Goal: Ask a question: Seek information or help from site administrators or community

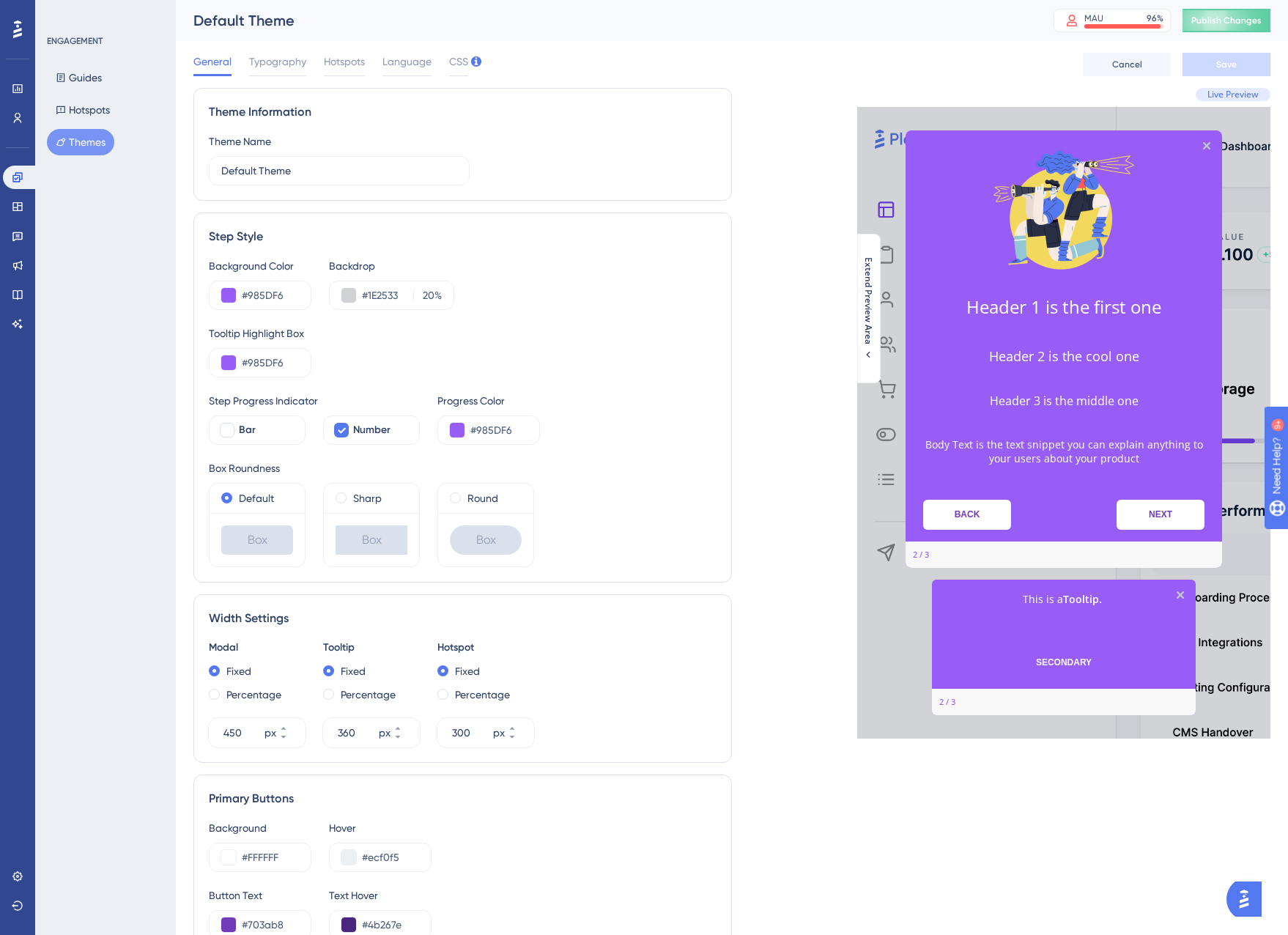
click at [1243, 897] on img "Open AI Assistant Launcher" at bounding box center [1243, 899] width 26 height 26
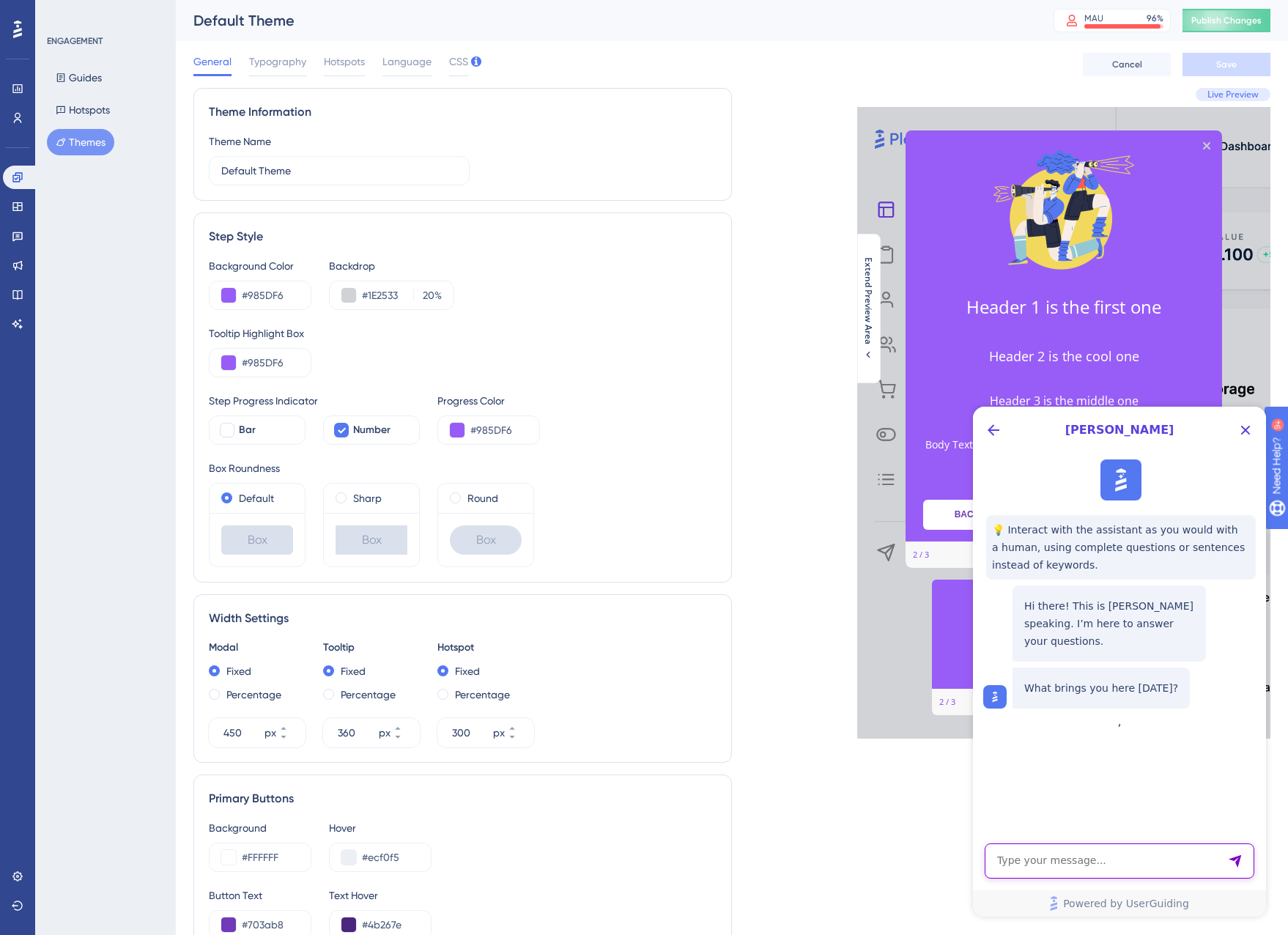
click at [1057, 863] on textarea "AI Assistant Text Input" at bounding box center [1119, 861] width 269 height 35
type textarea "I"
type textarea "C"
type textarea "I want to continue my conversation with [PERSON_NAME]"
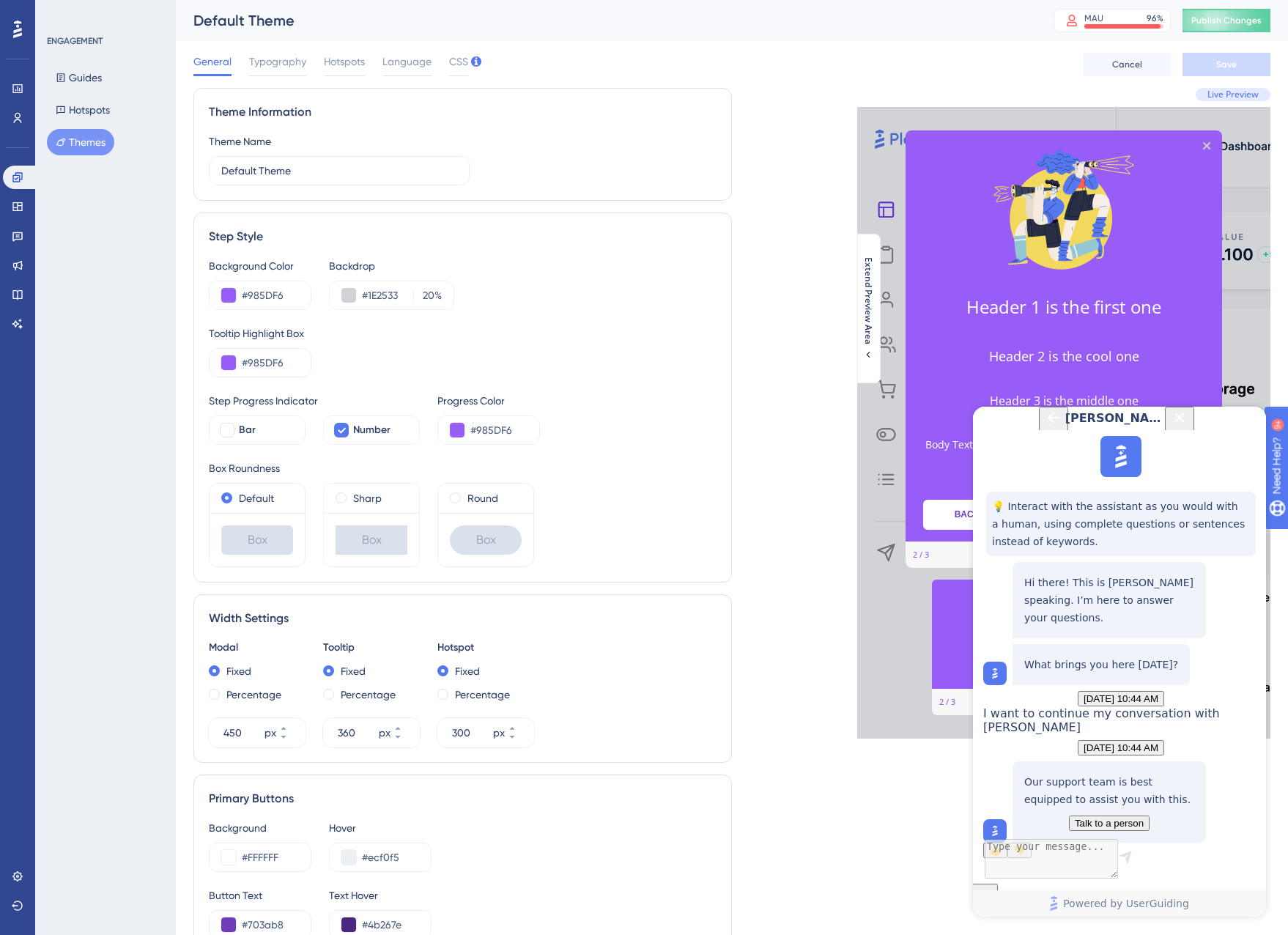
scroll to position [130, 0]
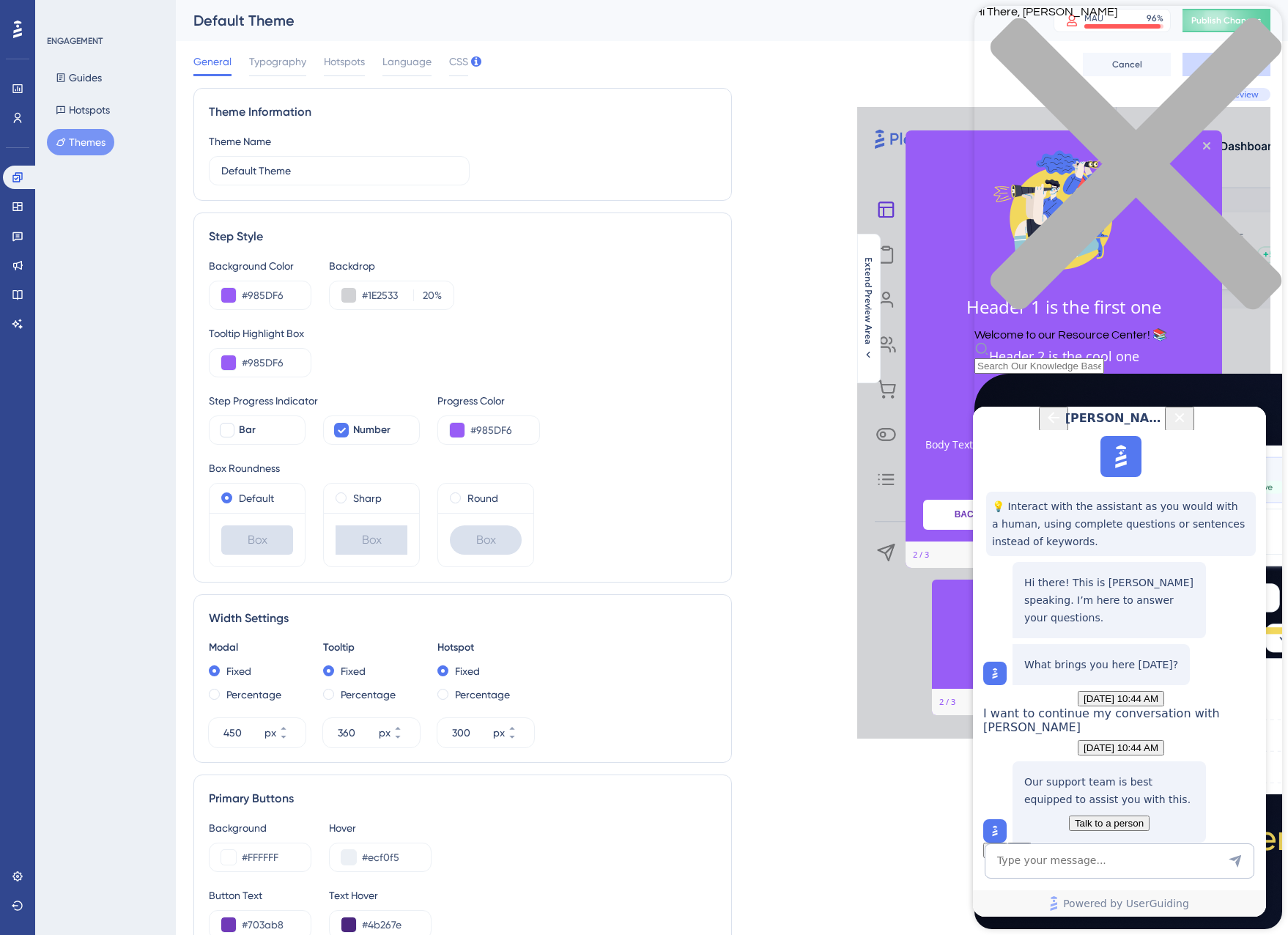
click at [1107, 818] on span "Talk to a person" at bounding box center [1109, 823] width 69 height 11
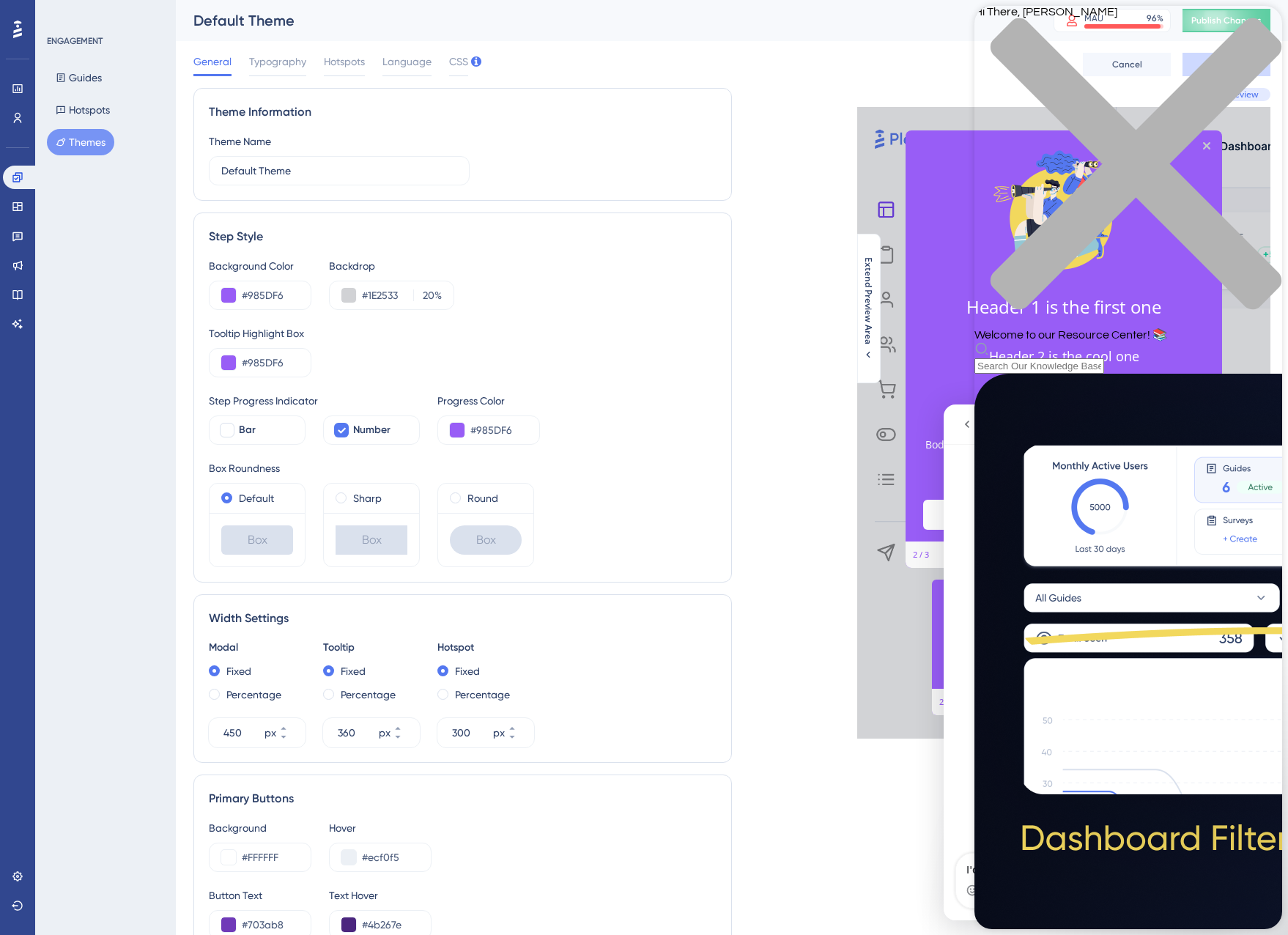
scroll to position [0, 0]
click at [1254, 31] on icon "close resource center" at bounding box center [1128, 171] width 308 height 308
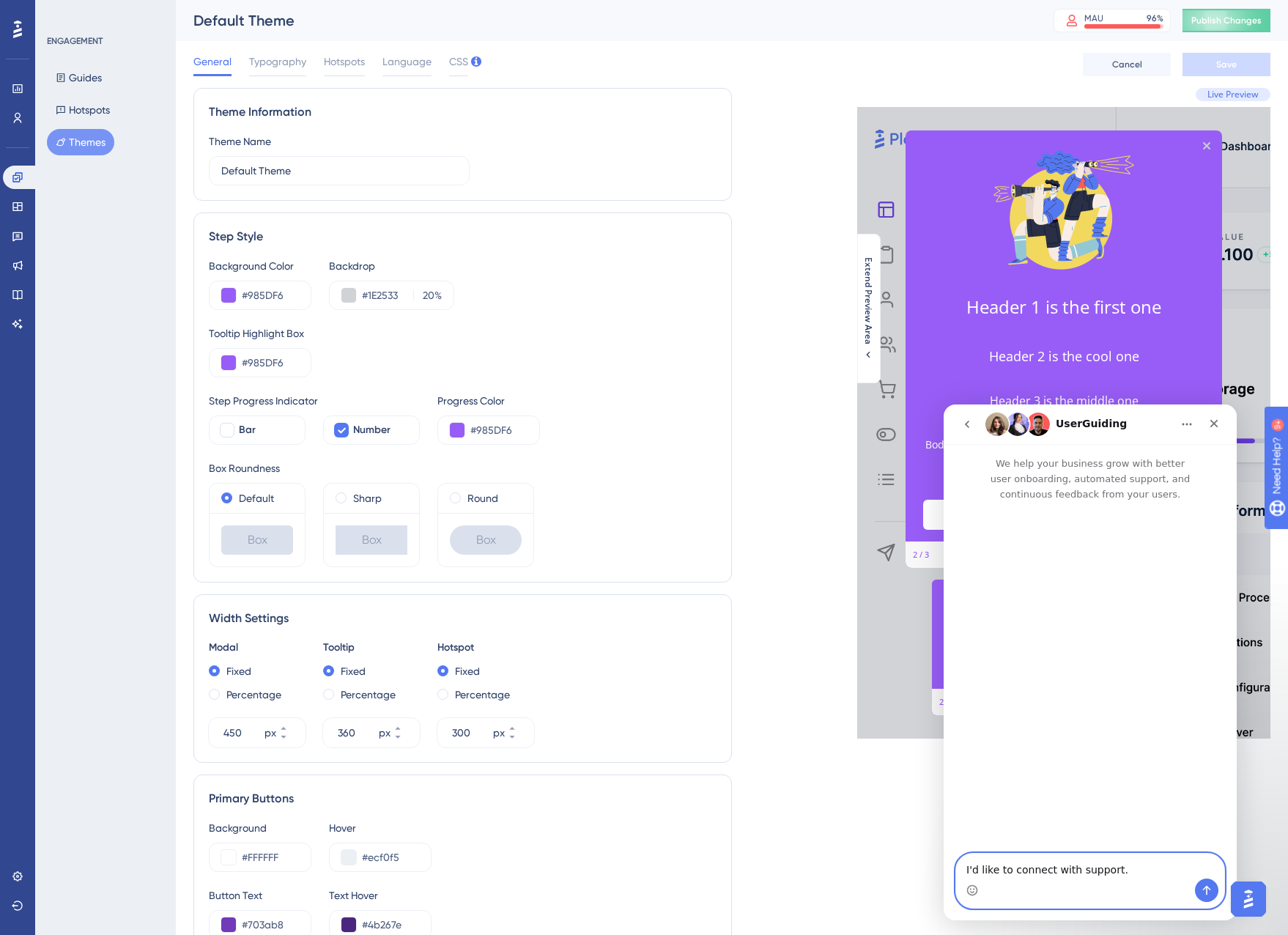
click at [1121, 877] on textarea "I'd like to connect with support." at bounding box center [1091, 865] width 268 height 25
drag, startPoint x: 1084, startPoint y: 870, endPoint x: 872, endPoint y: 868, distance: 212.0
click at [944, 868] on html "UserGuiding We help your business grow with better user onboarding, automated s…" at bounding box center [1090, 662] width 293 height 516
click at [1159, 869] on textarea "I want to continue my conversation with [PERSON_NAME]" at bounding box center [1091, 859] width 268 height 40
click at [1207, 868] on textarea "I want to continue my conversation with [PERSON_NAME]" at bounding box center [1091, 859] width 268 height 40
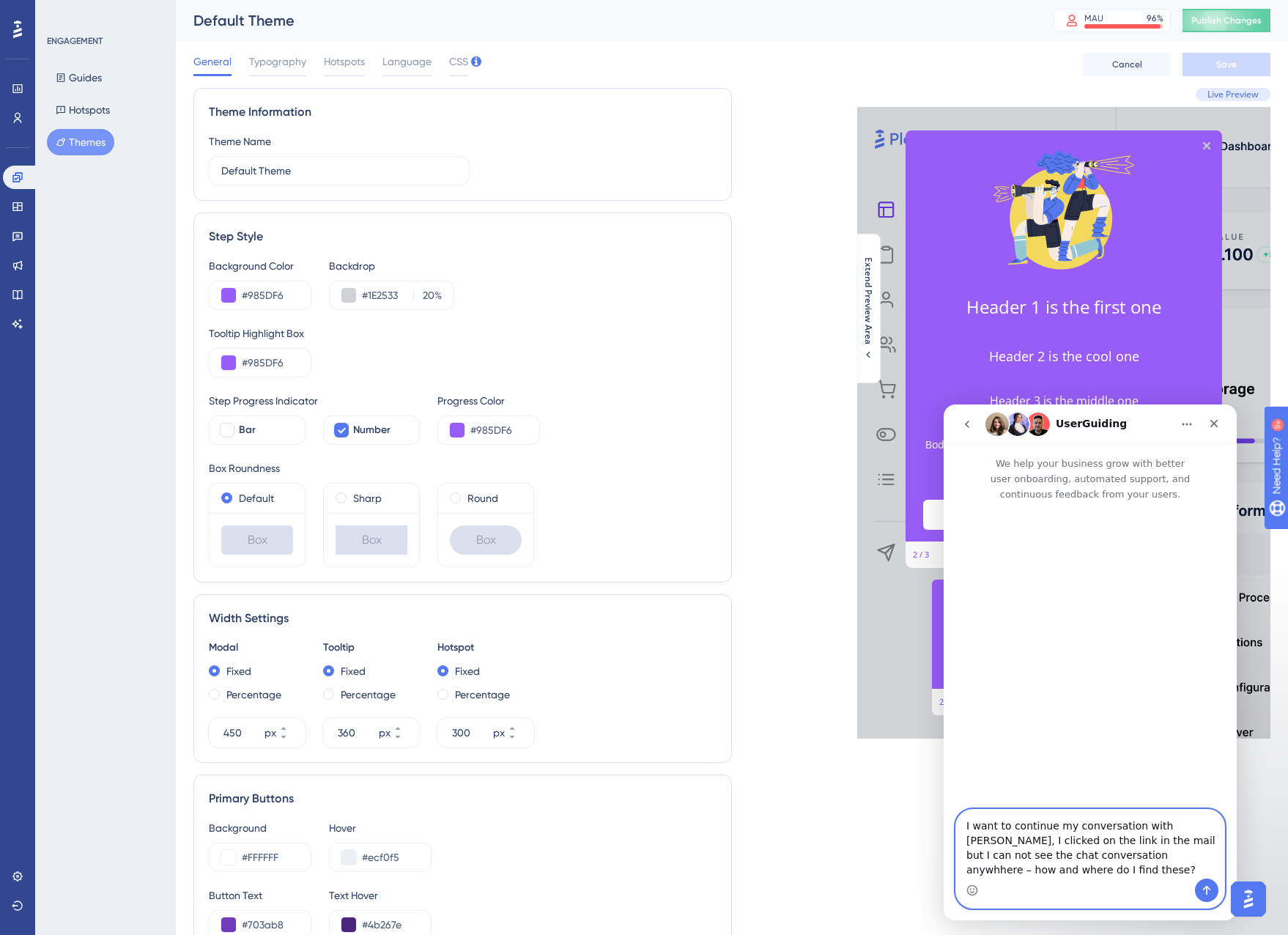
type textarea "I want to continue my conversation with [PERSON_NAME], I clicked on the link in…"
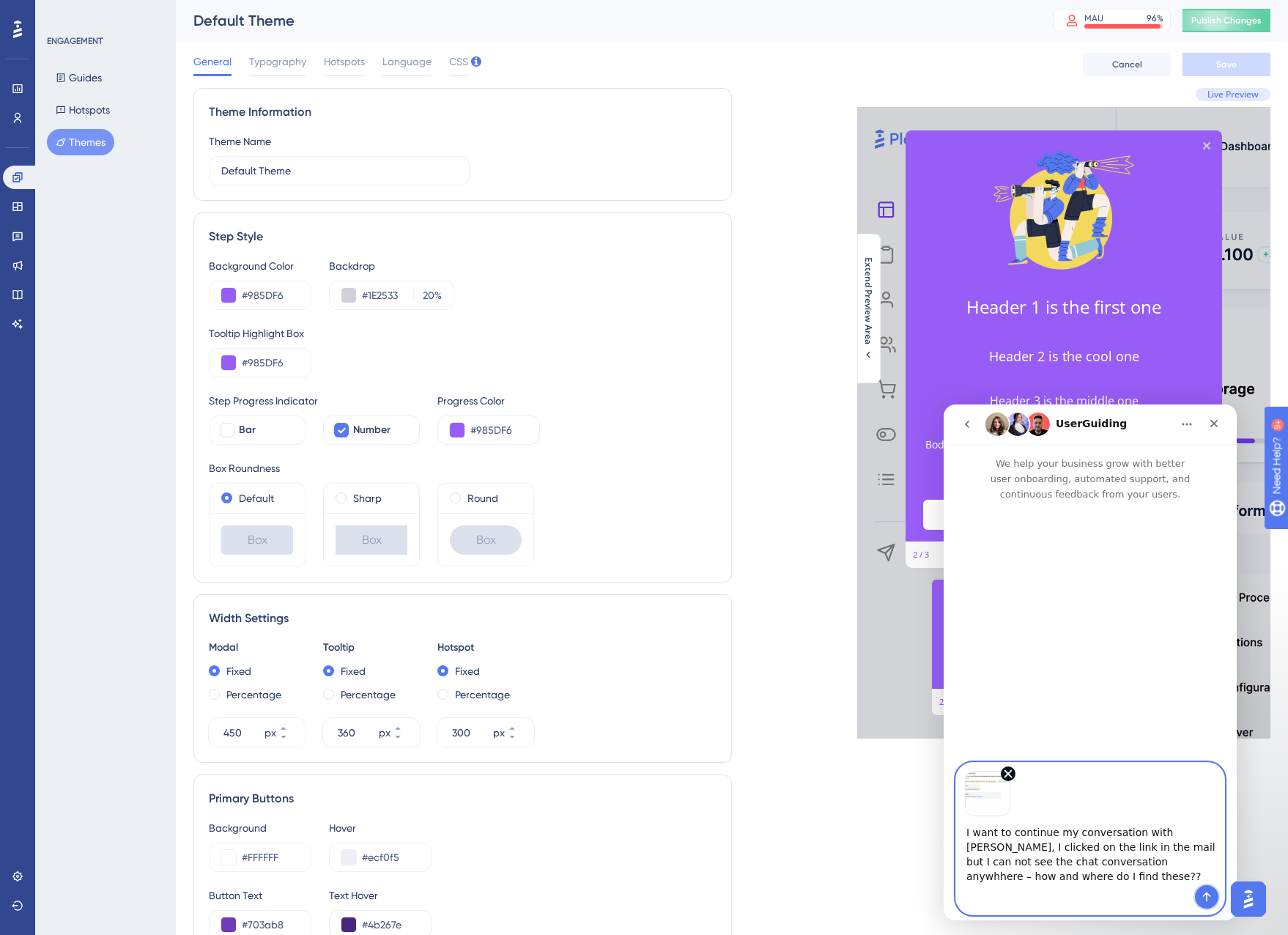
click at [1207, 895] on icon "Send a message…" at bounding box center [1207, 897] width 12 height 12
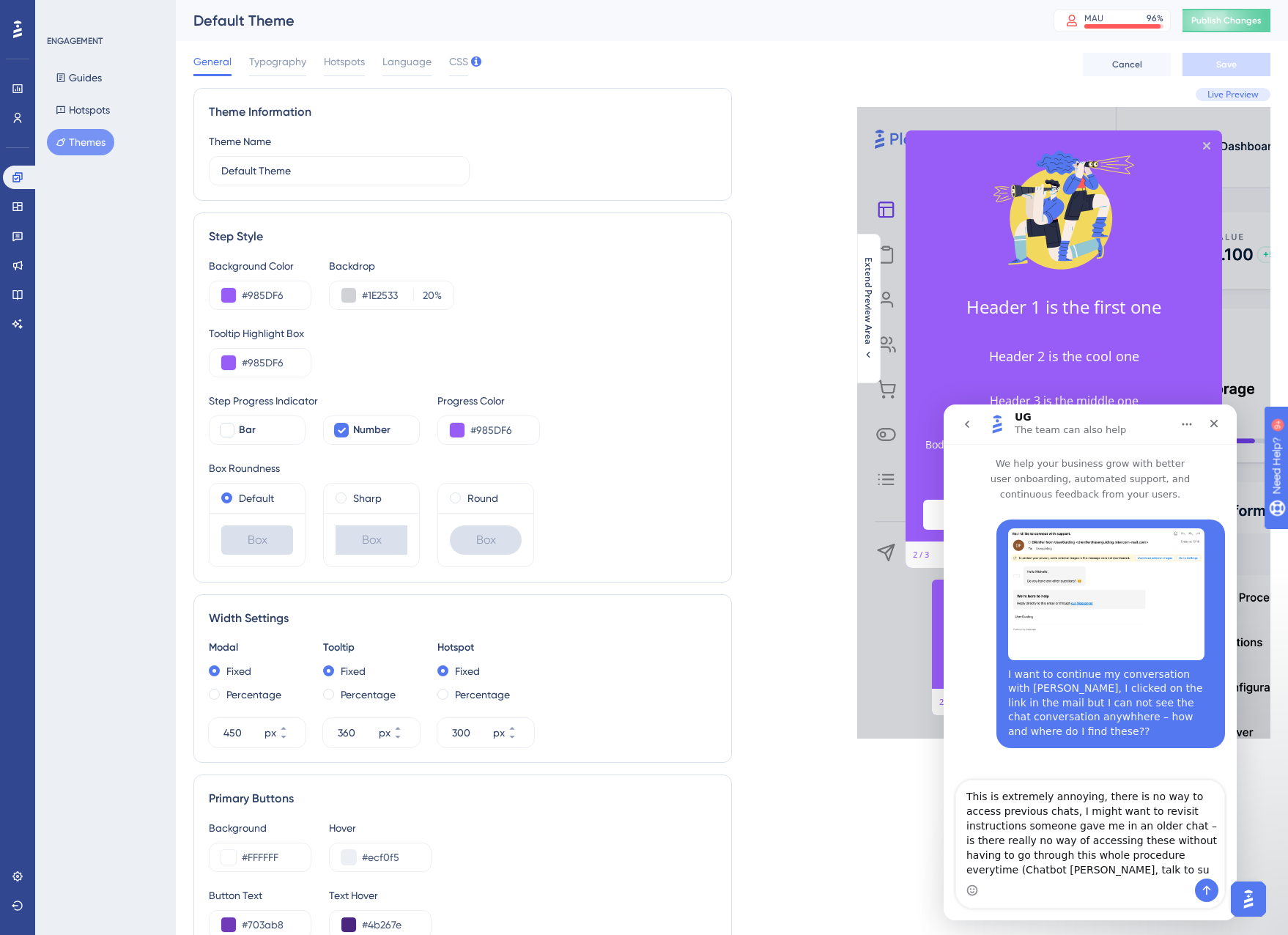
drag, startPoint x: 984, startPoint y: 870, endPoint x: 998, endPoint y: 869, distance: 14.0
click at [998, 869] on textarea "This is extremely annoying, there is no way to access previous chats, I might w…" at bounding box center [1091, 830] width 268 height 98
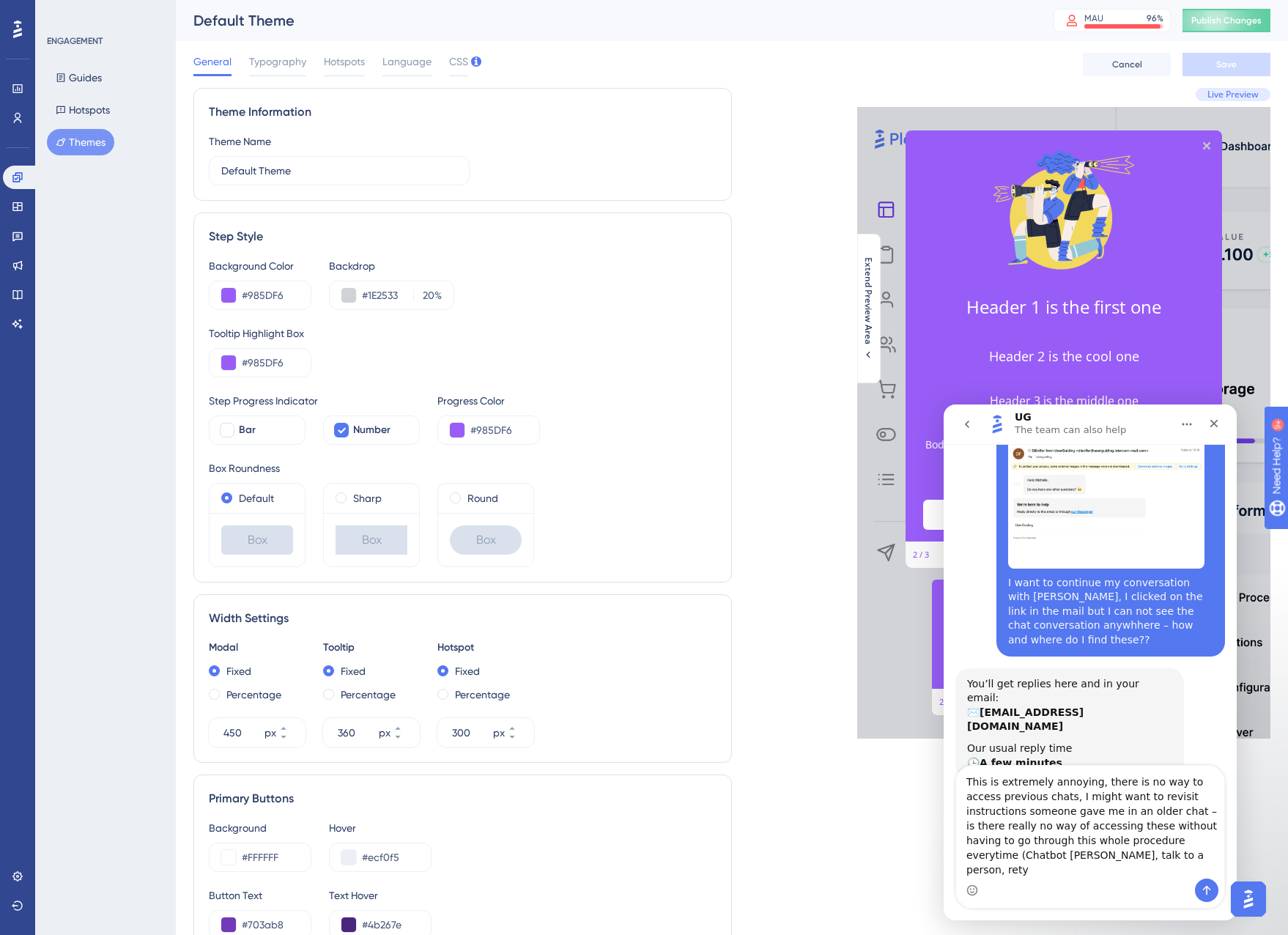
scroll to position [93, 0]
type textarea "This is extremely annoying, there is no way to access previous chats, I might w…"
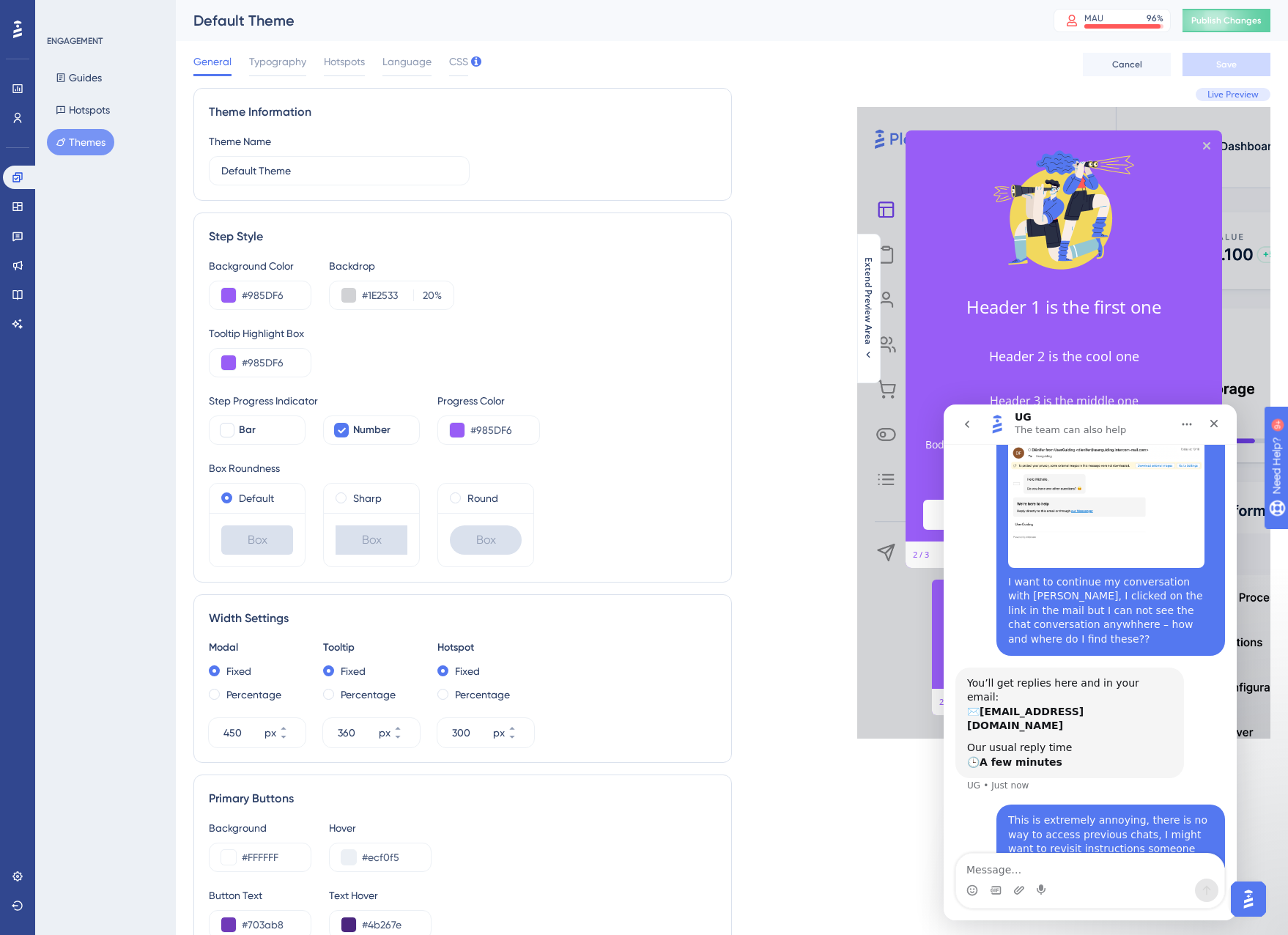
scroll to position [163, 0]
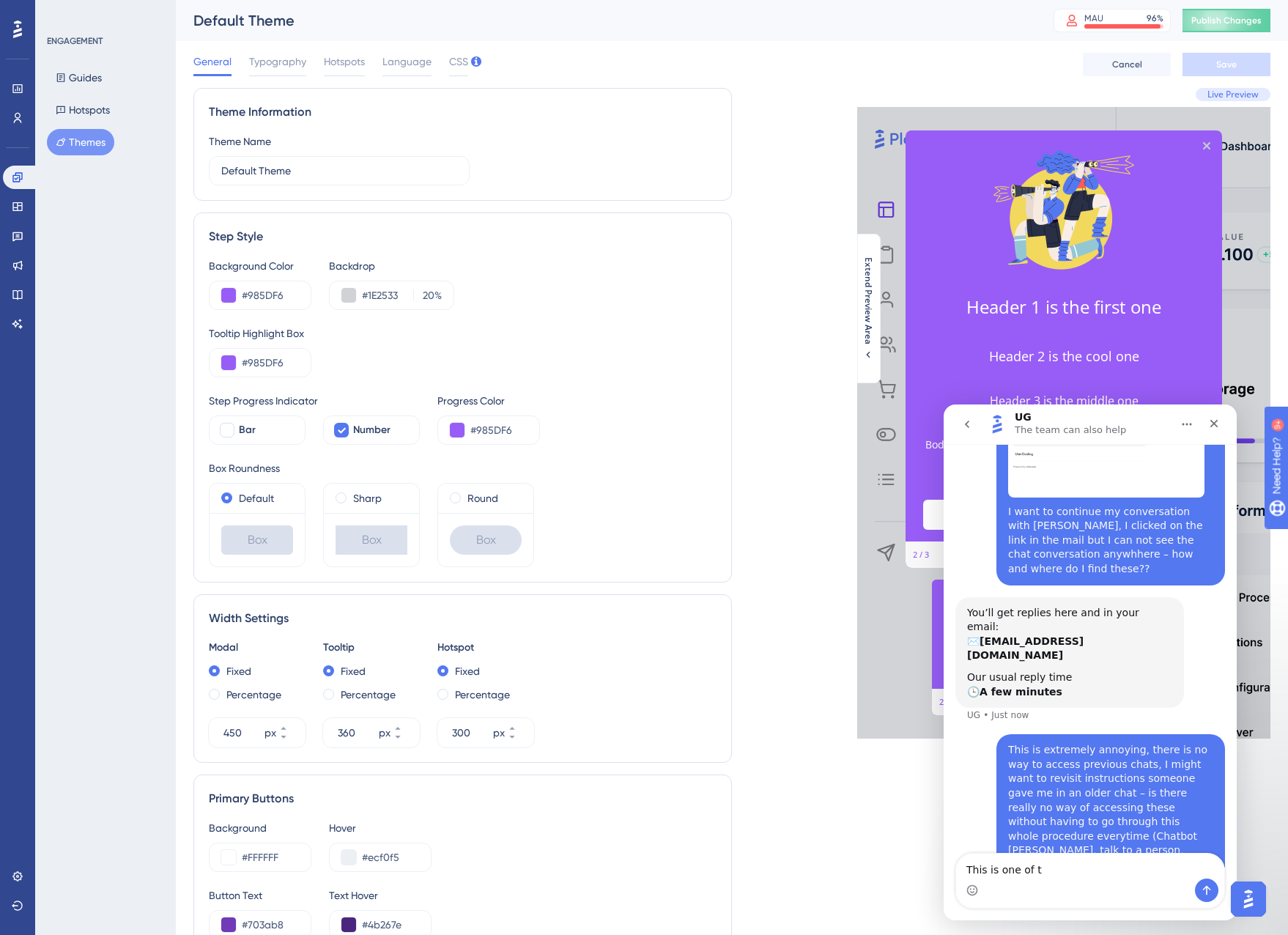
drag, startPoint x: 1001, startPoint y: 871, endPoint x: 1071, endPoint y: 867, distance: 70.1
click at [1071, 867] on textarea "This is one of t" at bounding box center [1091, 865] width 268 height 25
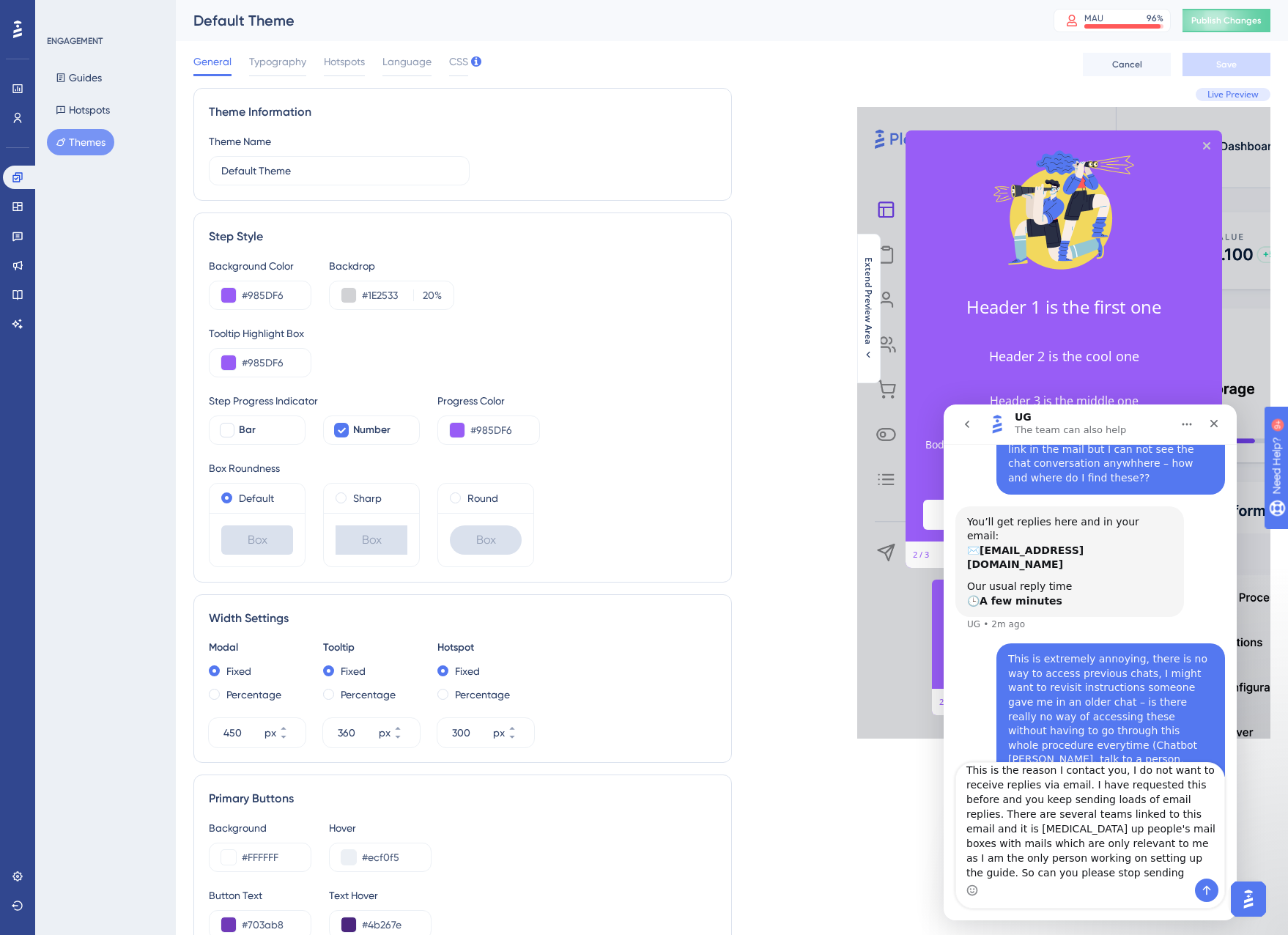
scroll to position [12, 0]
click at [1074, 873] on textarea "This is the reason I contact you, I do not want to receive replies via email. I…" at bounding box center [1091, 821] width 268 height 116
drag, startPoint x: 984, startPoint y: 807, endPoint x: 960, endPoint y: 806, distance: 24.0
click at [962, 808] on textarea "This is the reason I contact you, I do not want to receive replies via email. I…" at bounding box center [1091, 821] width 268 height 116
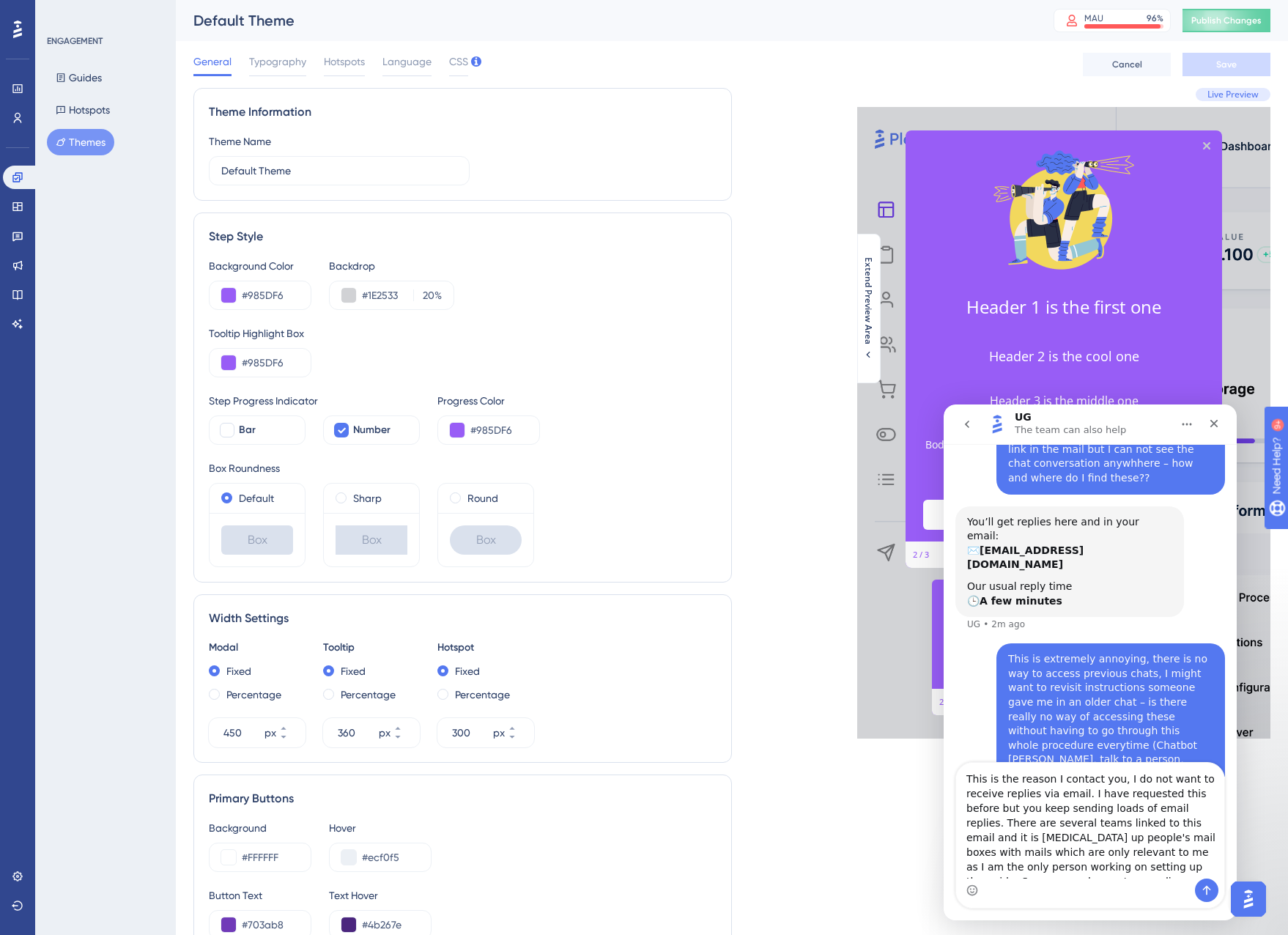
click at [1067, 809] on textarea "This is the reason I contact you, I do not want to receive replies via email. I…" at bounding box center [1091, 821] width 268 height 116
click at [1111, 808] on textarea "This is the reason I contact you, I do not want to receive replies via email. I…" at bounding box center [1091, 821] width 268 height 116
click at [1140, 807] on textarea "This is the reason I contact you, I do not want to receive replies via email. I…" at bounding box center [1091, 821] width 268 height 116
drag, startPoint x: 1175, startPoint y: 812, endPoint x: 1212, endPoint y: 818, distance: 37.5
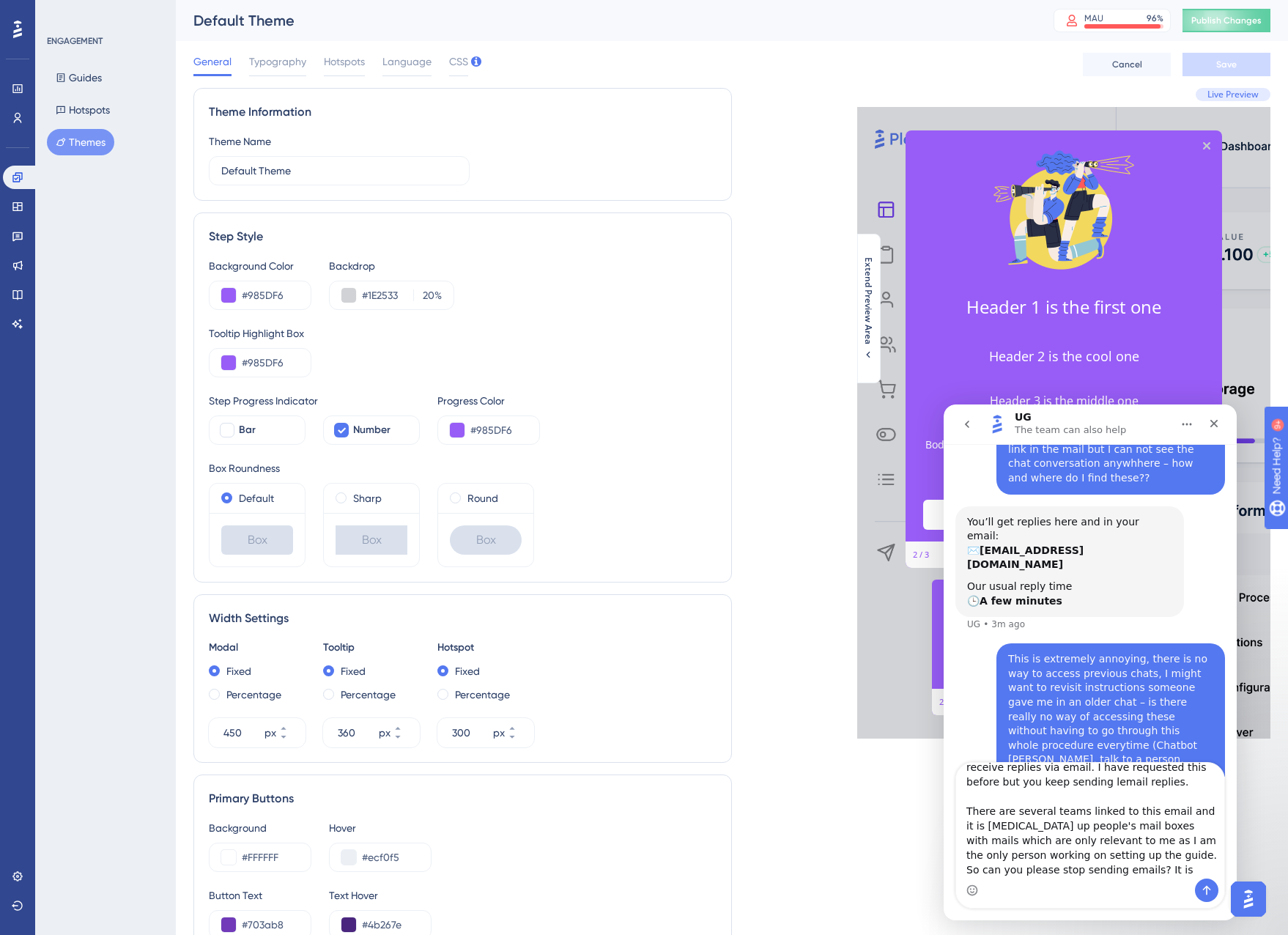
click at [1221, 825] on textarea "This is the reason I contact you, I do not want to receive replies via email. I…" at bounding box center [1091, 821] width 268 height 116
click at [1095, 825] on textarea "This is the reason I contact you, I do not want to receive replies via email. I…" at bounding box center [1091, 821] width 268 height 116
drag, startPoint x: 1078, startPoint y: 857, endPoint x: 937, endPoint y: 865, distance: 141.2
click at [944, 865] on html "UG The team can also help We help your business grow with better user onboardin…" at bounding box center [1090, 662] width 293 height 516
drag, startPoint x: 1045, startPoint y: 855, endPoint x: 955, endPoint y: 856, distance: 90.0
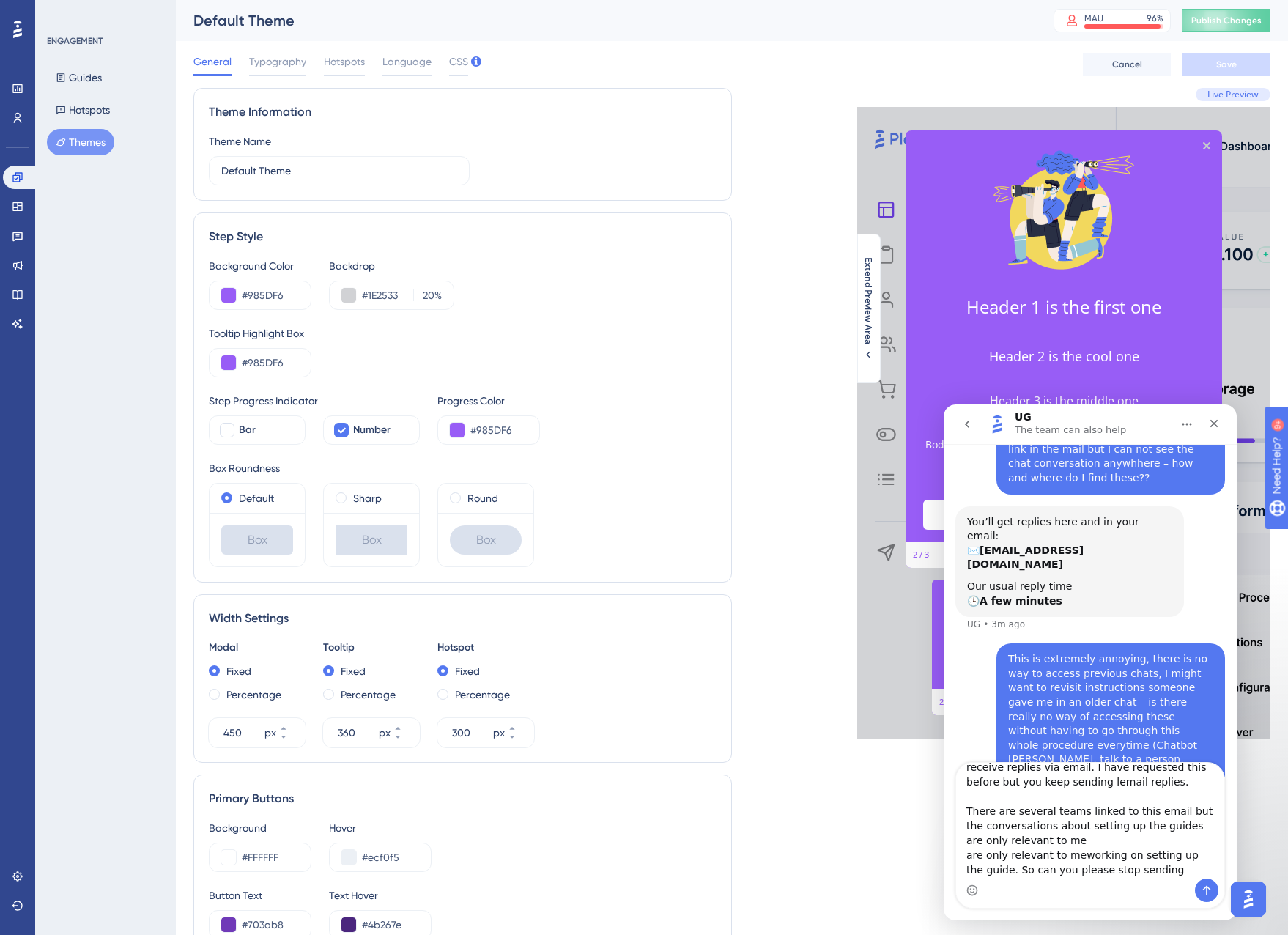
click at [956, 856] on div "This is the reason I contact you, I do not want to receive replies via email. I…" at bounding box center [1090, 835] width 269 height 146
drag, startPoint x: 1056, startPoint y: 854, endPoint x: 945, endPoint y: 853, distance: 111.0
click at [947, 854] on div "This is the reason I contact you, I do not want to receive replies via email. I…" at bounding box center [1090, 835] width 293 height 146
click at [1214, 841] on textarea "This is the reason I contact you, I do not want to receive replies via email. I…" at bounding box center [1091, 821] width 268 height 116
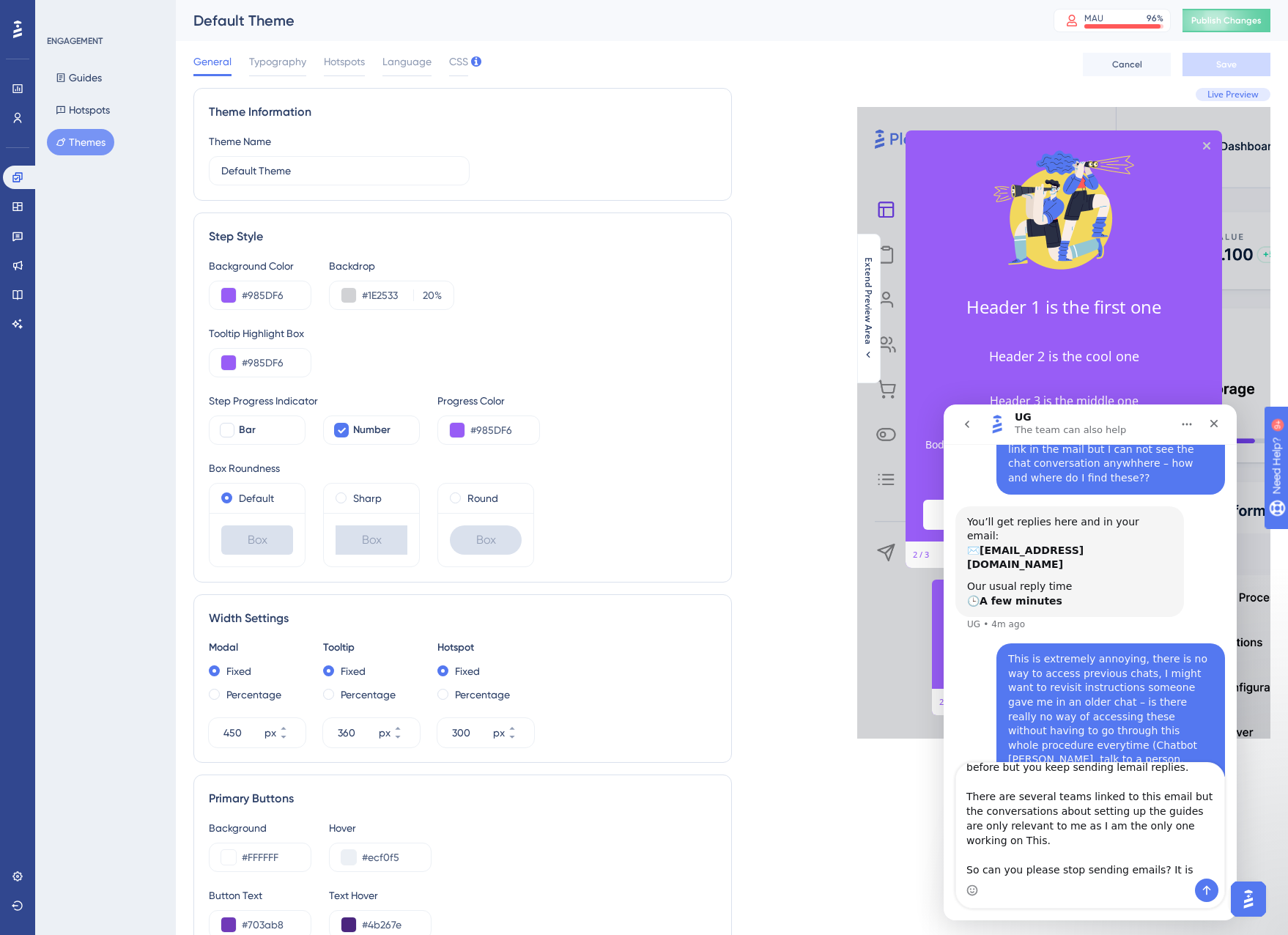
click at [1162, 865] on textarea "This is the reason I contact you, I do not want to receive replies via email. I…" at bounding box center [1091, 821] width 268 height 116
click at [983, 840] on textarea "This is the reason I contact you, I do not want to receive replies via email. I…" at bounding box center [1091, 821] width 268 height 116
click at [948, 869] on div "This is the reason I contact you, I do not want to receive replies via email. I…" at bounding box center [1090, 835] width 293 height 146
click at [1195, 826] on textarea "This is the reason I contact you, I do not want to receive replies via email. I…" at bounding box center [1091, 821] width 268 height 116
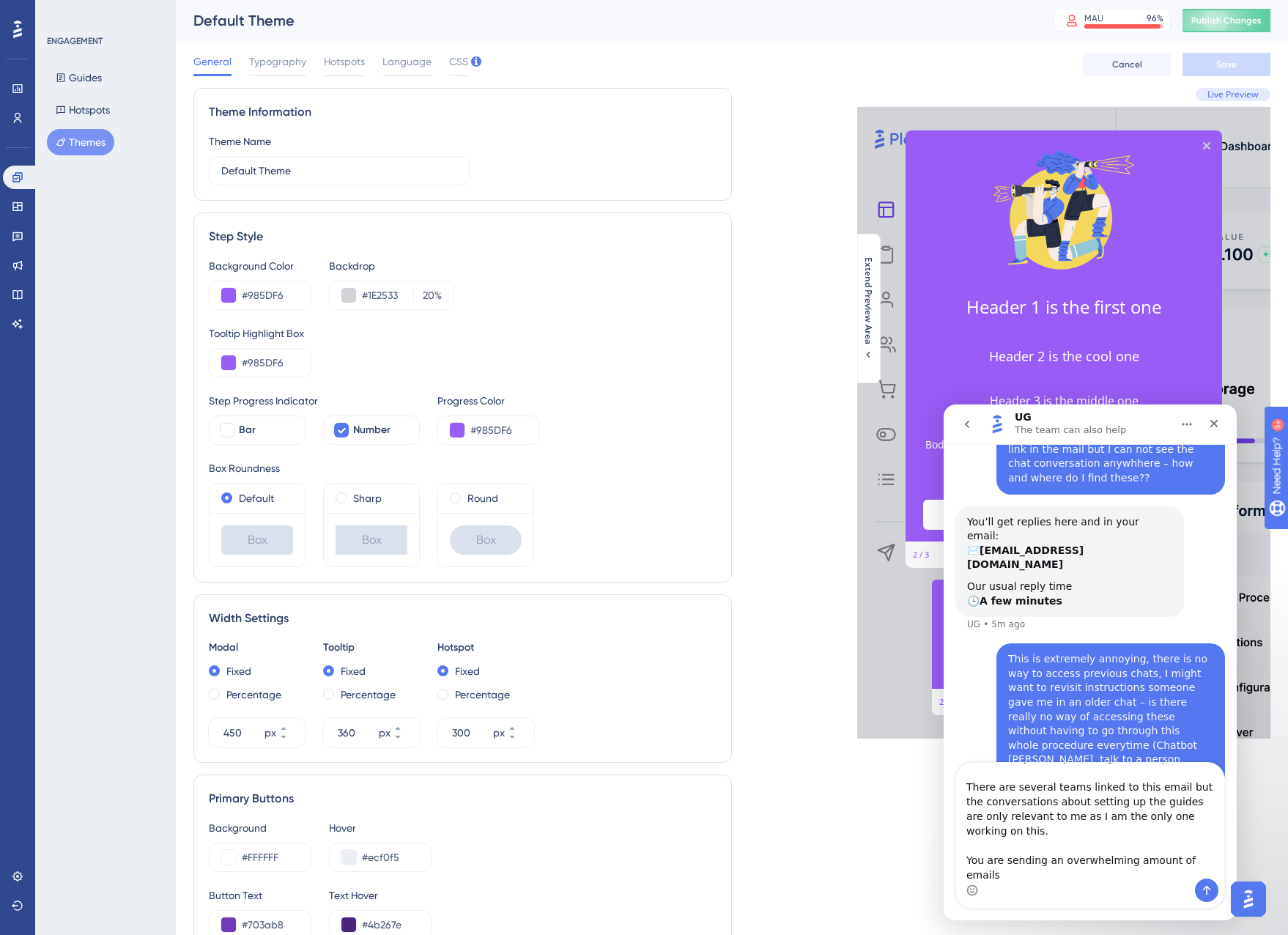
click at [1211, 846] on textarea "This is the reason I contact you, I do not want to receive replies via email. I…" at bounding box center [1091, 821] width 268 height 116
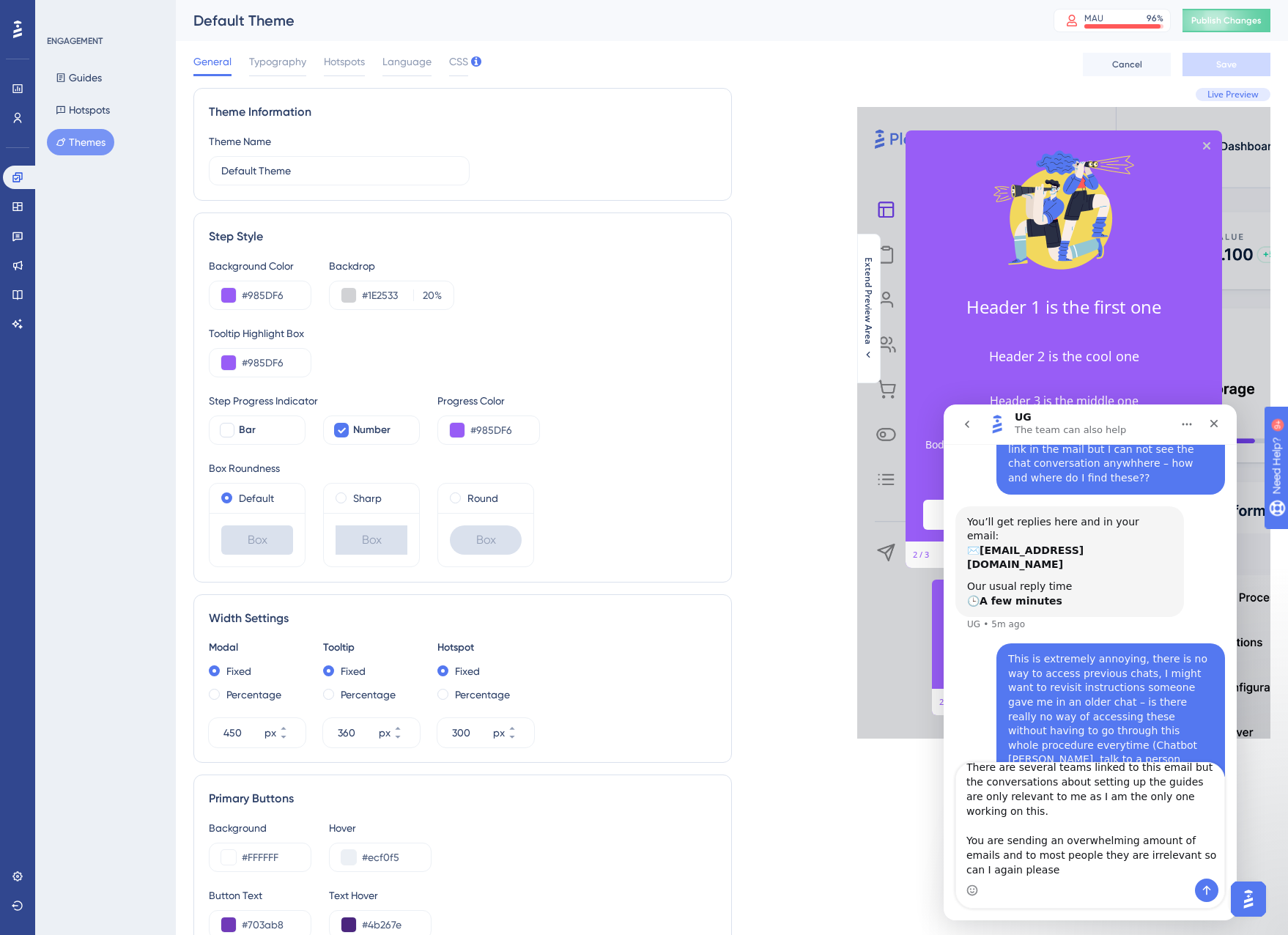
drag, startPoint x: 986, startPoint y: 856, endPoint x: 948, endPoint y: 858, distance: 38.1
click at [948, 858] on div "This is the reason I contact you, I do not want to receive replies via email. I…" at bounding box center [1090, 835] width 293 height 146
drag, startPoint x: 986, startPoint y: 869, endPoint x: 965, endPoint y: 869, distance: 21.0
click at [965, 869] on textarea "This is the reason I contact you, I do not want to receive replies via email. I…" at bounding box center [1091, 821] width 268 height 116
click at [1155, 854] on textarea "This is the reason I contact you, I do not want to receive replies via email. I…" at bounding box center [1091, 821] width 268 height 116
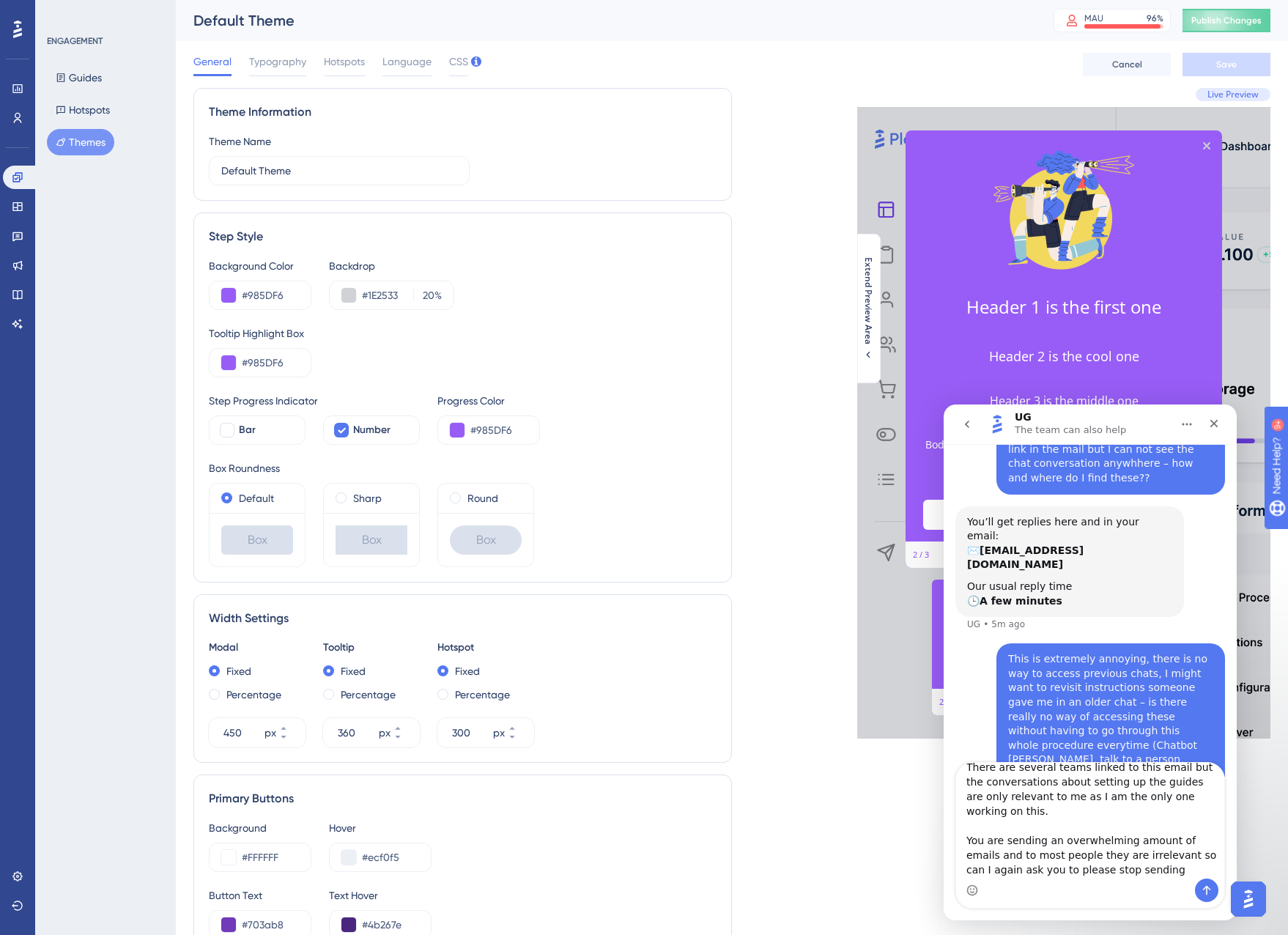
drag, startPoint x: 1151, startPoint y: 853, endPoint x: 1155, endPoint y: 867, distance: 14.6
click at [1160, 870] on textarea "This is the reason I contact you, I do not want to receive replies via email. I…" at bounding box center [1091, 821] width 268 height 116
type textarea "This is the reason I contact you, I do not want to receive replies via email. I…"
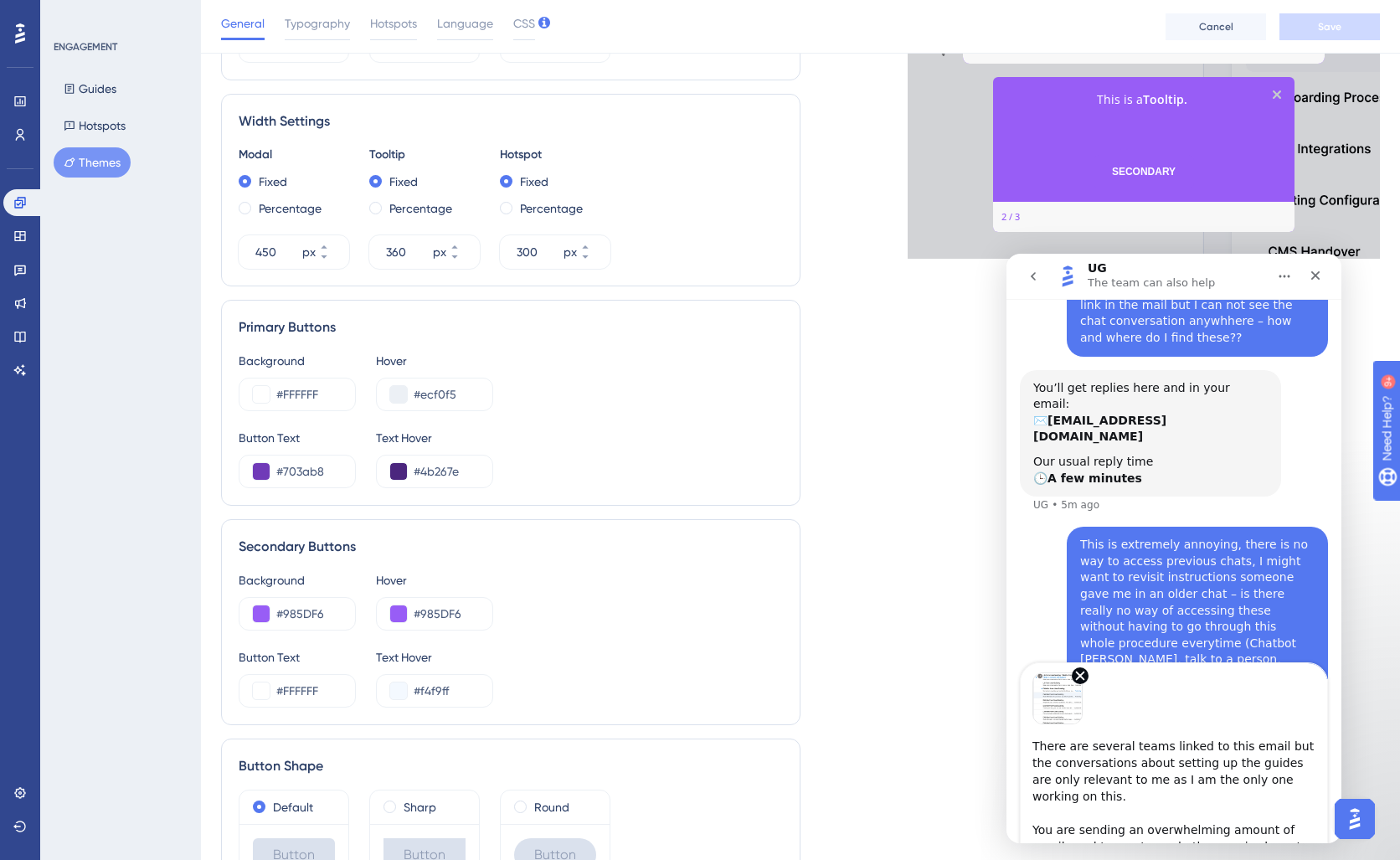
scroll to position [702, 0]
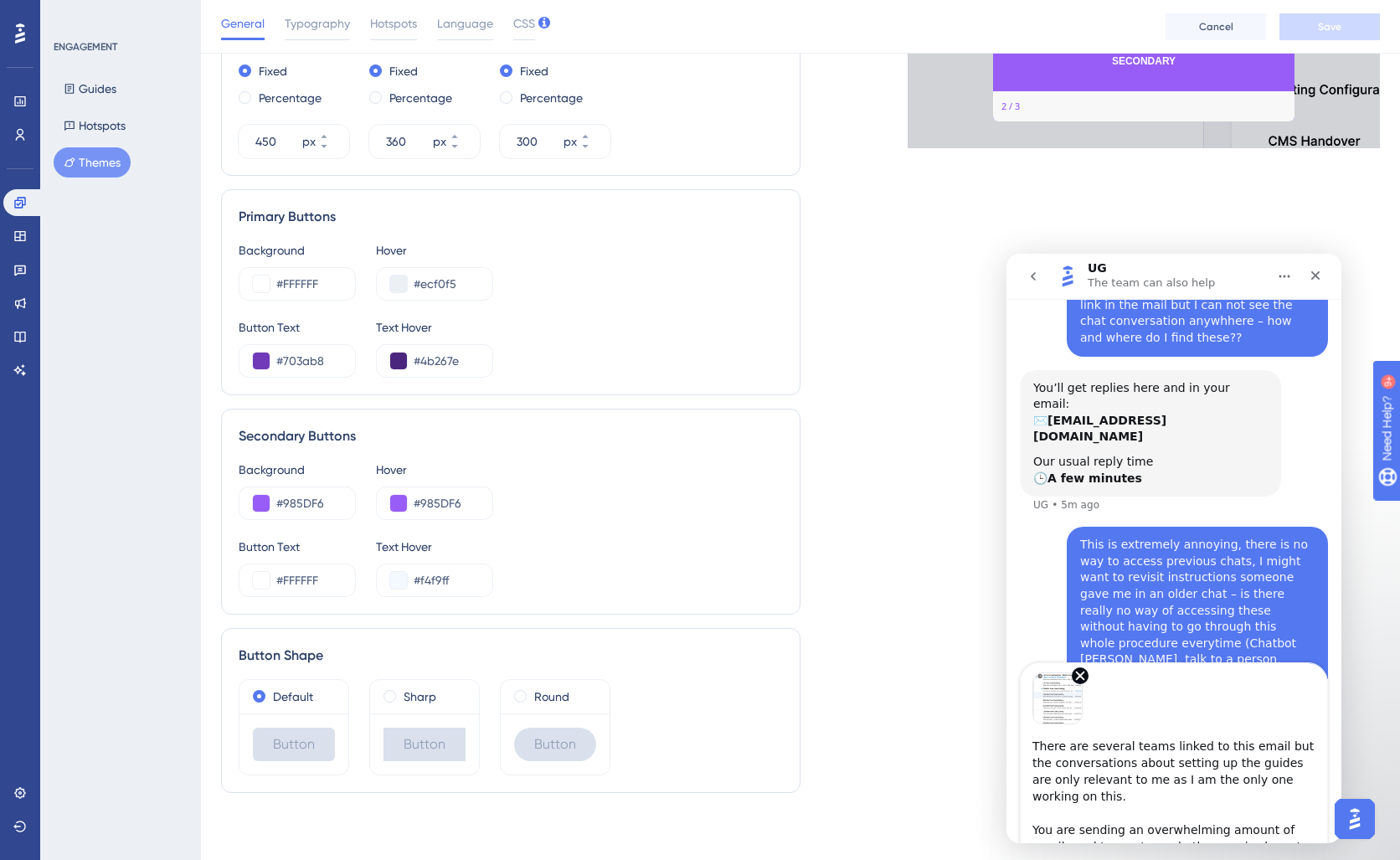
click at [1268, 709] on div "Image previews" at bounding box center [1174, 693] width 307 height 61
drag, startPoint x: 1226, startPoint y: 820, endPoint x: 1237, endPoint y: 824, distance: 11.7
click at [1226, 818] on textarea "This is the reason I contact you, I do not want to receive replies via email. I…" at bounding box center [1174, 790] width 307 height 132
drag, startPoint x: 1032, startPoint y: 743, endPoint x: 1279, endPoint y: 1074, distance: 413.0
click at [1279, 843] on html "UG The team can also help We help your business grow with better user onboardin…" at bounding box center [1174, 549] width 335 height 590
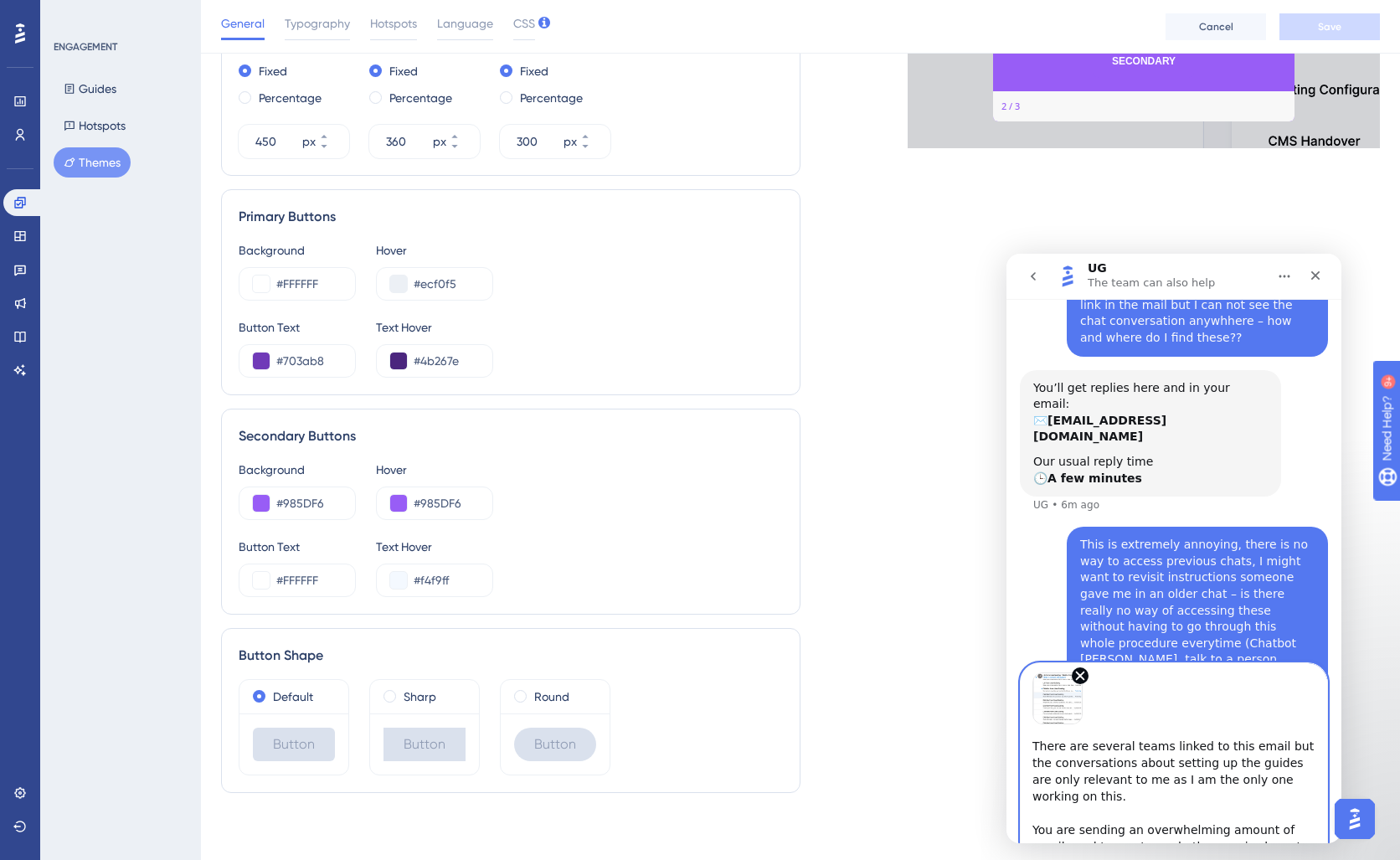
drag, startPoint x: 2244, startPoint y: 1104, endPoint x: 1248, endPoint y: 816, distance: 1036.8
click at [1246, 813] on textarea "This is the reason I contact you, I do not want to receive replies via email. I…" at bounding box center [1174, 790] width 307 height 132
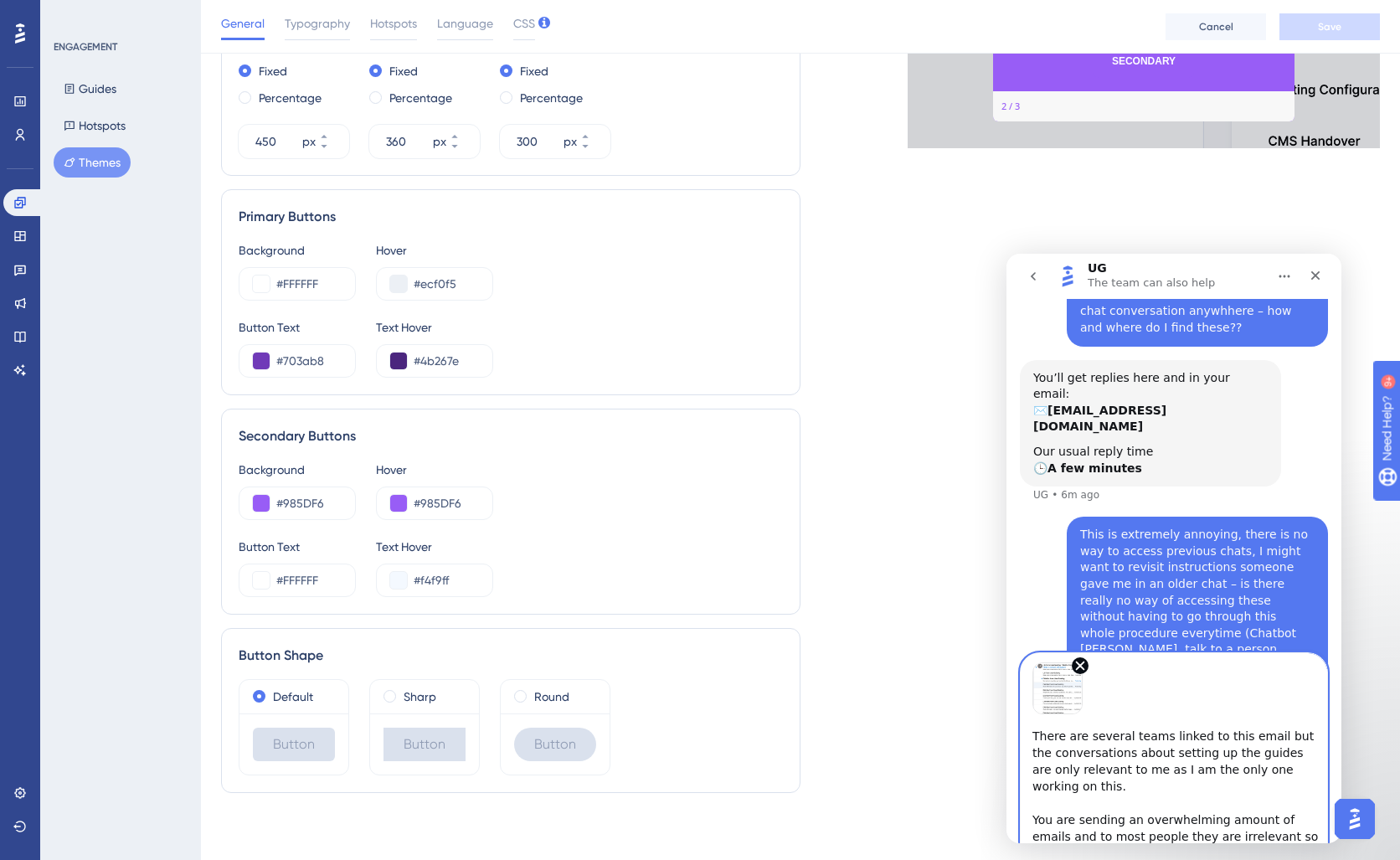
drag, startPoint x: 1031, startPoint y: 733, endPoint x: 1298, endPoint y: 888, distance: 308.7
click at [1298, 843] on html "UG The team can also help We help your business grow with better user onboardin…" at bounding box center [1174, 549] width 335 height 590
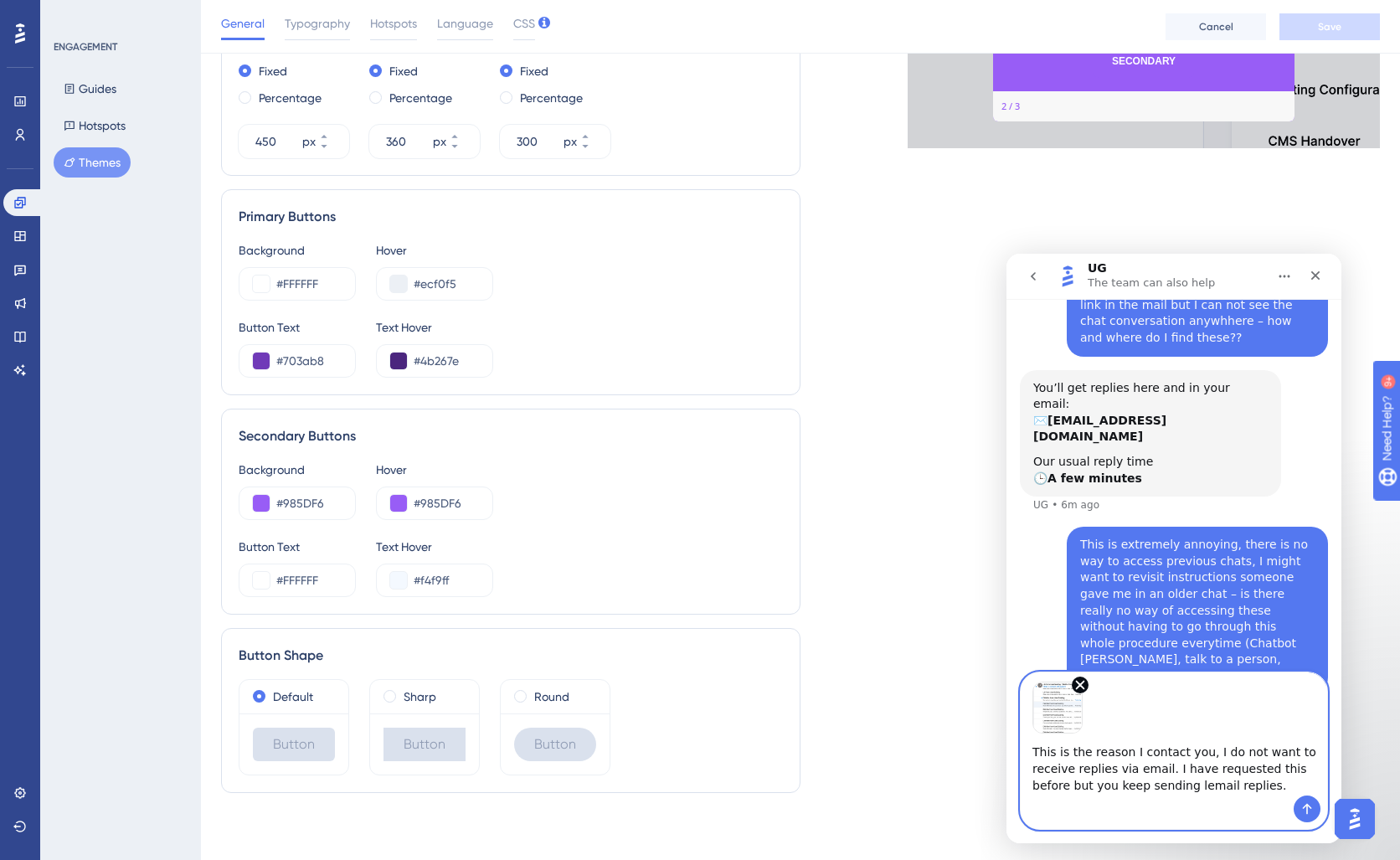
scroll to position [0, 0]
type textarea "This is the reason I contact you, I do not want to receive replies via email. I…"
drag, startPoint x: 1225, startPoint y: 778, endPoint x: 1029, endPoint y: 744, distance: 198.9
click at [1029, 744] on textarea "This is the reason I contact you, I do not want to receive replies via email. I…" at bounding box center [1174, 764] width 307 height 62
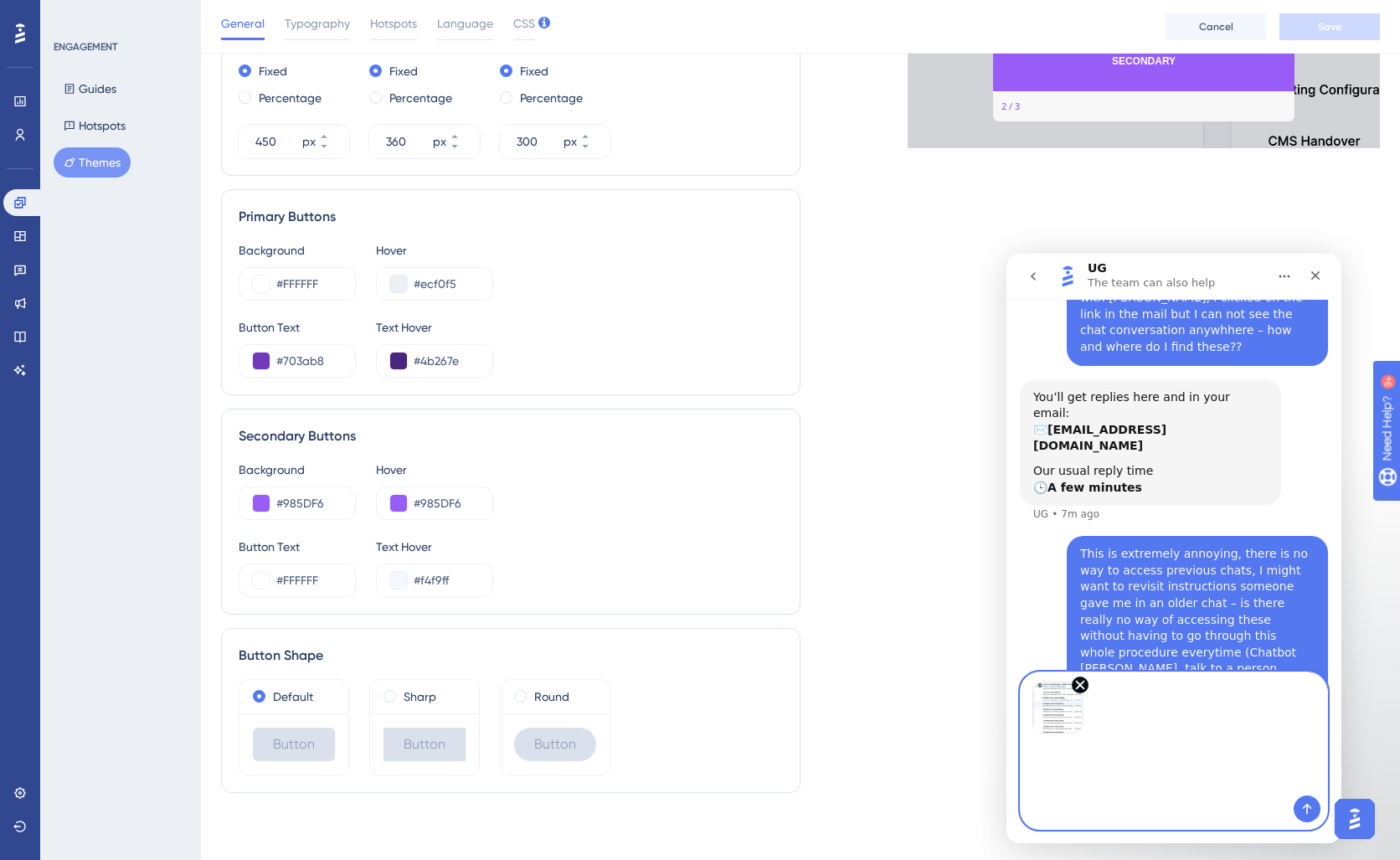
paste textarea "The reason I contact you is because I do not want to receive replies via email.…"
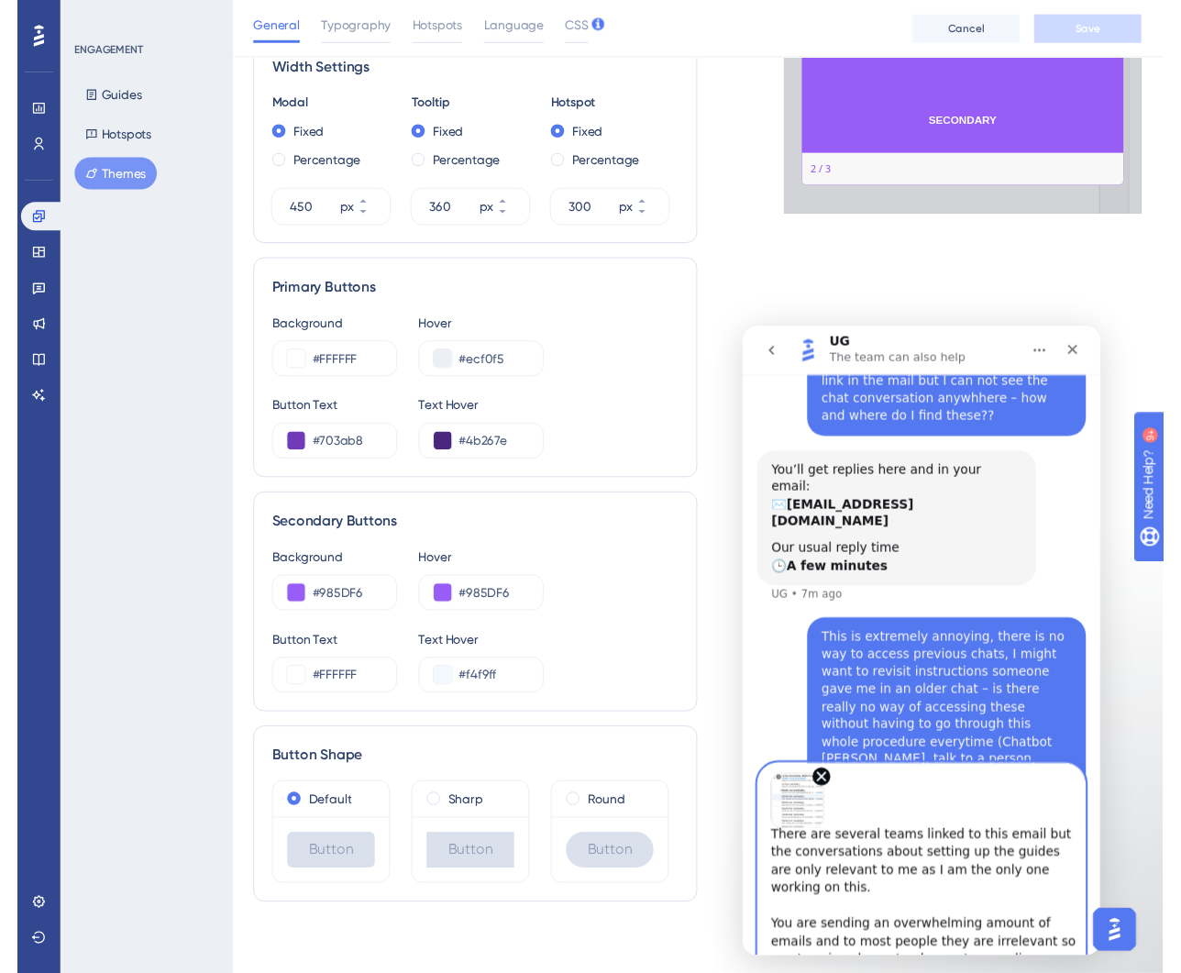
scroll to position [738, 0]
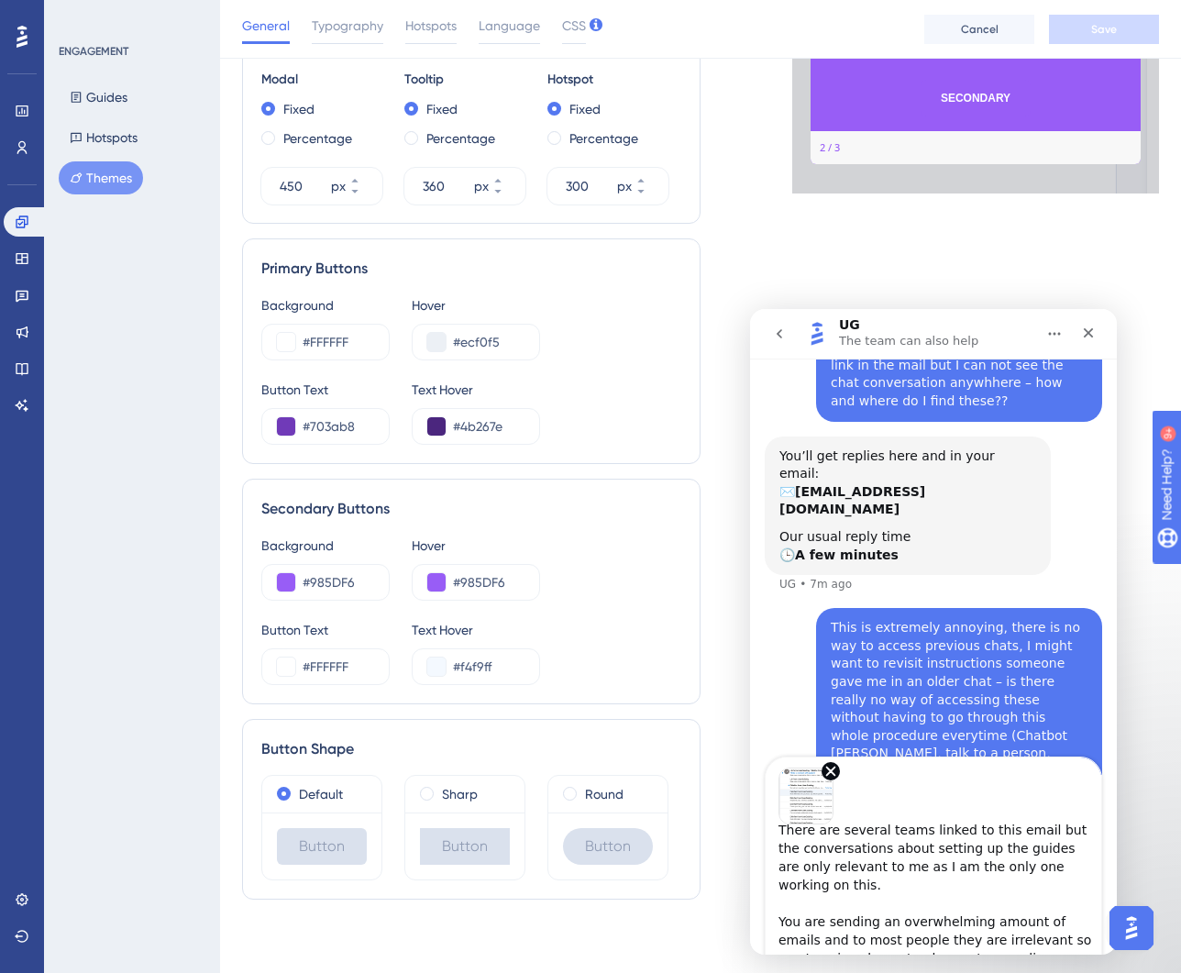
click at [1059, 334] on icon "Home" at bounding box center [1055, 334] width 12 height 3
click at [999, 378] on div "Expand window" at bounding box center [1002, 379] width 130 height 19
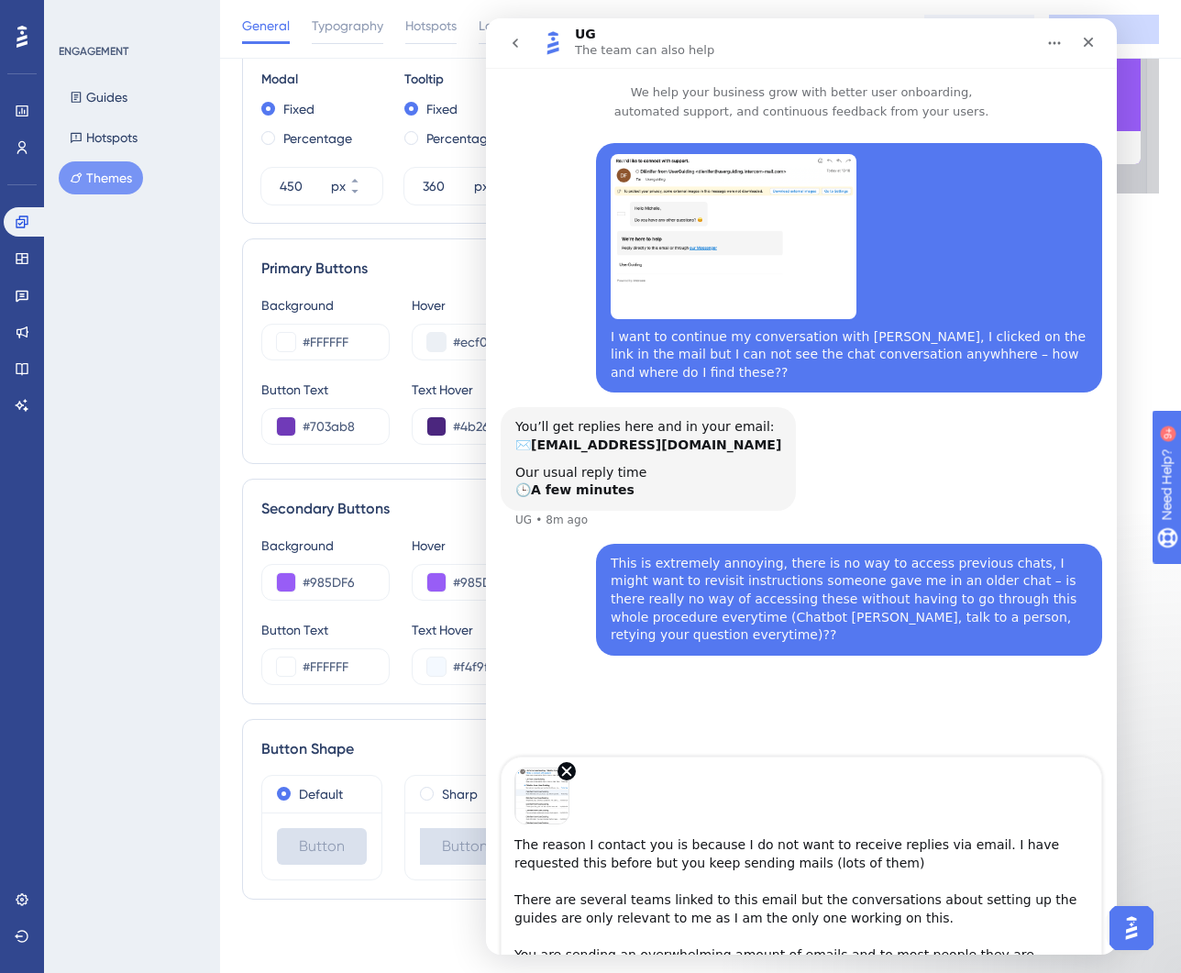
scroll to position [1, 0]
click at [735, 865] on textarea "The reason I contact you is because I do not want to receive replies via email.…" at bounding box center [802, 896] width 600 height 145
click at [536, 881] on textarea "The reason I contact you is because I do not want to receive replies via email.…" at bounding box center [802, 896] width 600 height 145
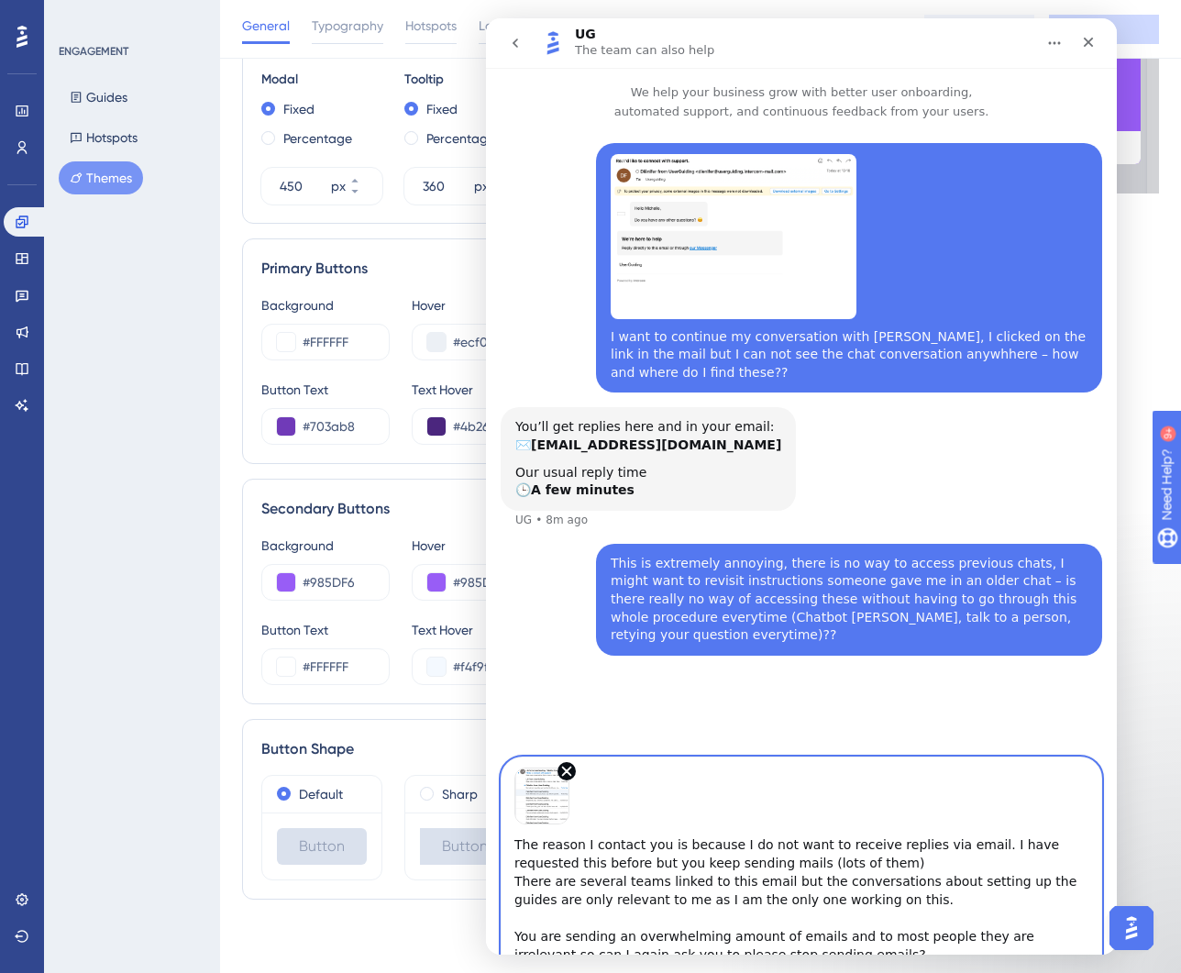
scroll to position [0, 0]
drag, startPoint x: 735, startPoint y: 865, endPoint x: 536, endPoint y: 922, distance: 207.2
click at [536, 922] on textarea "The reason I contact you is because I do not want to receive replies via email.…" at bounding box center [802, 894] width 600 height 141
type textarea "The reason I contact you is because I do not want to receive replies via email.…"
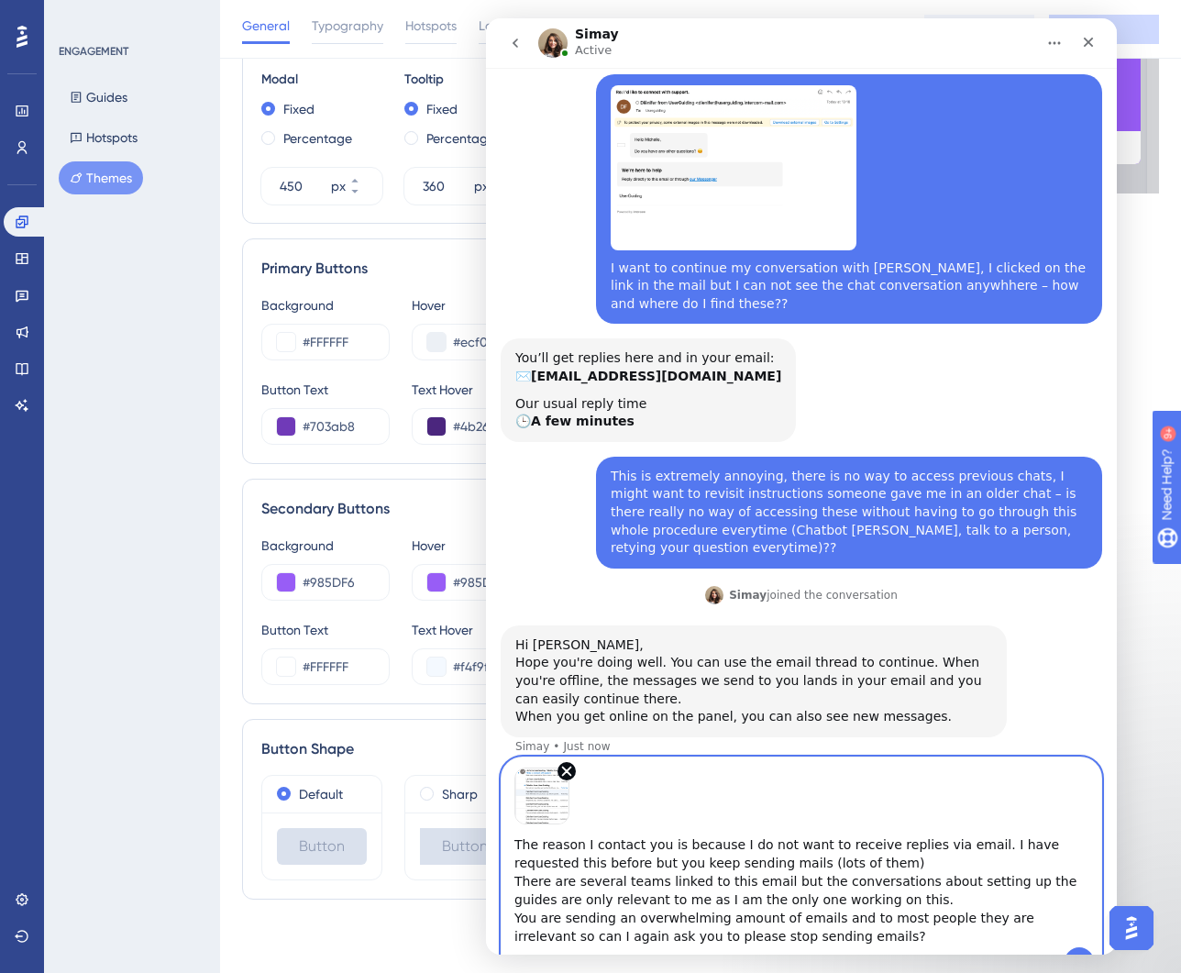
drag, startPoint x: 536, startPoint y: 922, endPoint x: 502, endPoint y: 824, distance: 103.8
click at [502, 824] on textarea "The reason I contact you is because I do not want to receive replies via email.…" at bounding box center [802, 885] width 600 height 123
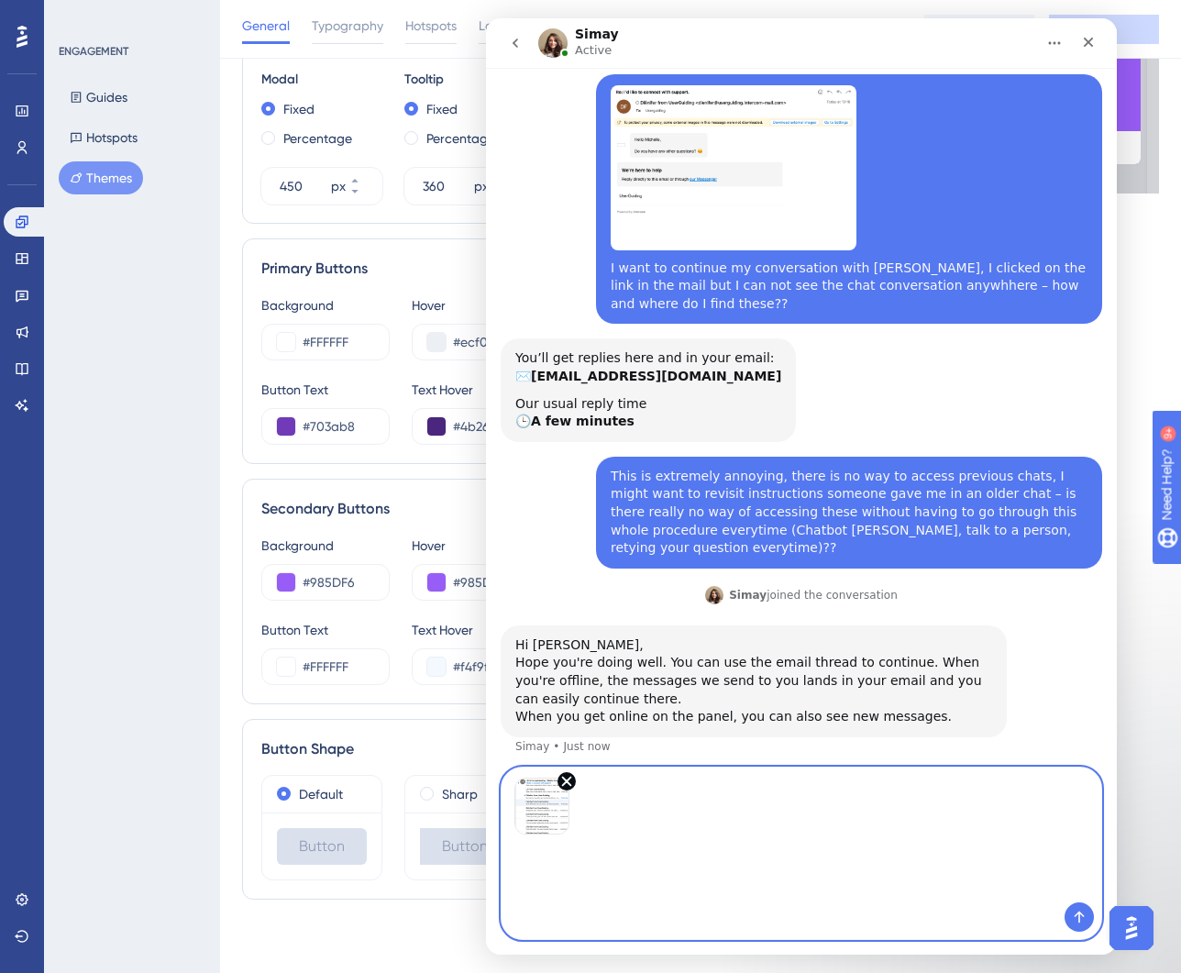
scroll to position [59, 0]
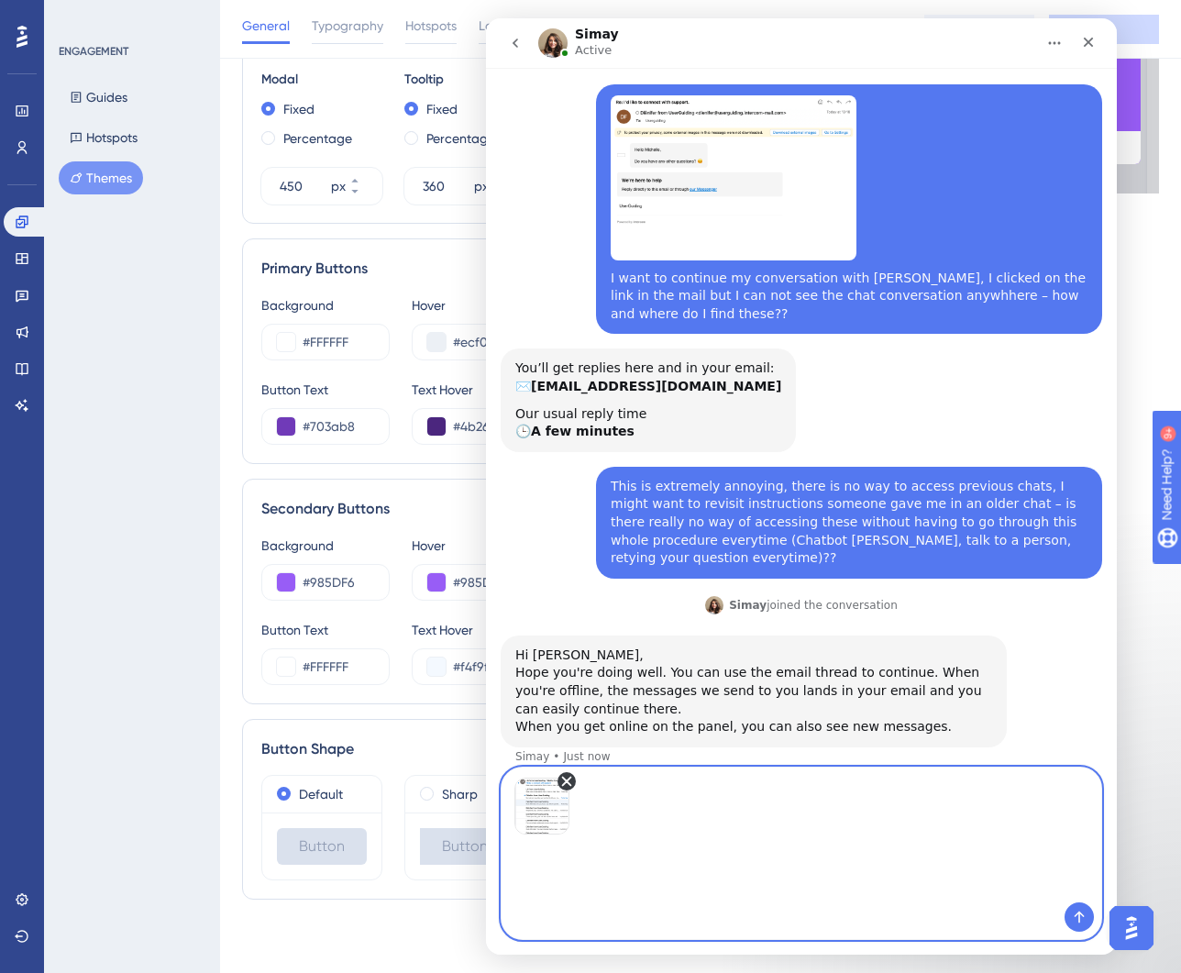
click at [569, 779] on icon "Remove image 1" at bounding box center [566, 781] width 17 height 17
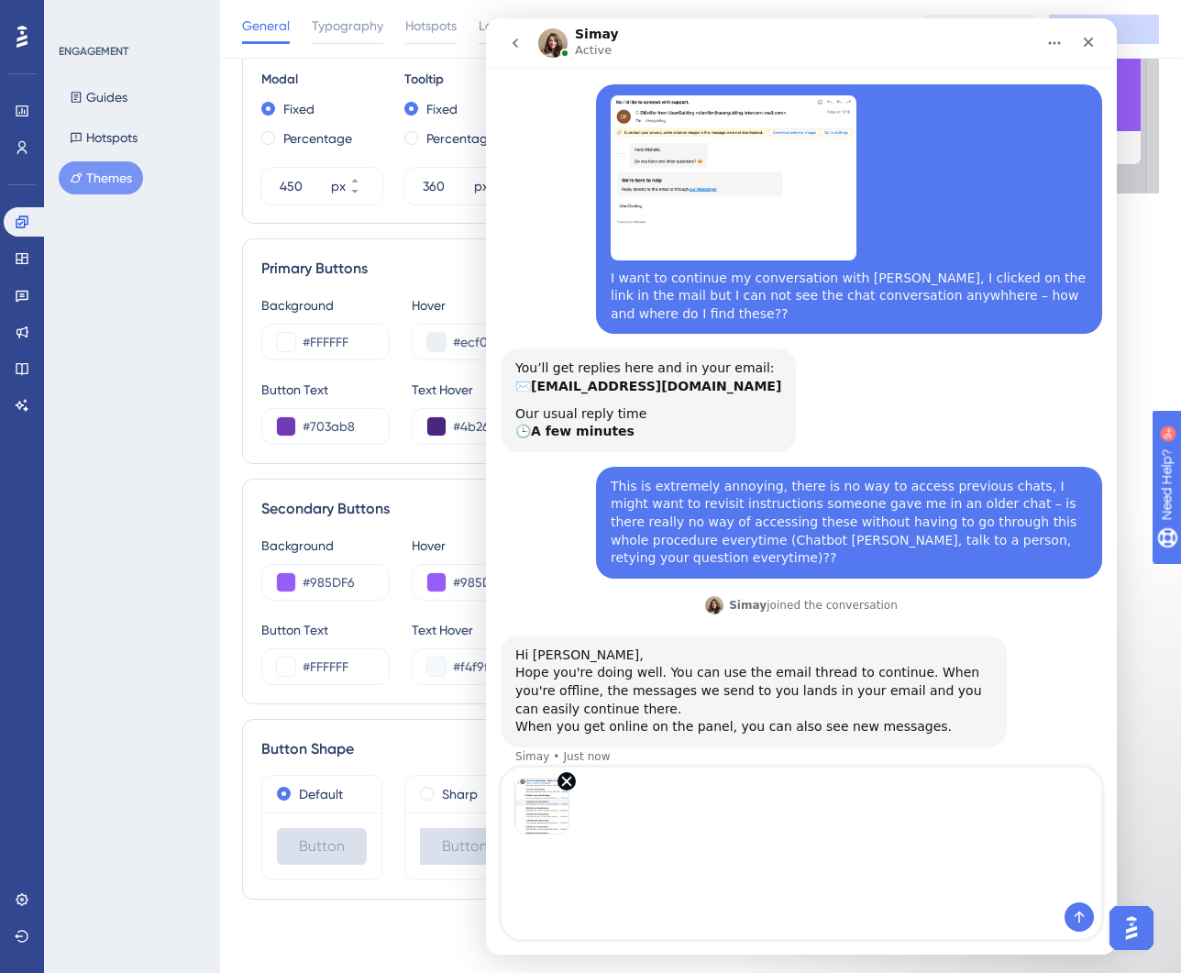
scroll to position [0, 0]
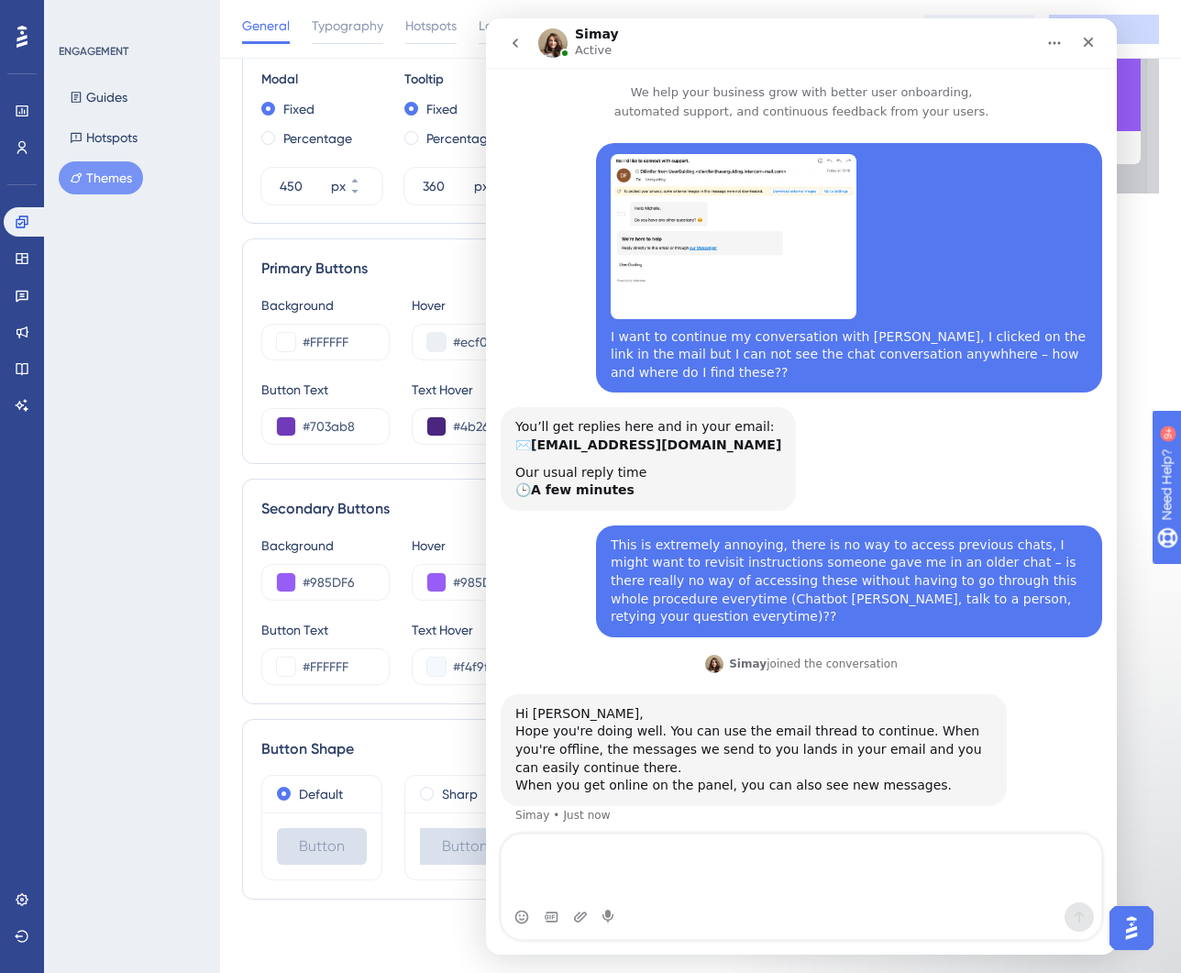
click at [534, 849] on textarea "Message…" at bounding box center [802, 868] width 600 height 68
type textarea "The reason I contact you is because I do not want to receive replies via email.…"
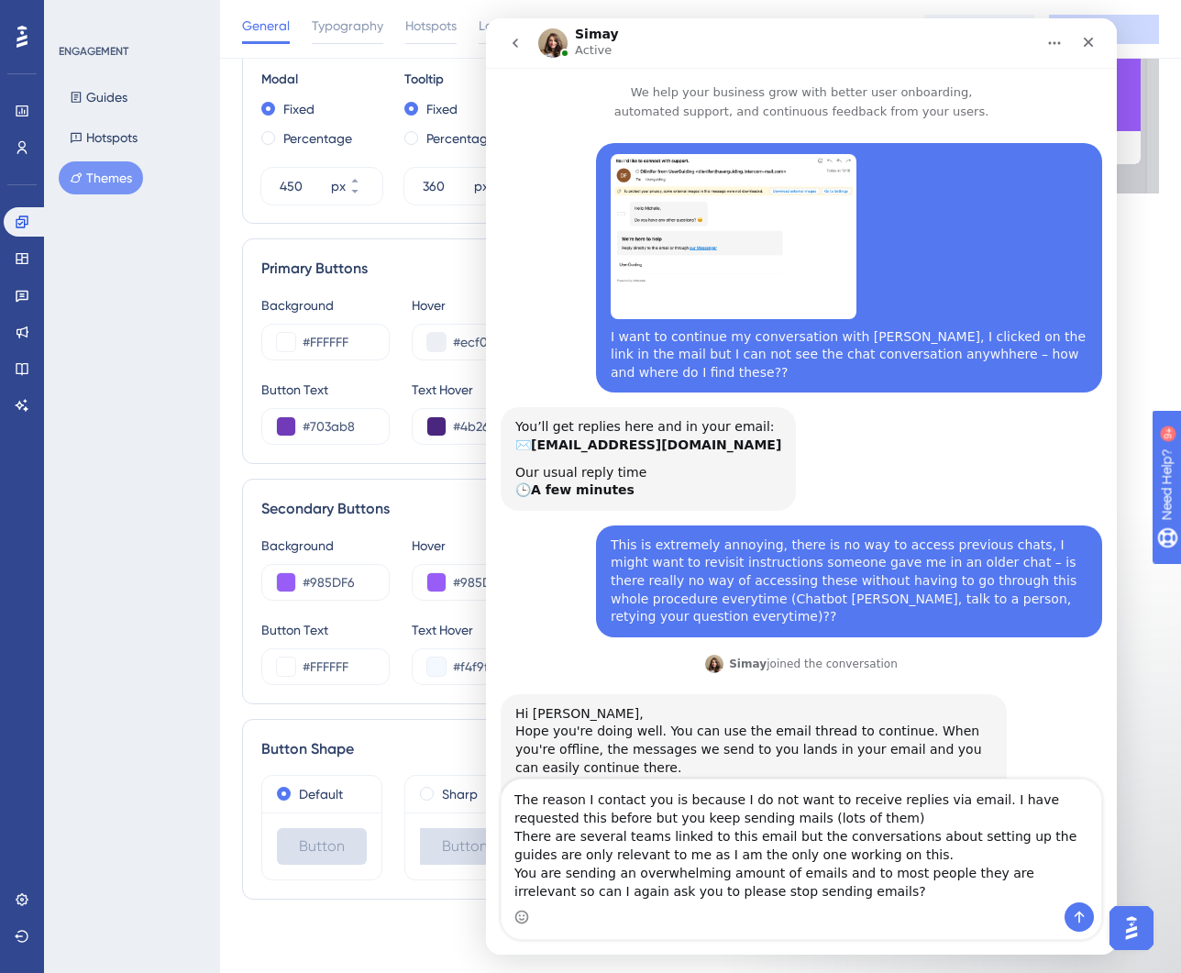
scroll to position [69, 0]
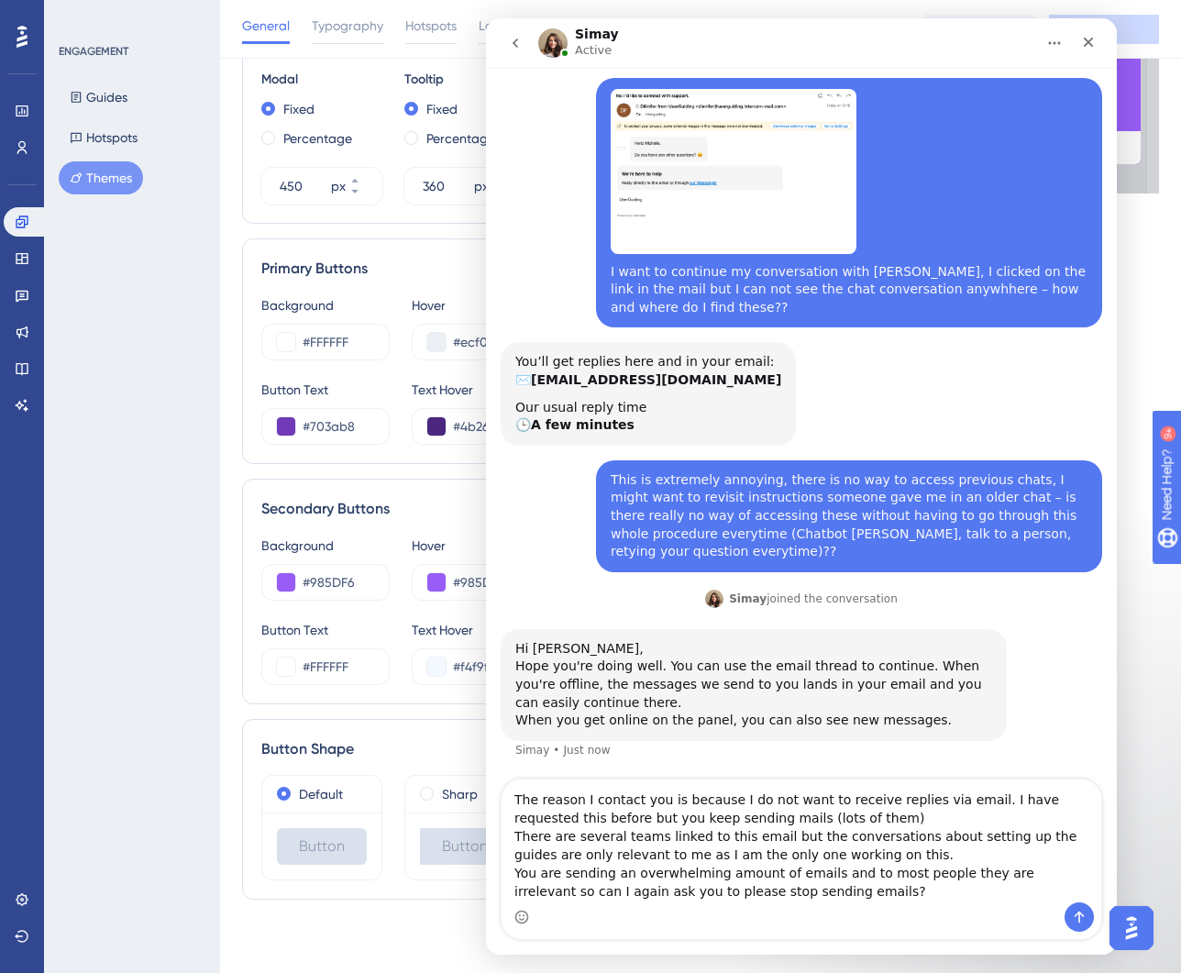
click at [832, 799] on textarea "The reason I contact you is because I do not want to receive replies via email.…" at bounding box center [802, 840] width 600 height 123
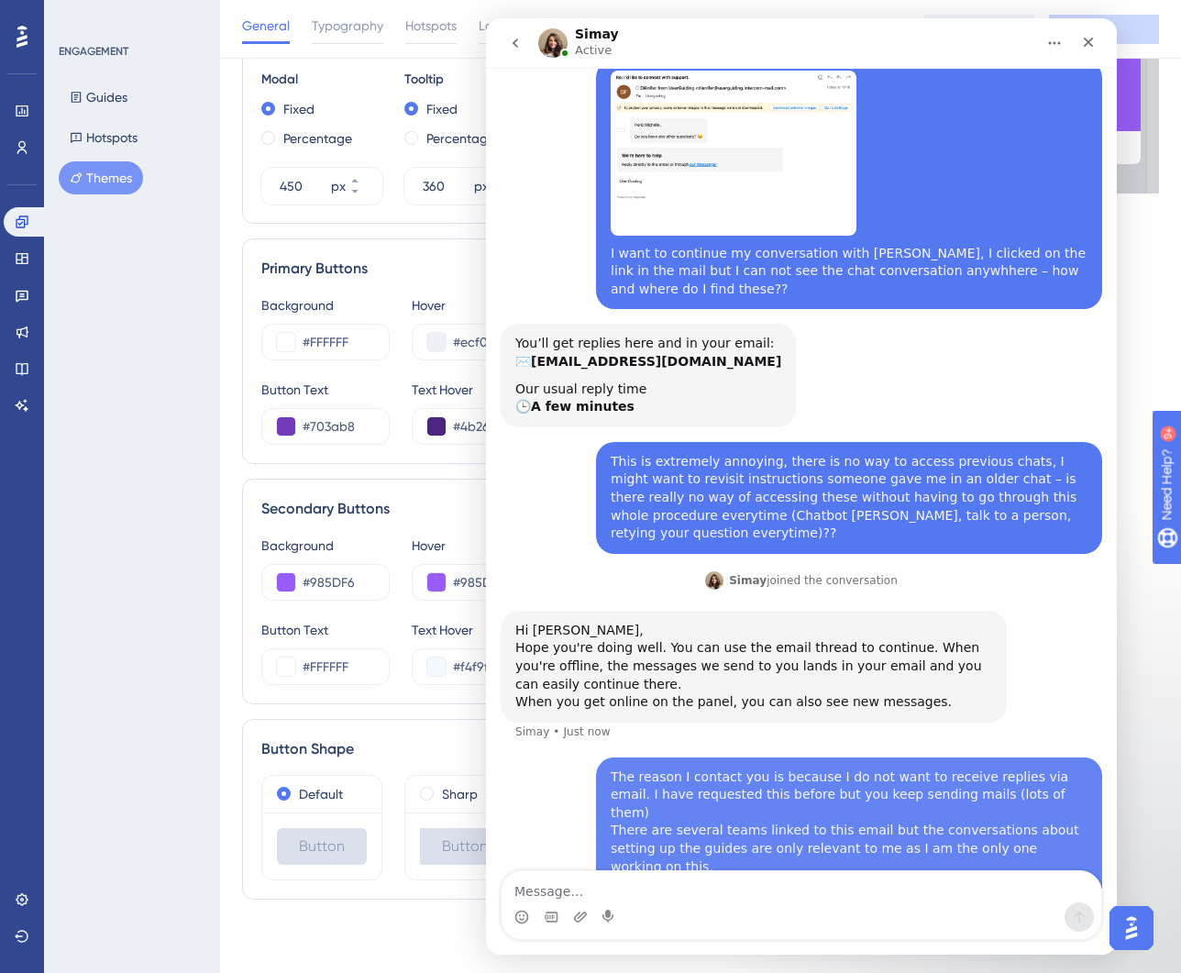
scroll to position [99, 0]
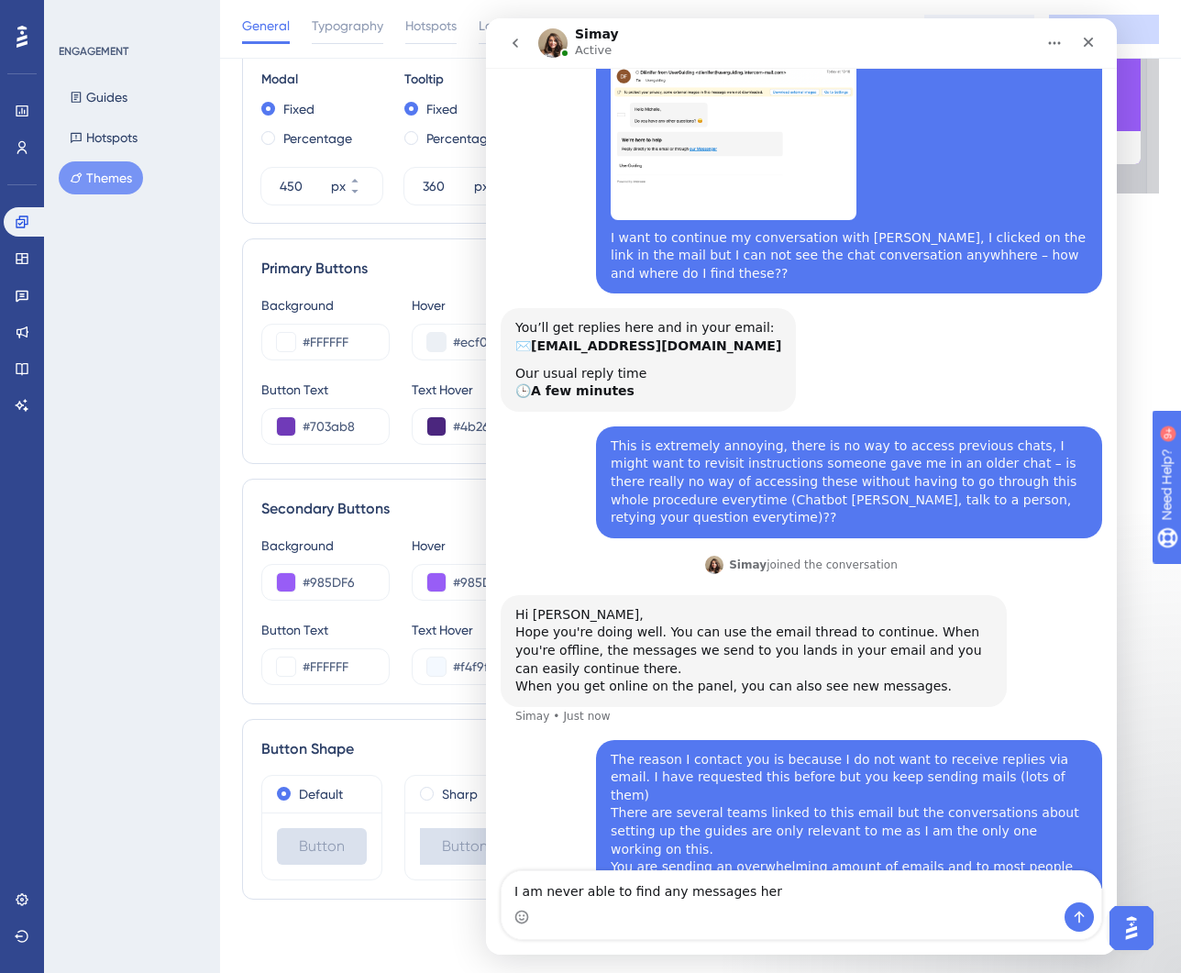
type textarea "I am never able to find any messages here"
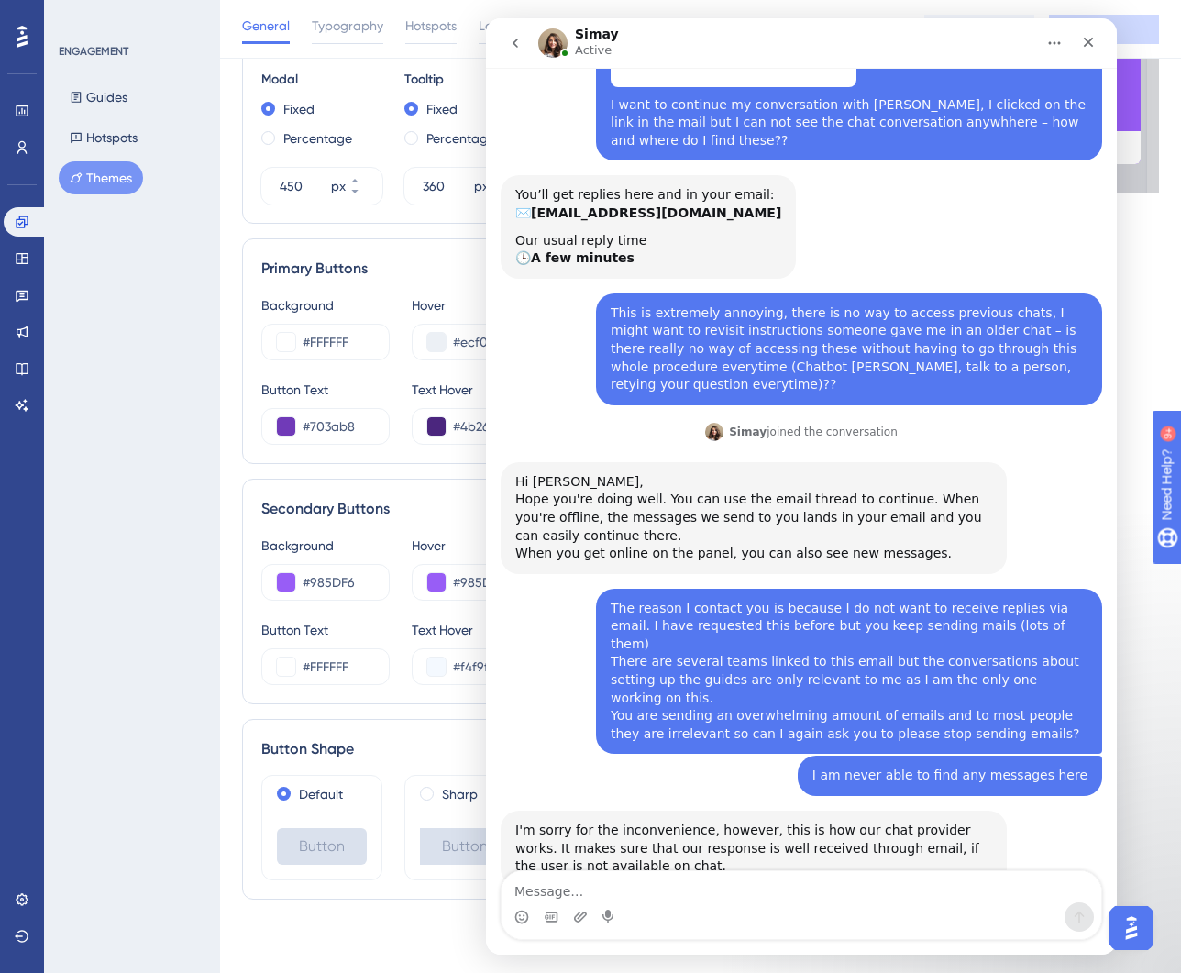
scroll to position [303, 0]
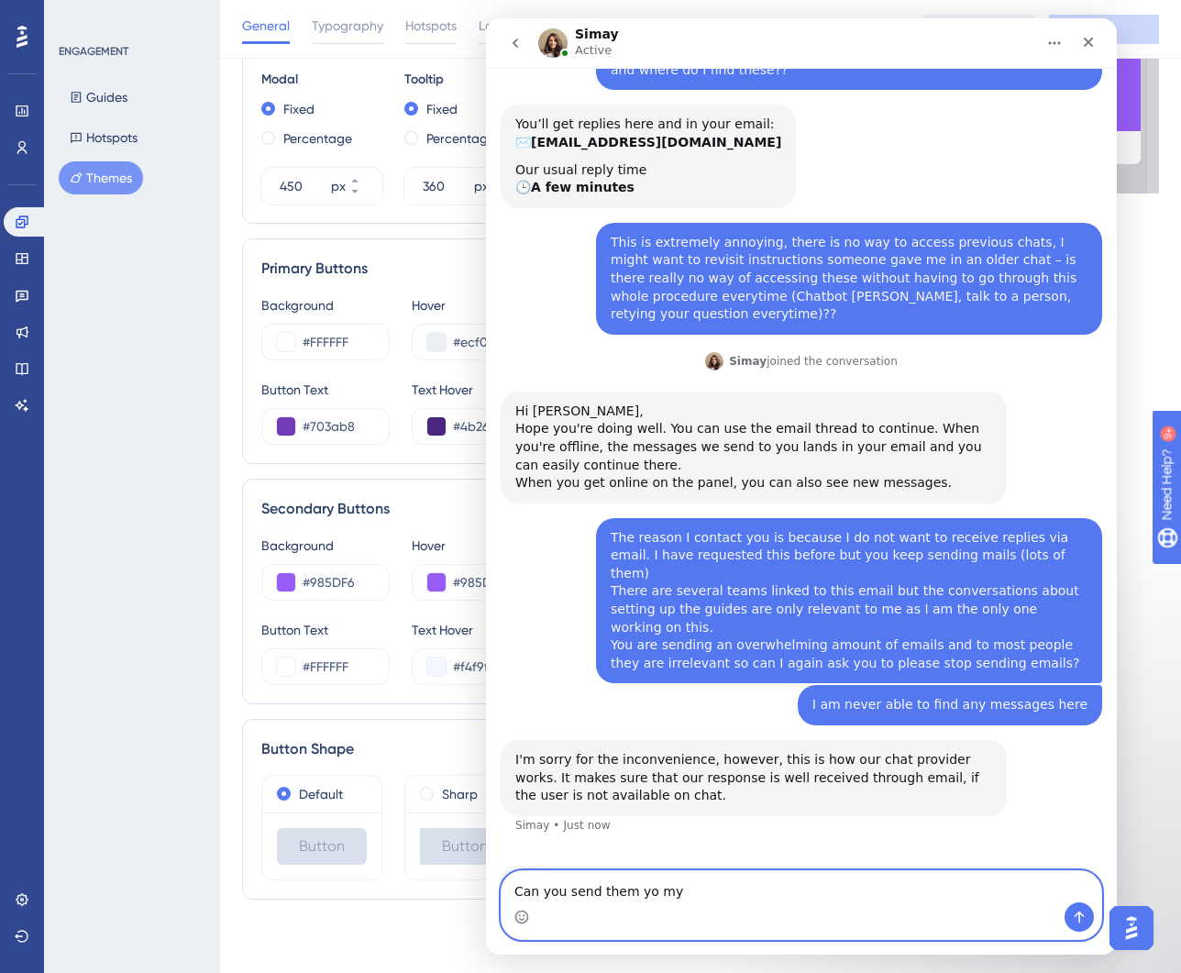
drag, startPoint x: 631, startPoint y: 891, endPoint x: 642, endPoint y: 891, distance: 11.0
click at [642, 891] on textarea "Can you send them yo my" at bounding box center [802, 886] width 600 height 31
click at [706, 888] on textarea "Can you send them to my" at bounding box center [802, 886] width 600 height 31
click at [718, 891] on textarea "Can you send them to my personal email instead then rather than to the" at bounding box center [802, 886] width 600 height 31
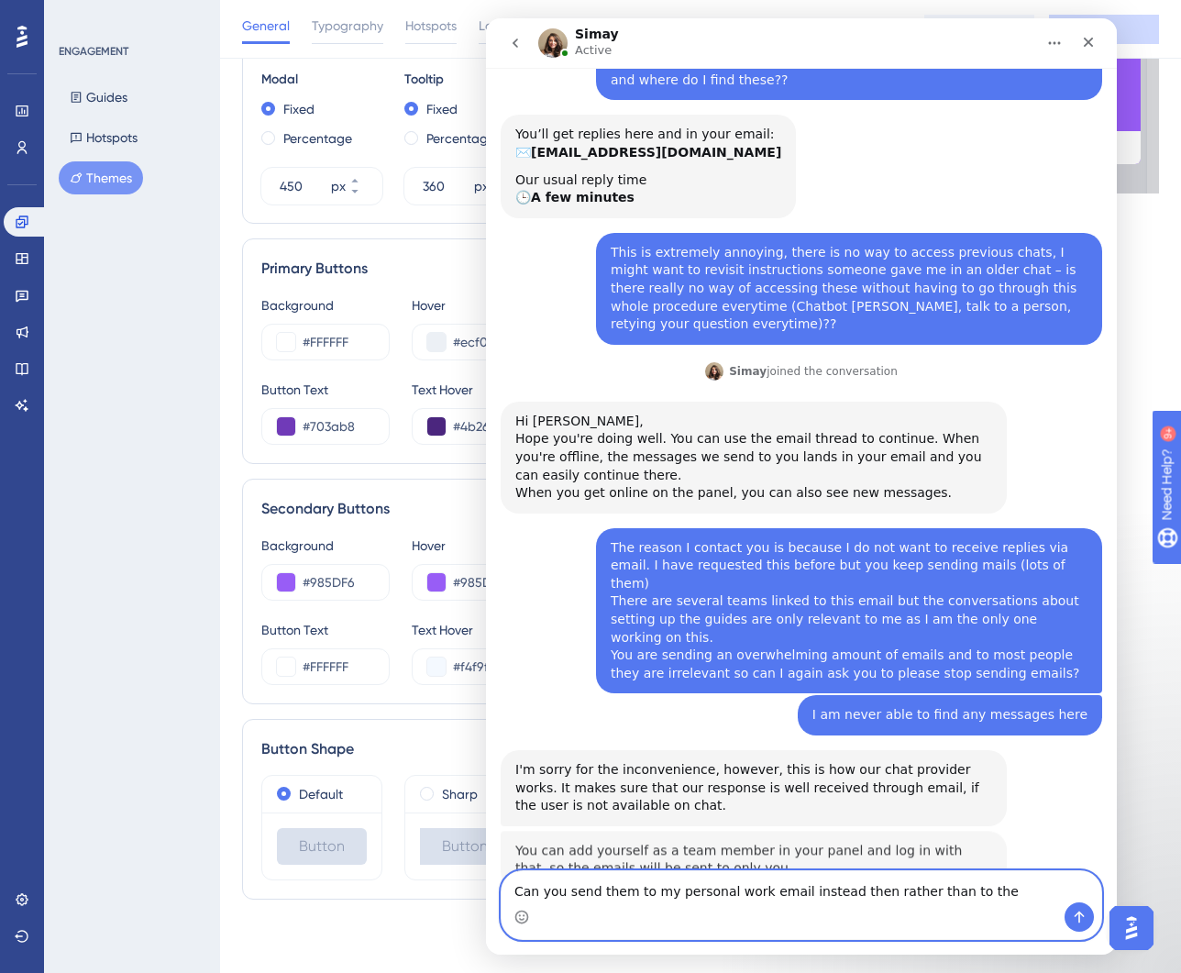
scroll to position [292, 0]
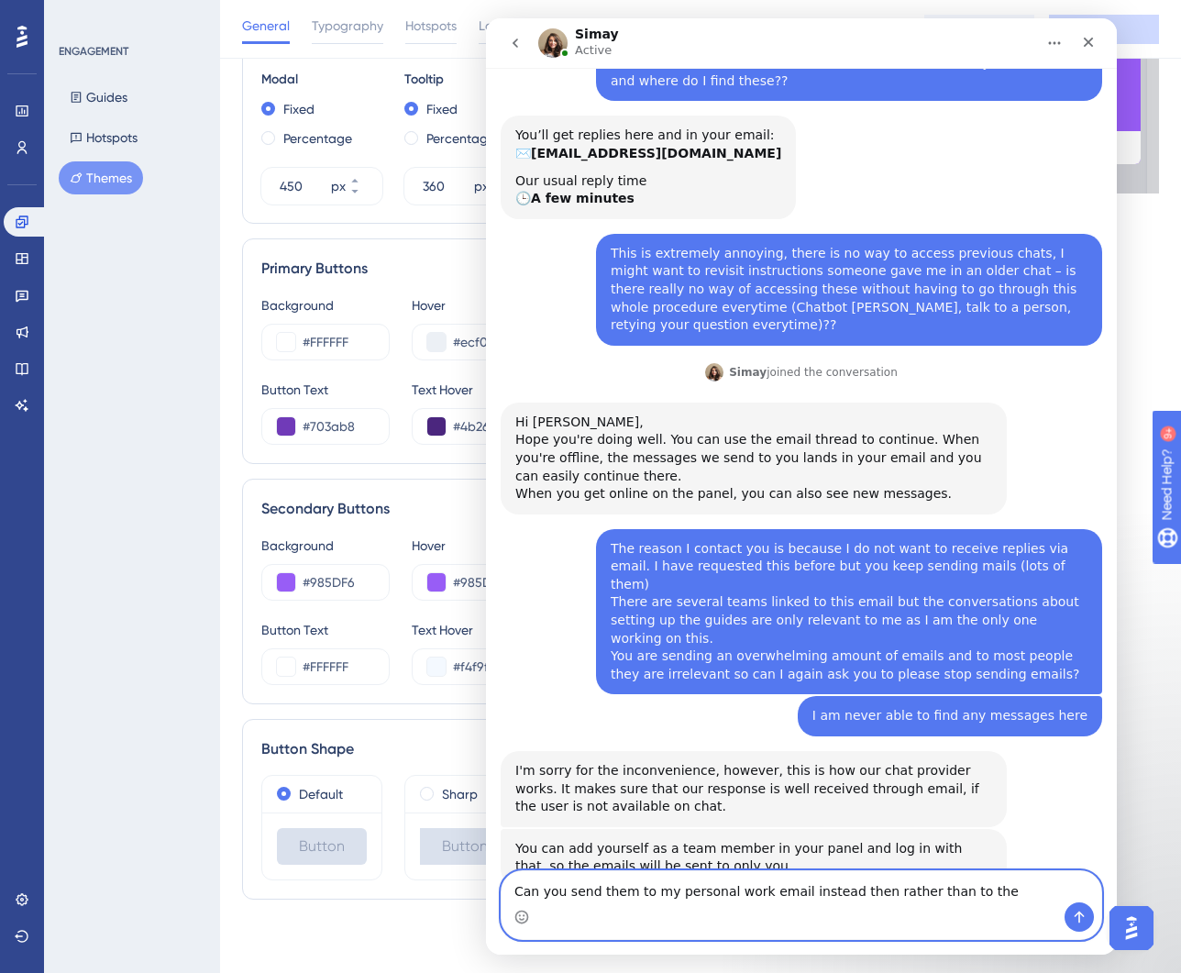
drag, startPoint x: 821, startPoint y: 892, endPoint x: 471, endPoint y: 888, distance: 349.4
click at [486, 888] on html "Simay Active We help your business grow with better user onboarding, automated …" at bounding box center [801, 486] width 631 height 936
drag, startPoint x: 644, startPoint y: 890, endPoint x: 502, endPoint y: 888, distance: 142.1
click at [502, 888] on textarea "This would be great" at bounding box center [802, 886] width 600 height 31
type textarea "I was told before we could opt out from email replies, was this incorrect infor…"
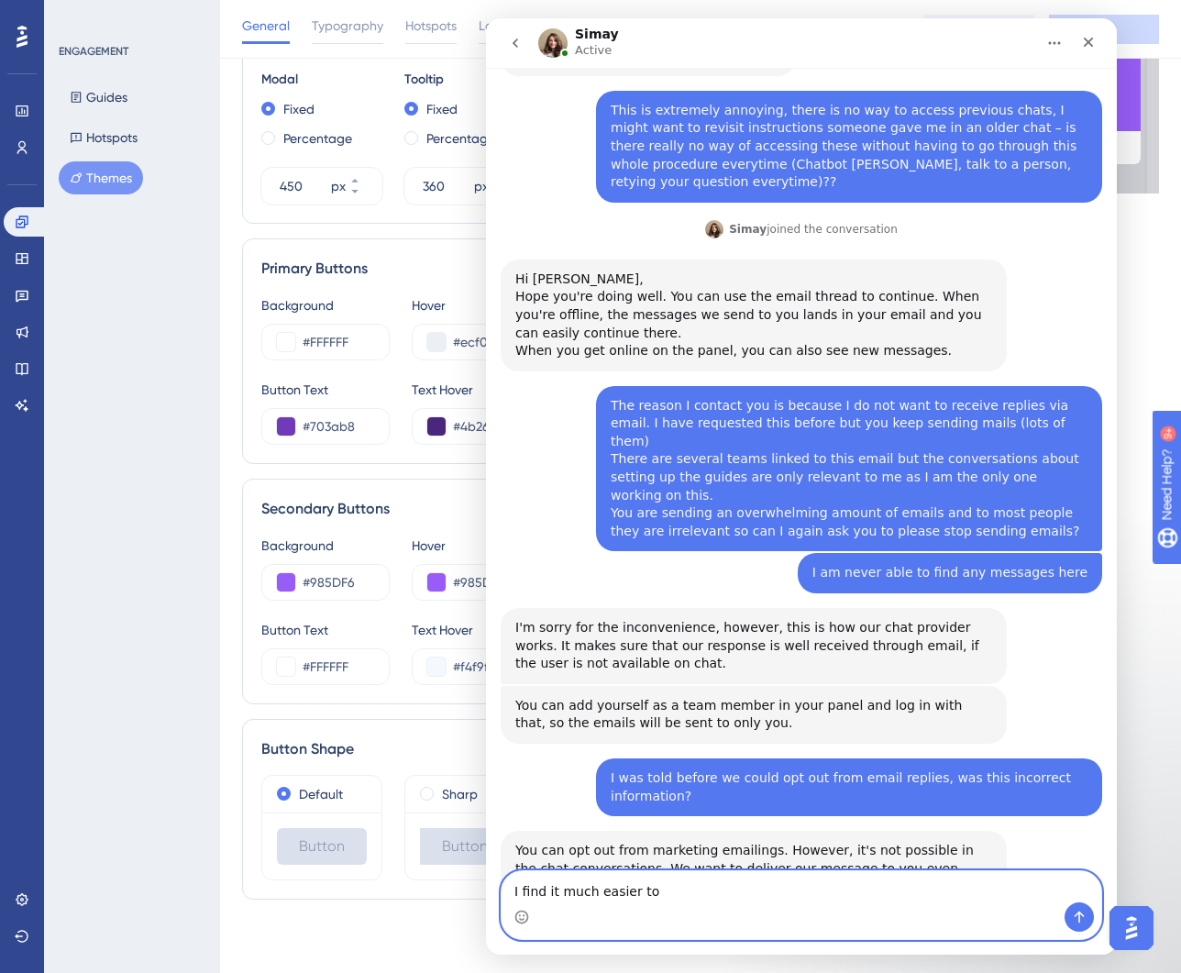
scroll to position [436, 0]
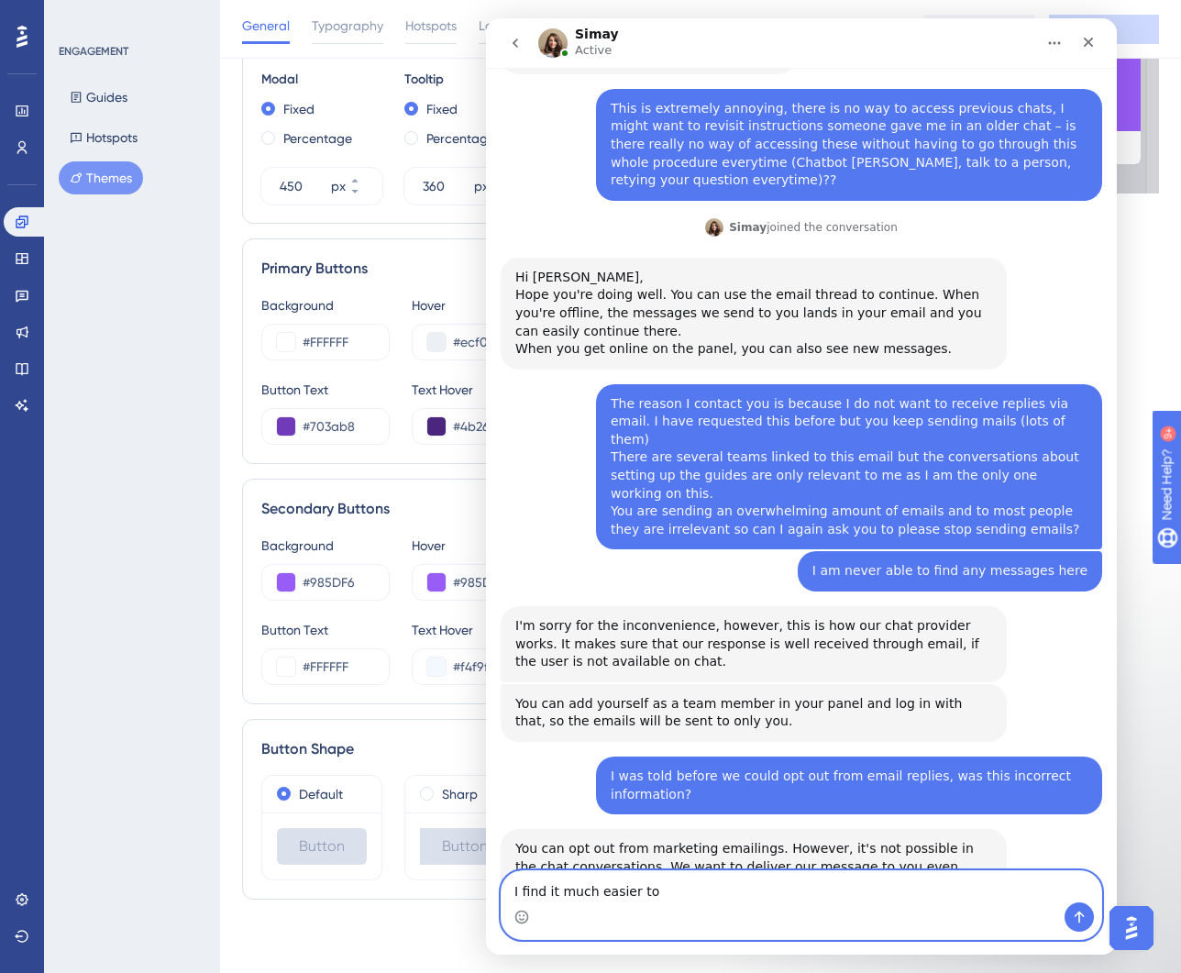
drag, startPoint x: 660, startPoint y: 890, endPoint x: 491, endPoint y: 888, distance: 168.7
click at [491, 888] on div "I find it much easier to I find it much easier to" at bounding box center [801, 905] width 631 height 70
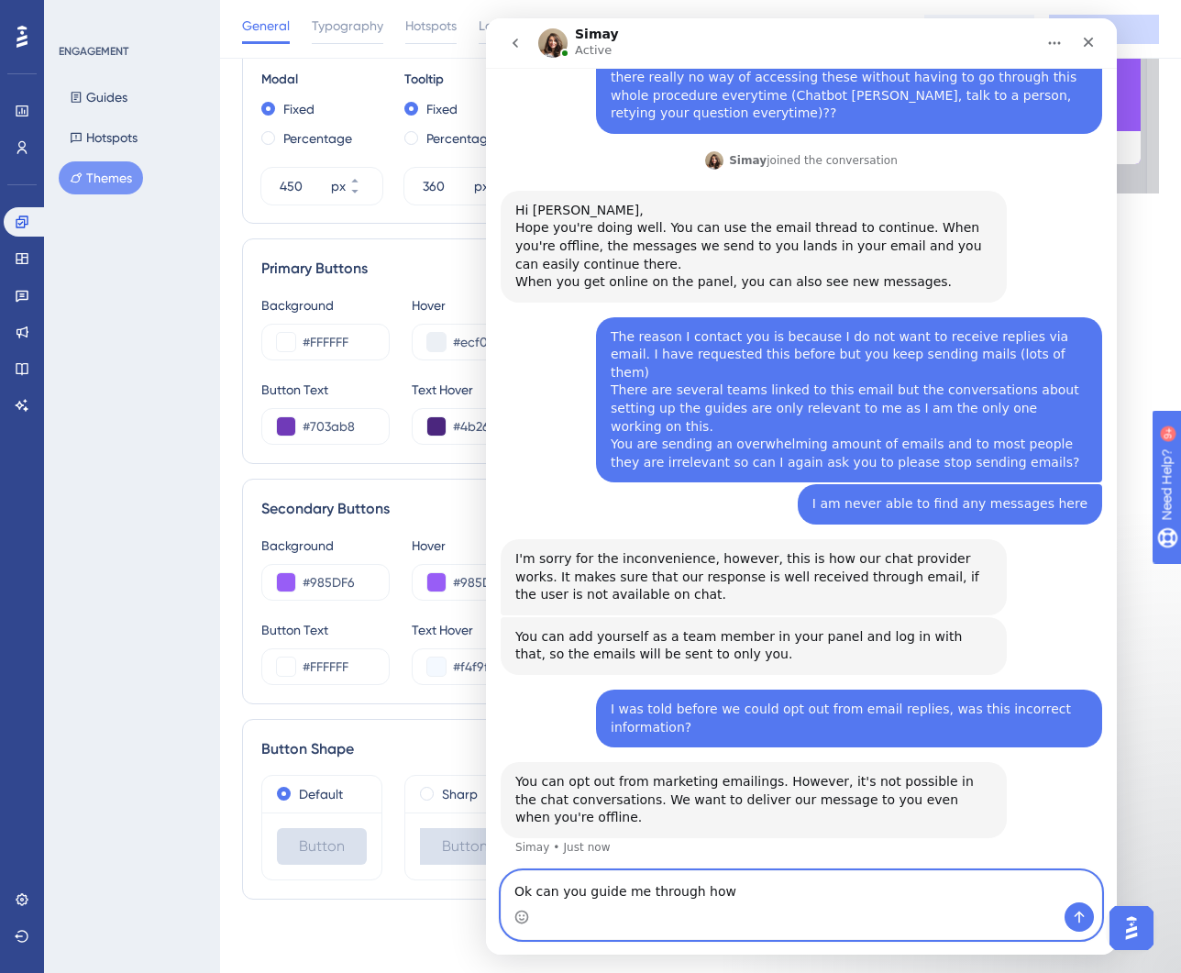
scroll to position [507, 0]
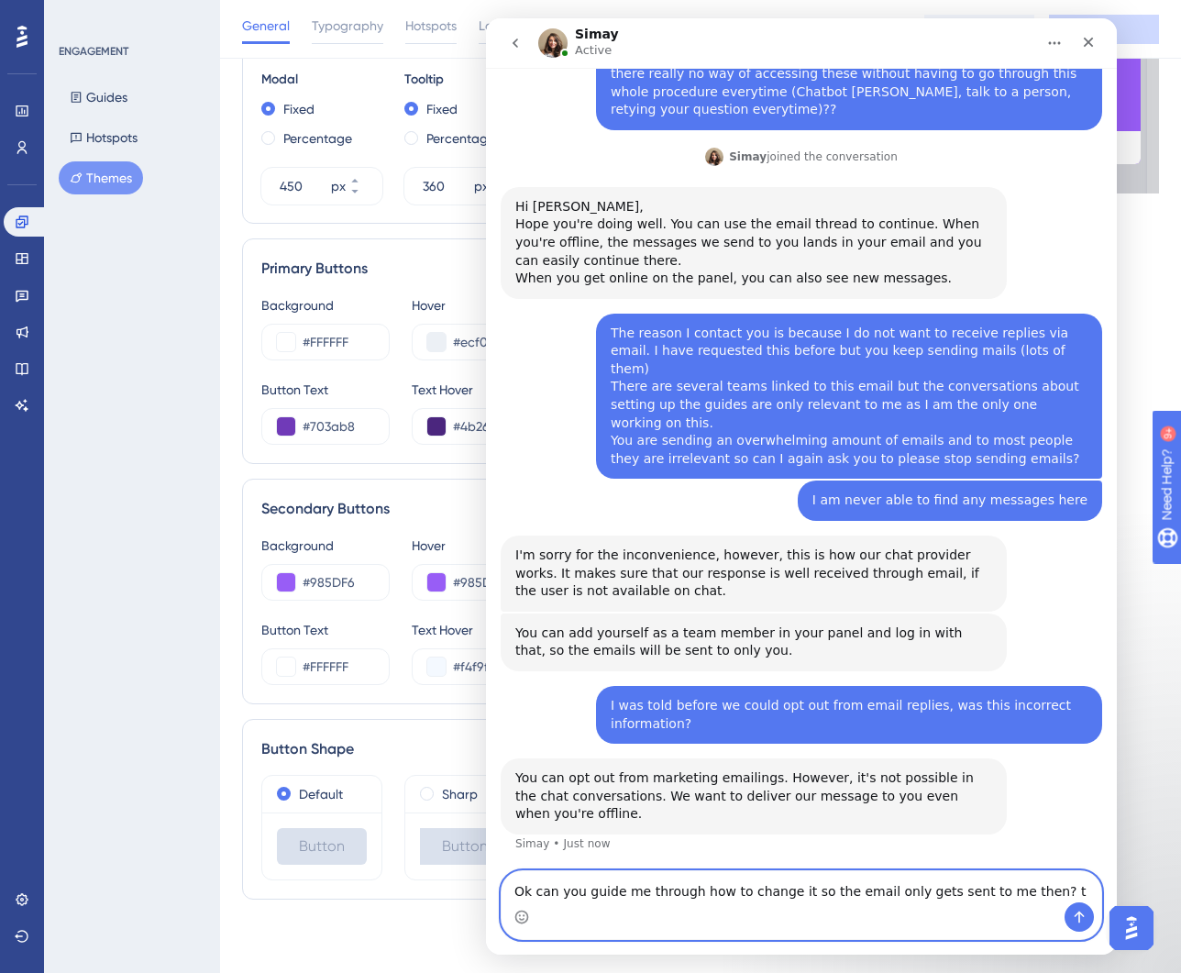
type textarea "Ok can you guide me through how to change it so the email only gets sent to me …"
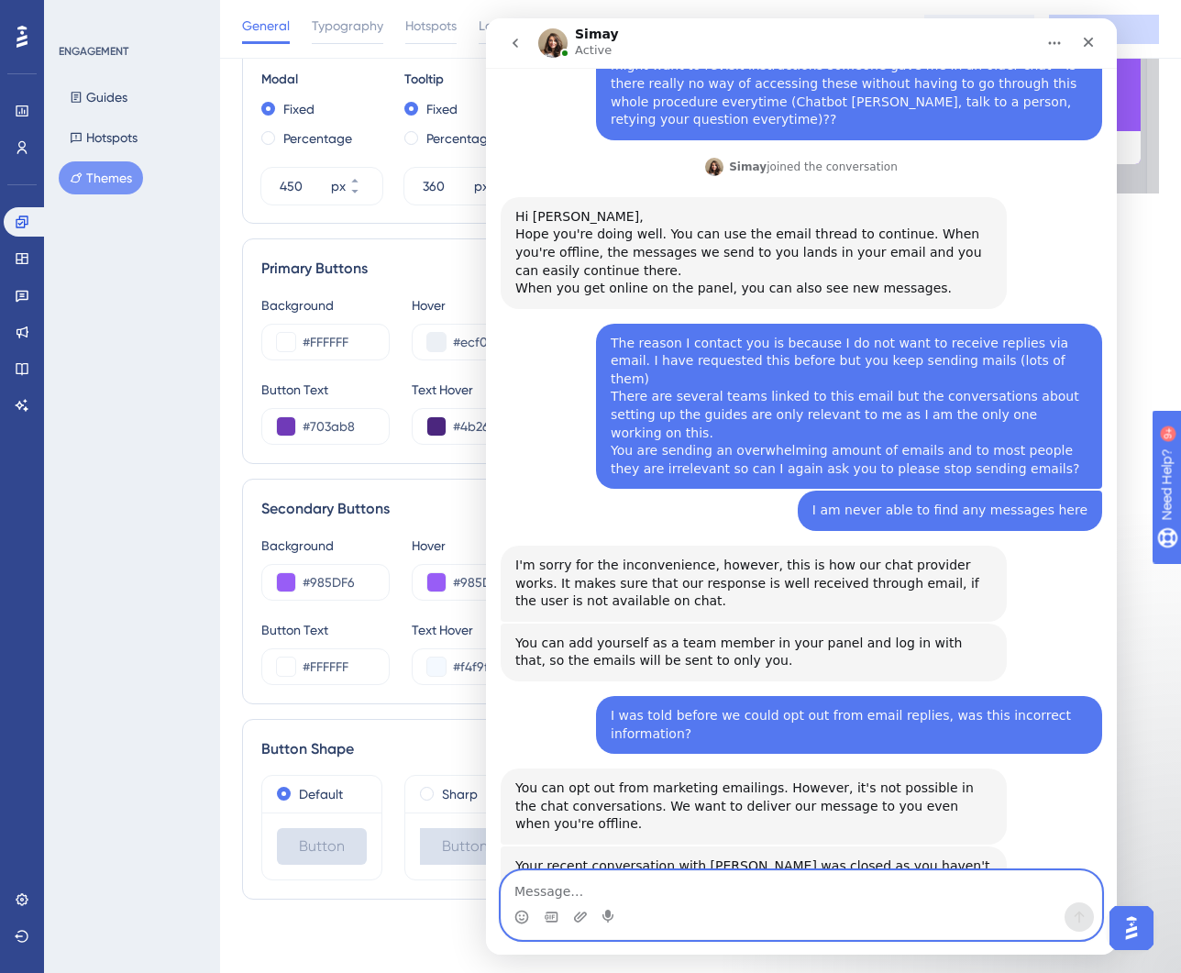
scroll to position [569, 0]
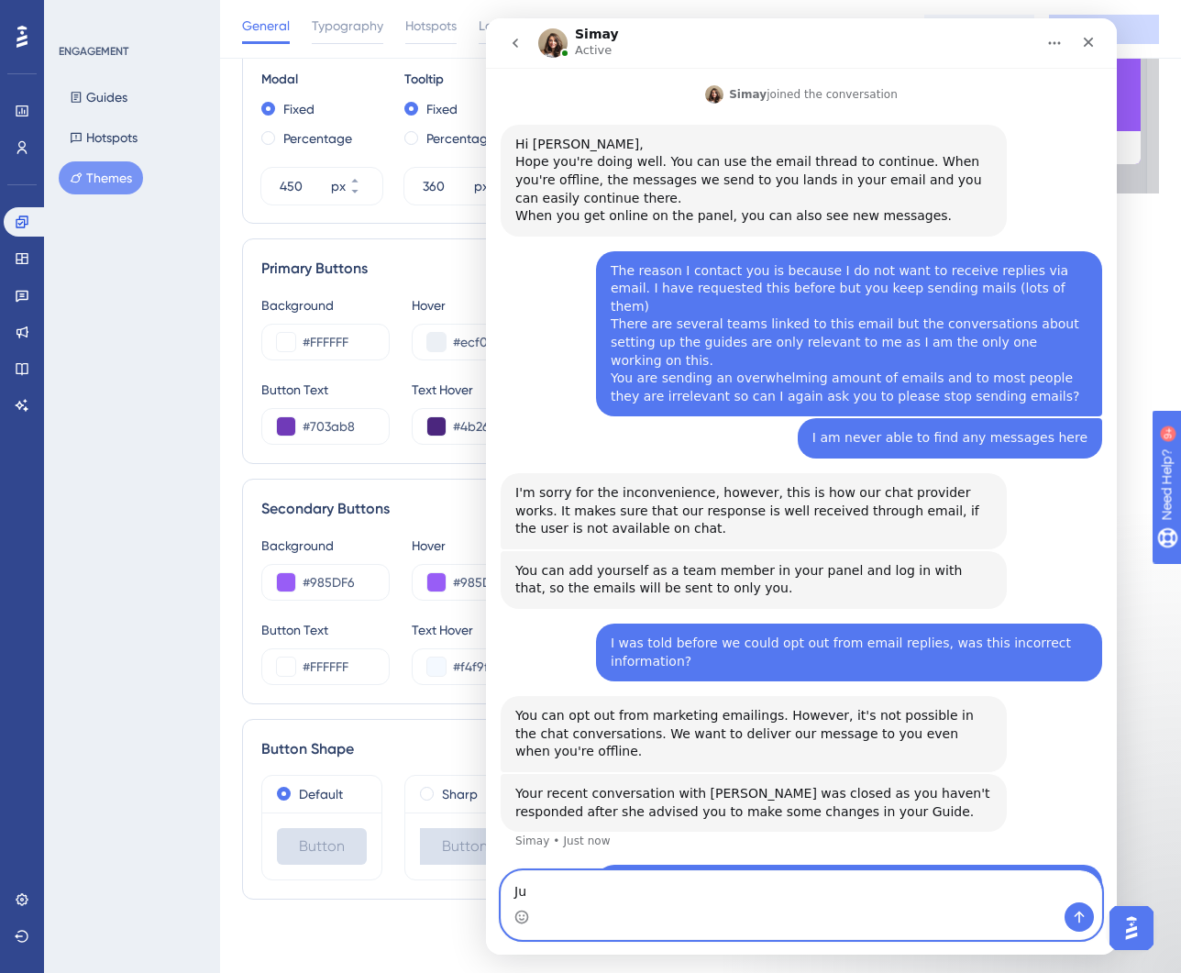
type textarea "J"
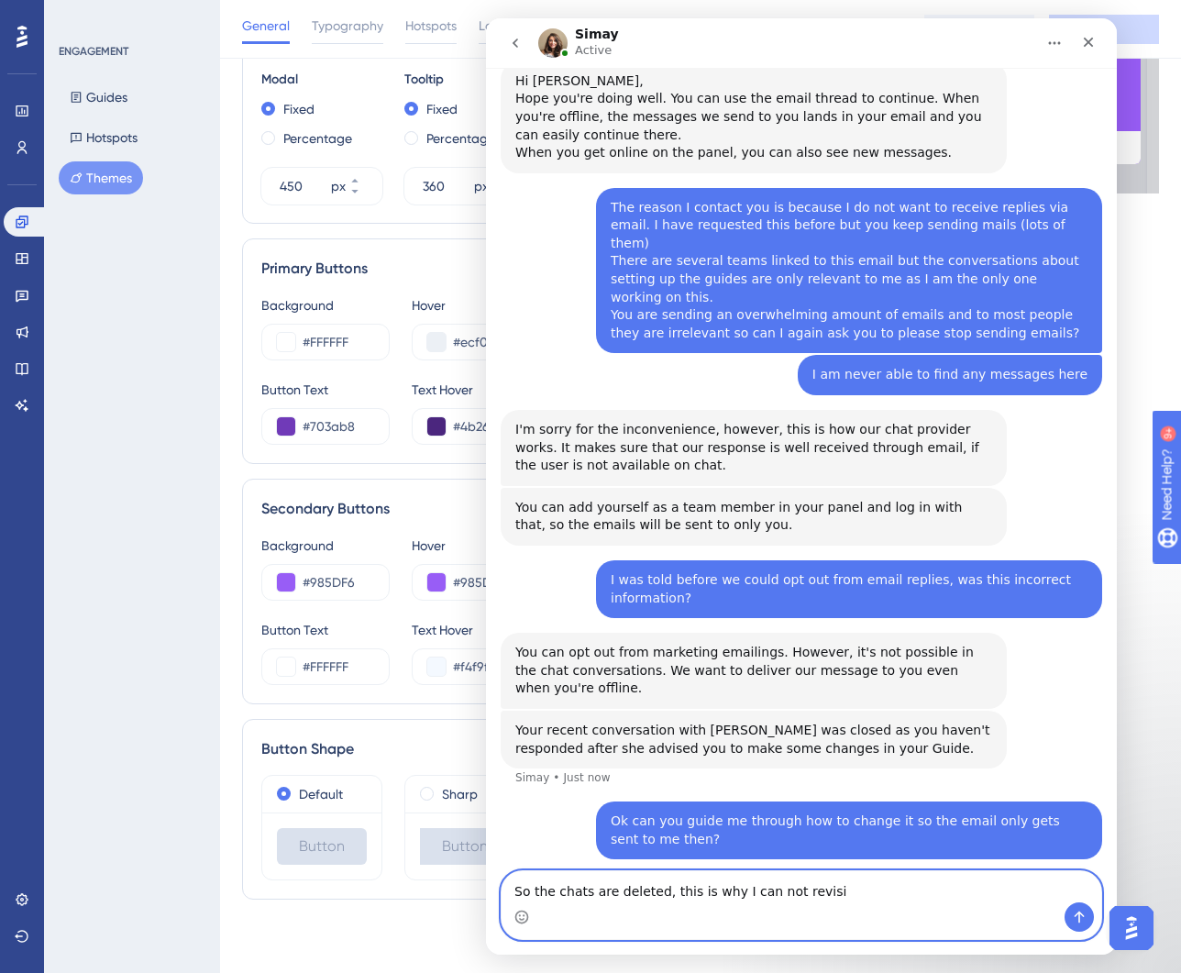
scroll to position [640, 0]
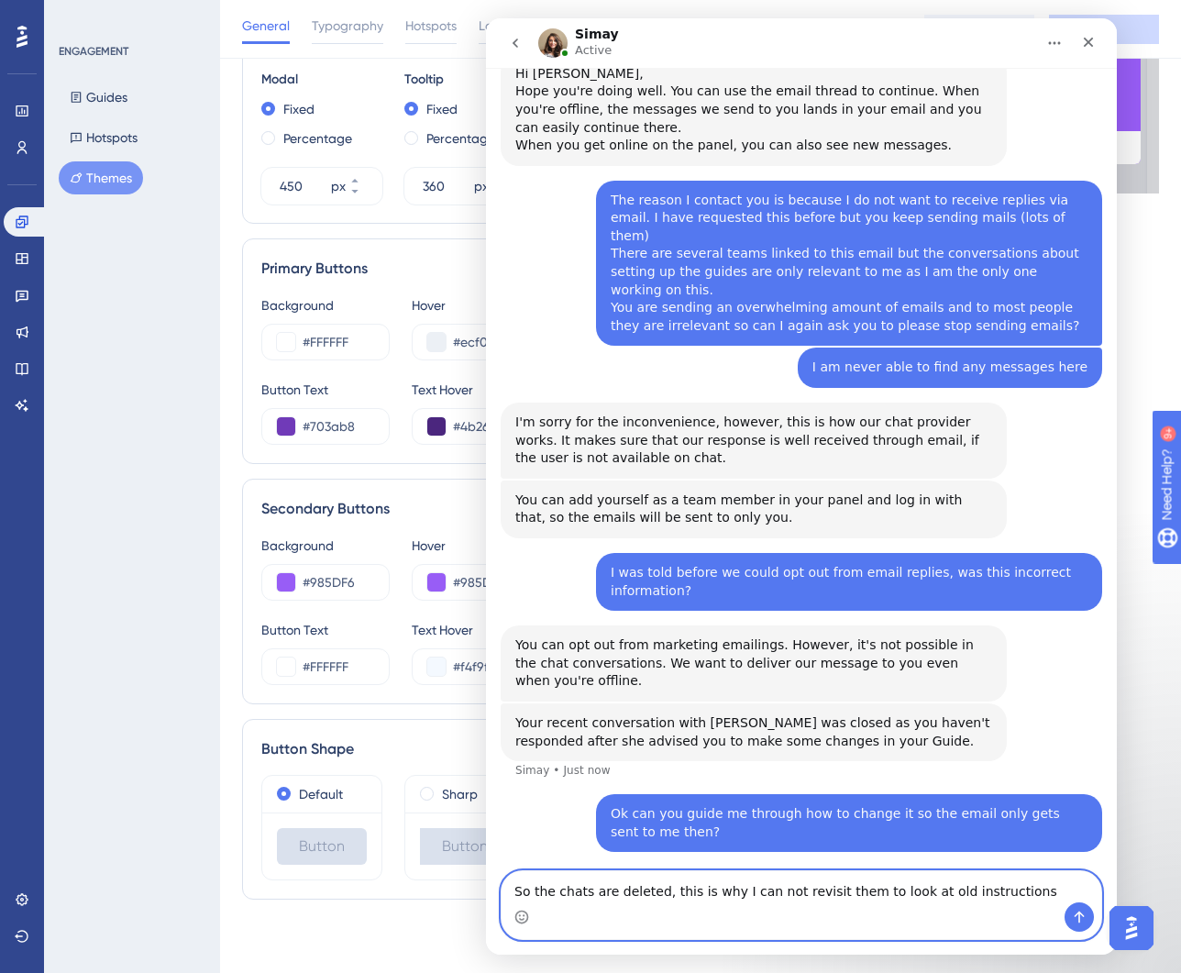
type textarea "So the chats are deleted, this is why I can not revisit them to look at old ins…"
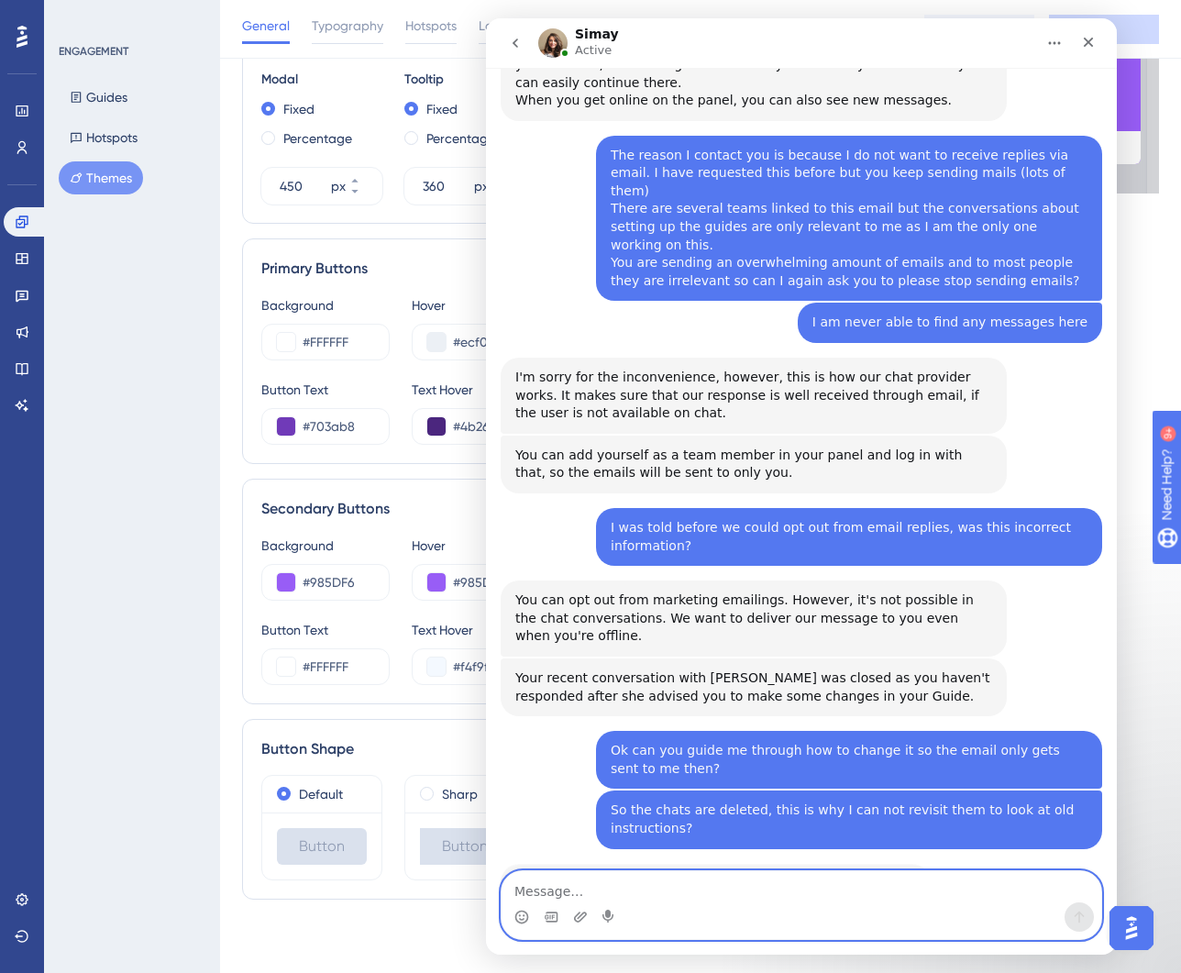
scroll to position [684, 0]
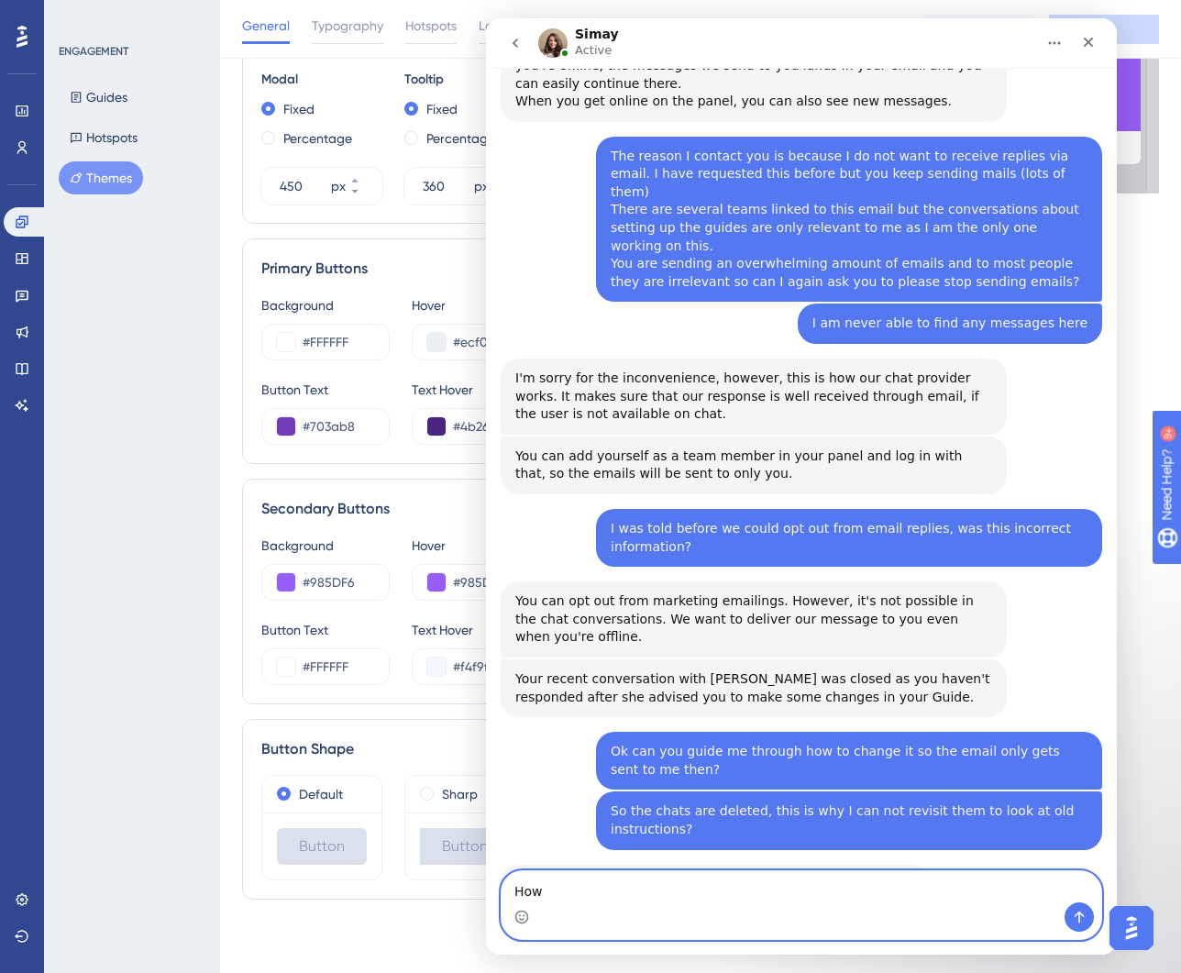
drag, startPoint x: 526, startPoint y: 891, endPoint x: 502, endPoint y: 892, distance: 23.9
click at [502, 892] on textarea "How" at bounding box center [802, 886] width 600 height 31
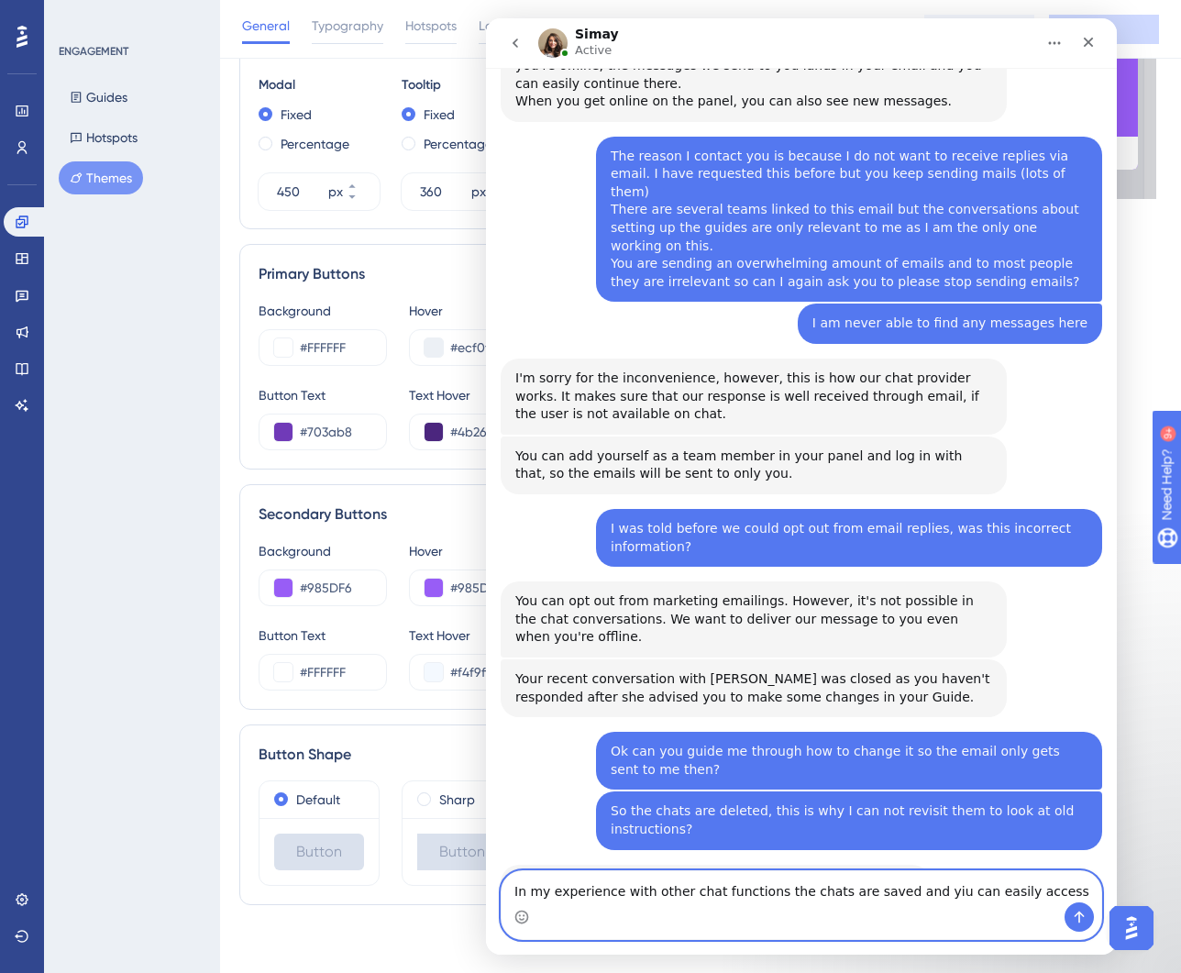
scroll to position [731, 3]
click at [1051, 889] on textarea "In my experience with other chat functions the chats are saved and you can easi…" at bounding box center [802, 886] width 600 height 31
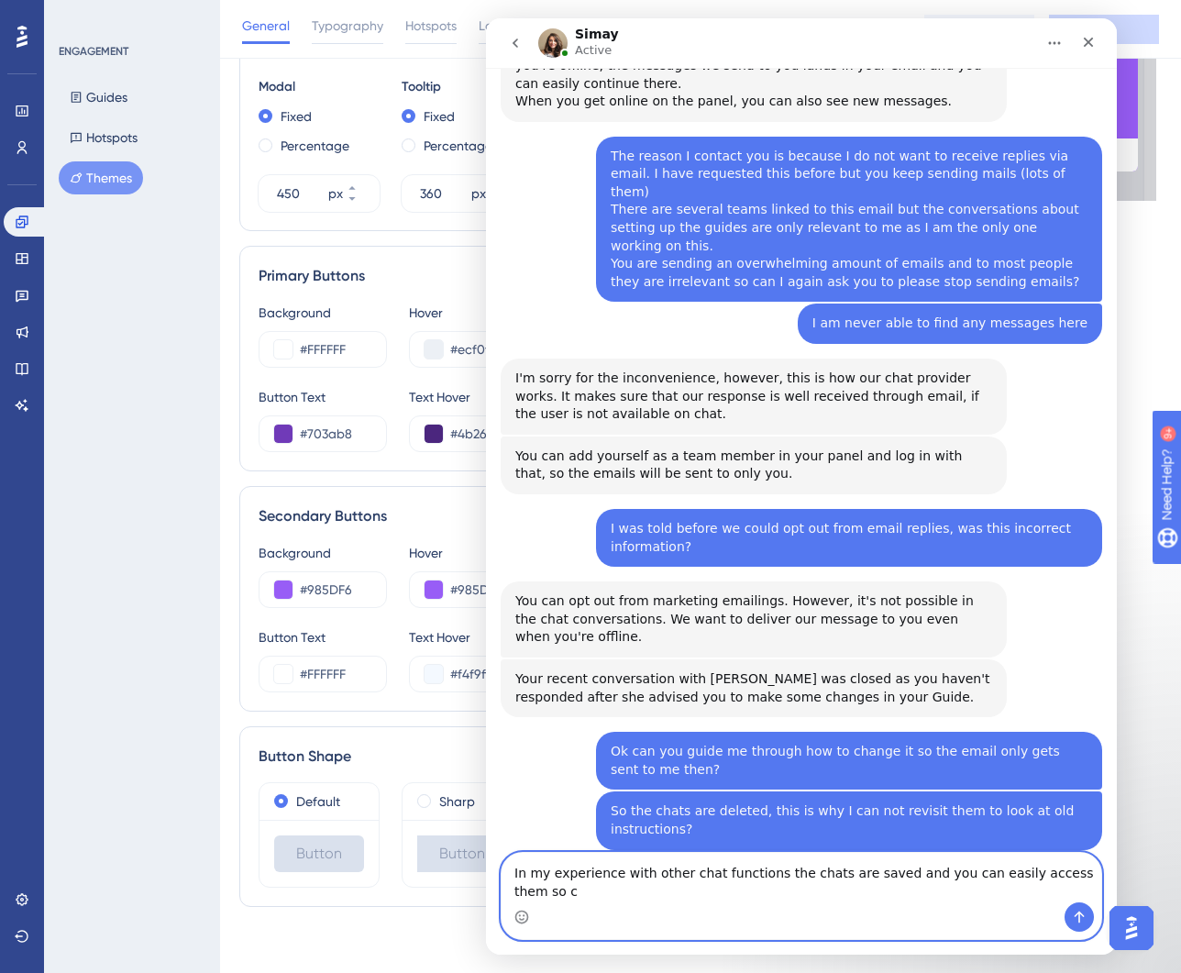
scroll to position [702, 0]
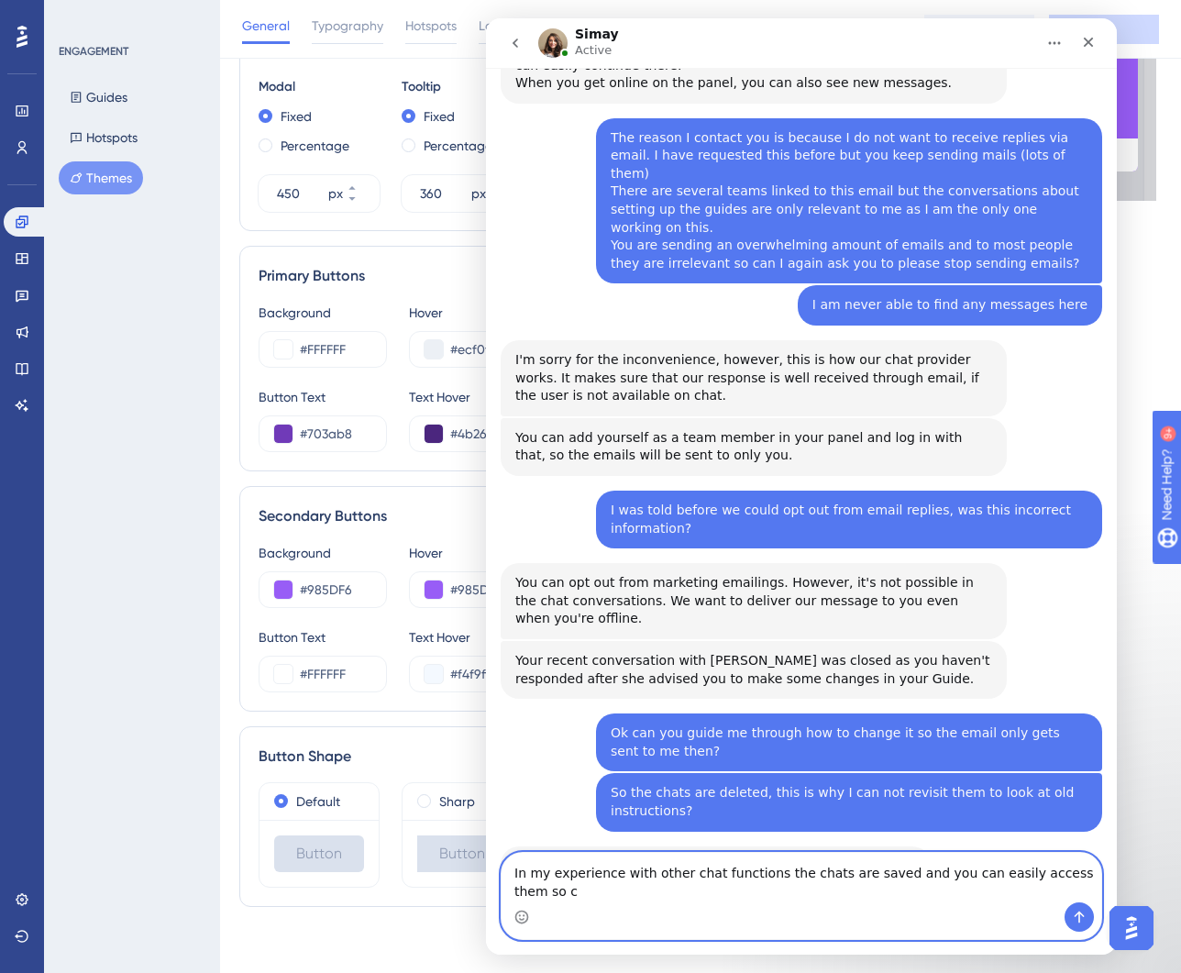
drag, startPoint x: 1079, startPoint y: 869, endPoint x: 1088, endPoint y: 884, distance: 17.3
click at [1088, 884] on textarea "In my experience with other chat functions the chats are saved and you can easi…" at bounding box center [802, 878] width 600 height 50
click at [705, 891] on textarea "In my experience with other chat functions the chats are saved and you can easi…" at bounding box center [802, 878] width 600 height 50
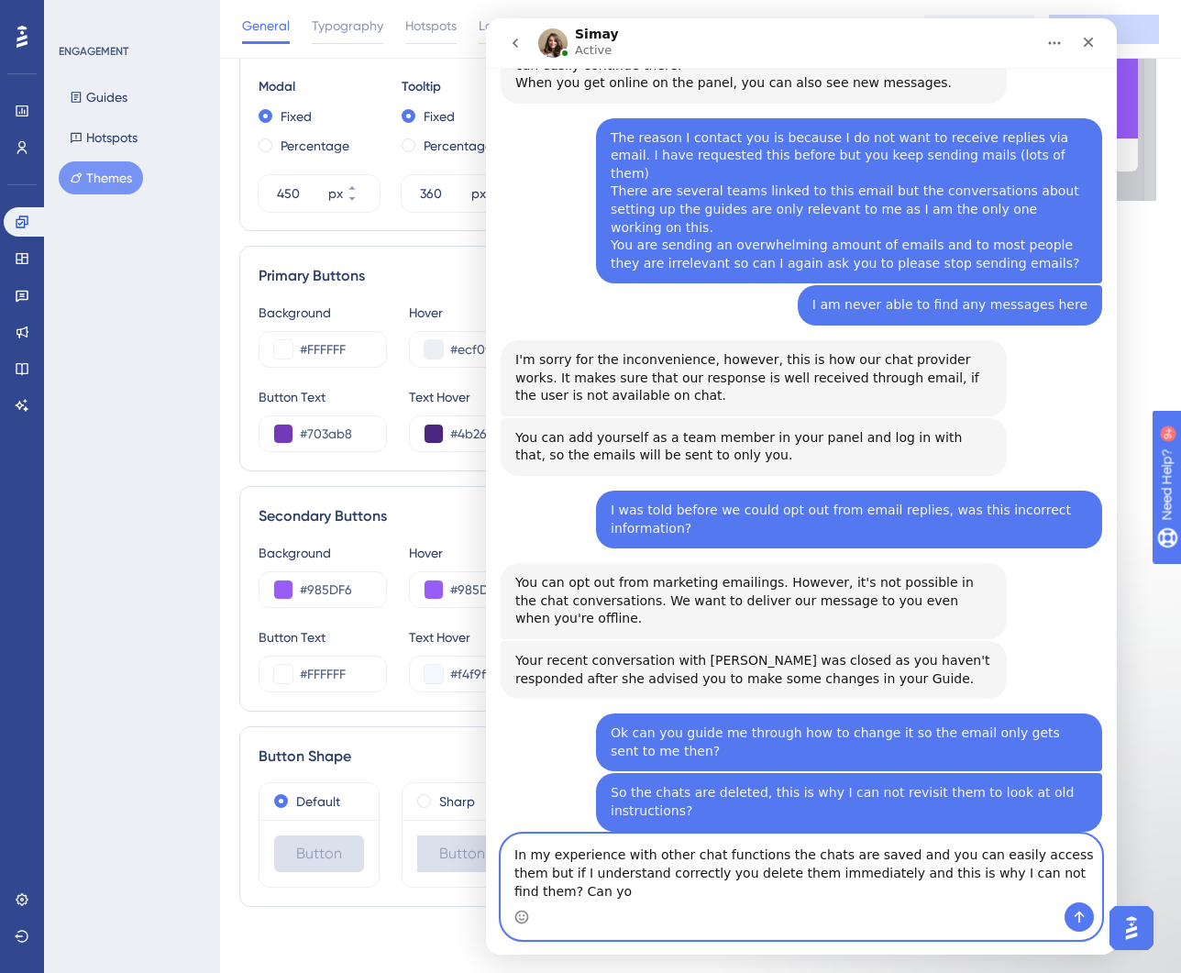
scroll to position [721, 0]
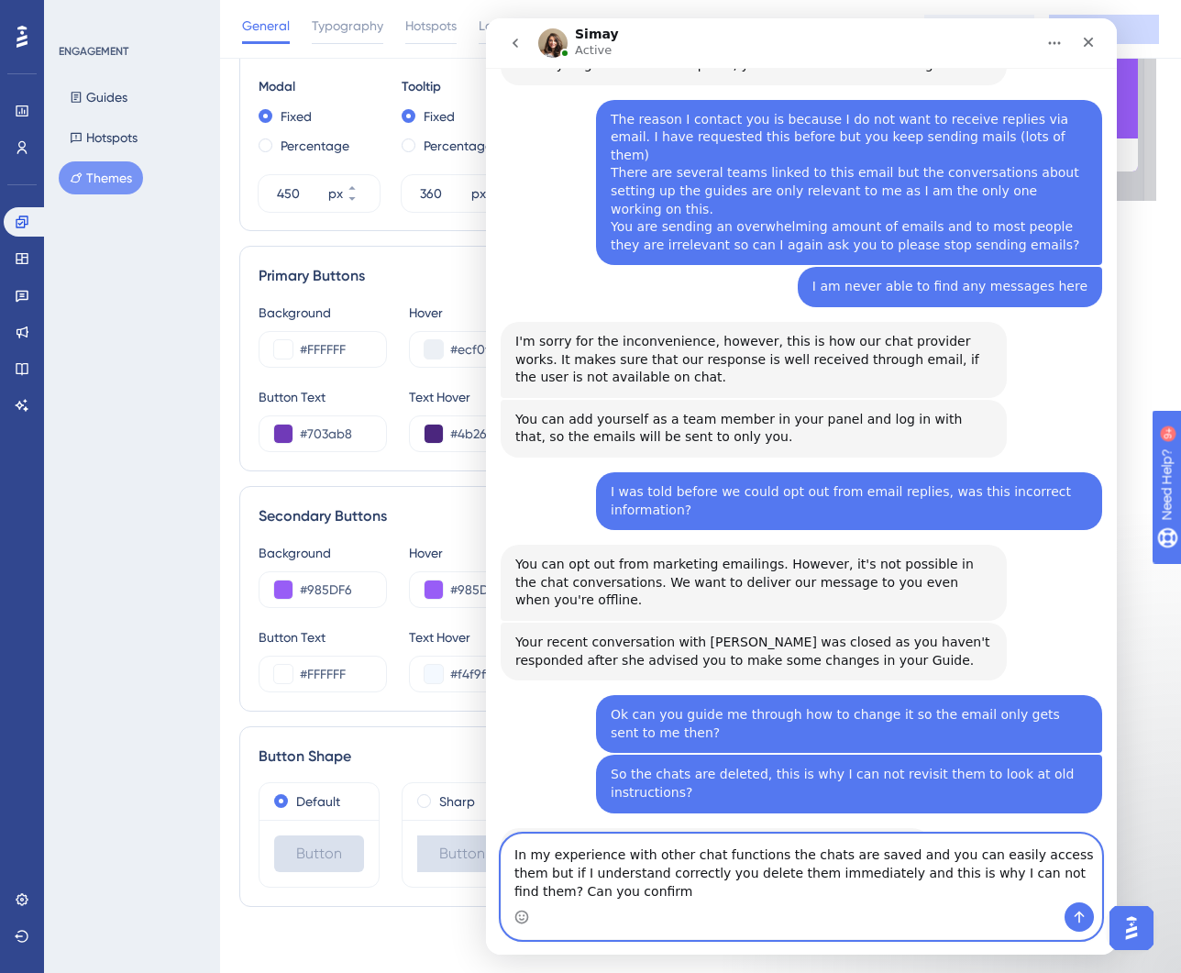
drag, startPoint x: 1068, startPoint y: 871, endPoint x: 1075, endPoint y: 885, distance: 15.2
click at [1075, 885] on textarea "In my experience with other chat functions the chats are saved and you can easi…" at bounding box center [802, 868] width 600 height 68
type textarea "In my experience with other chat functions the chats are saved and you can easi…"
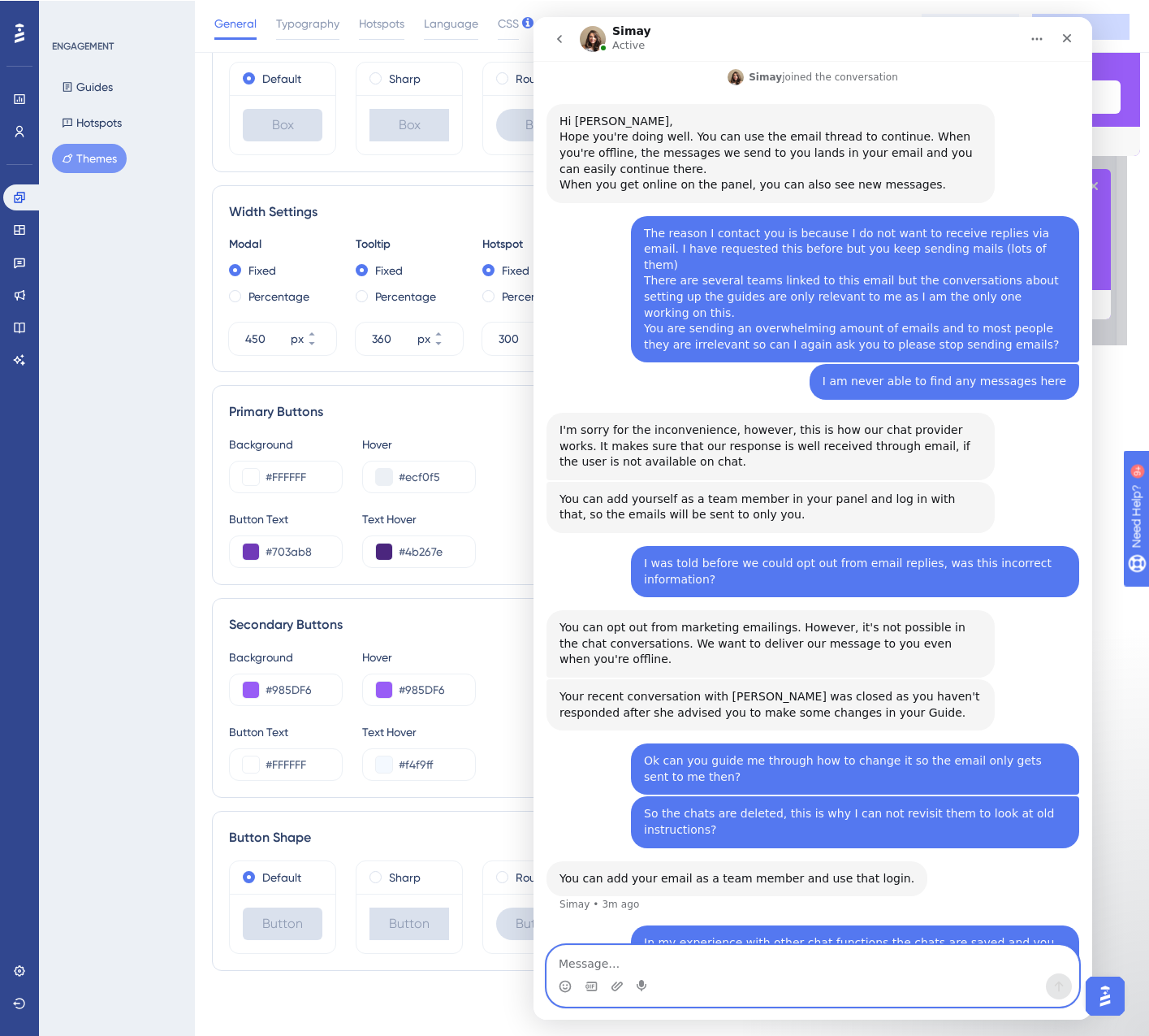
scroll to position [513, 0]
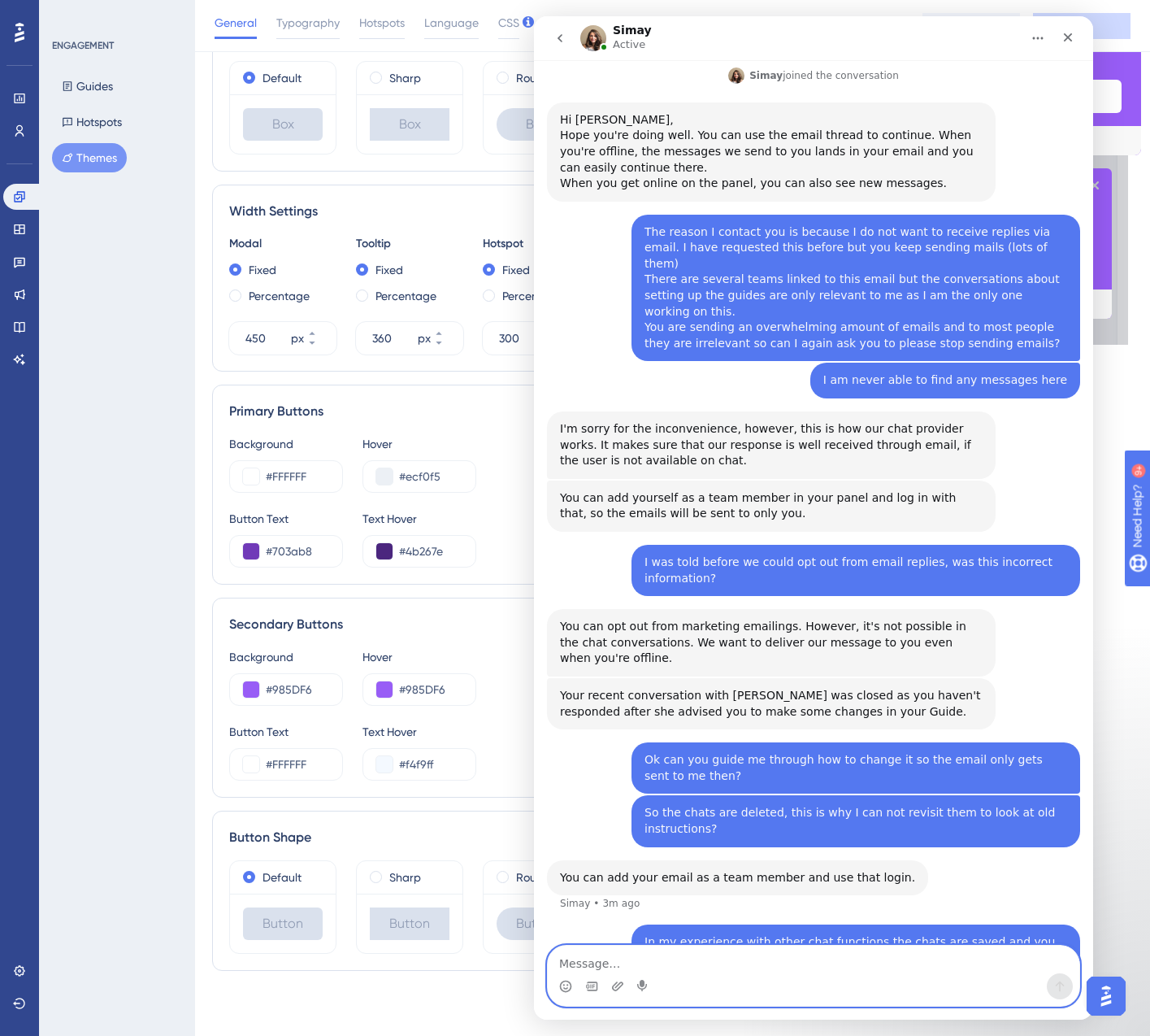
click at [578, 961] on textarea "Message…" at bounding box center [814, 959] width 532 height 27
type textarea "Are you still there"
drag, startPoint x: 600, startPoint y: 964, endPoint x: 537, endPoint y: 966, distance: 63.0
click at [537, 966] on div "Are you still there Are you still there" at bounding box center [813, 976] width 559 height 62
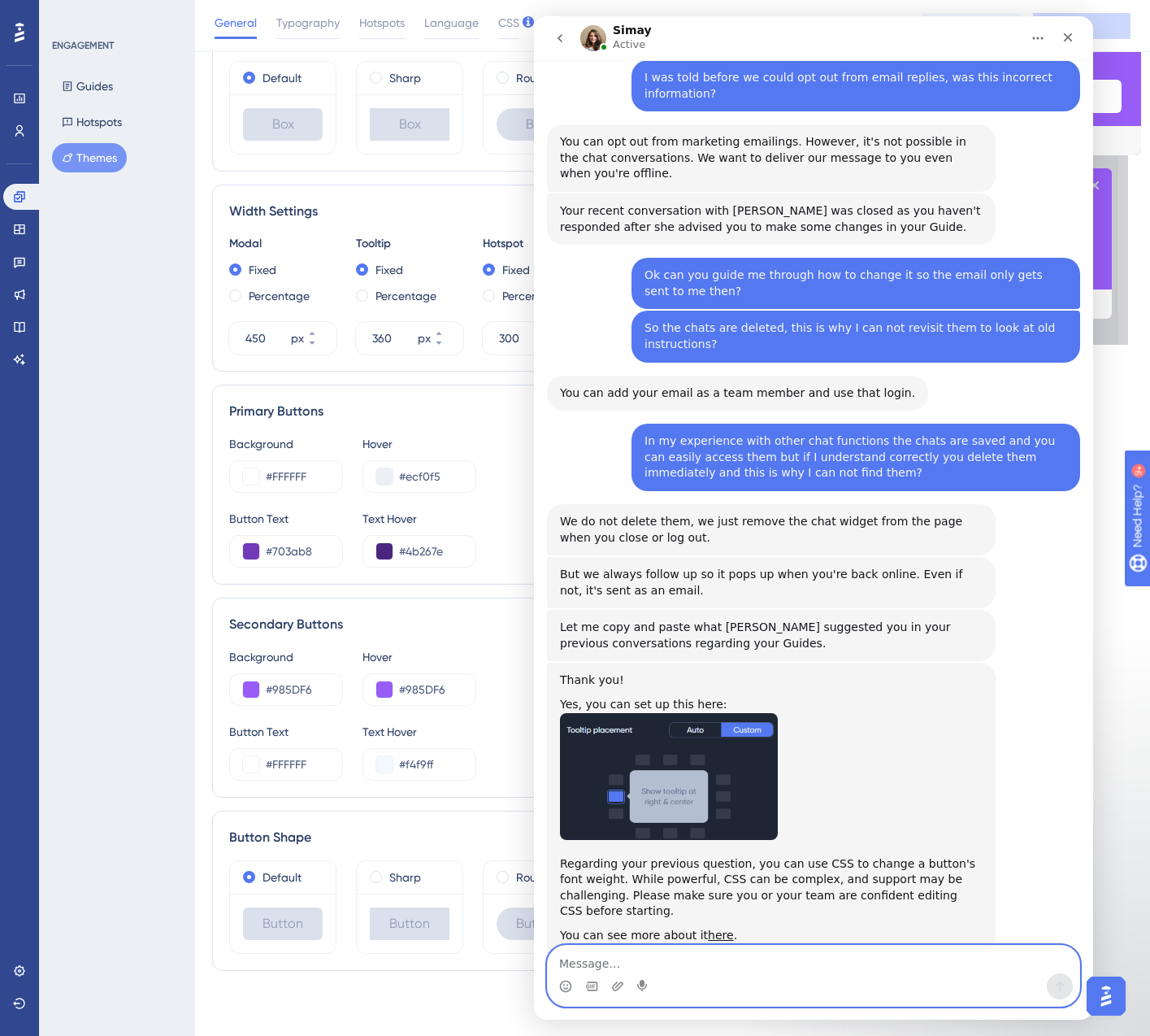
scroll to position [997, 0]
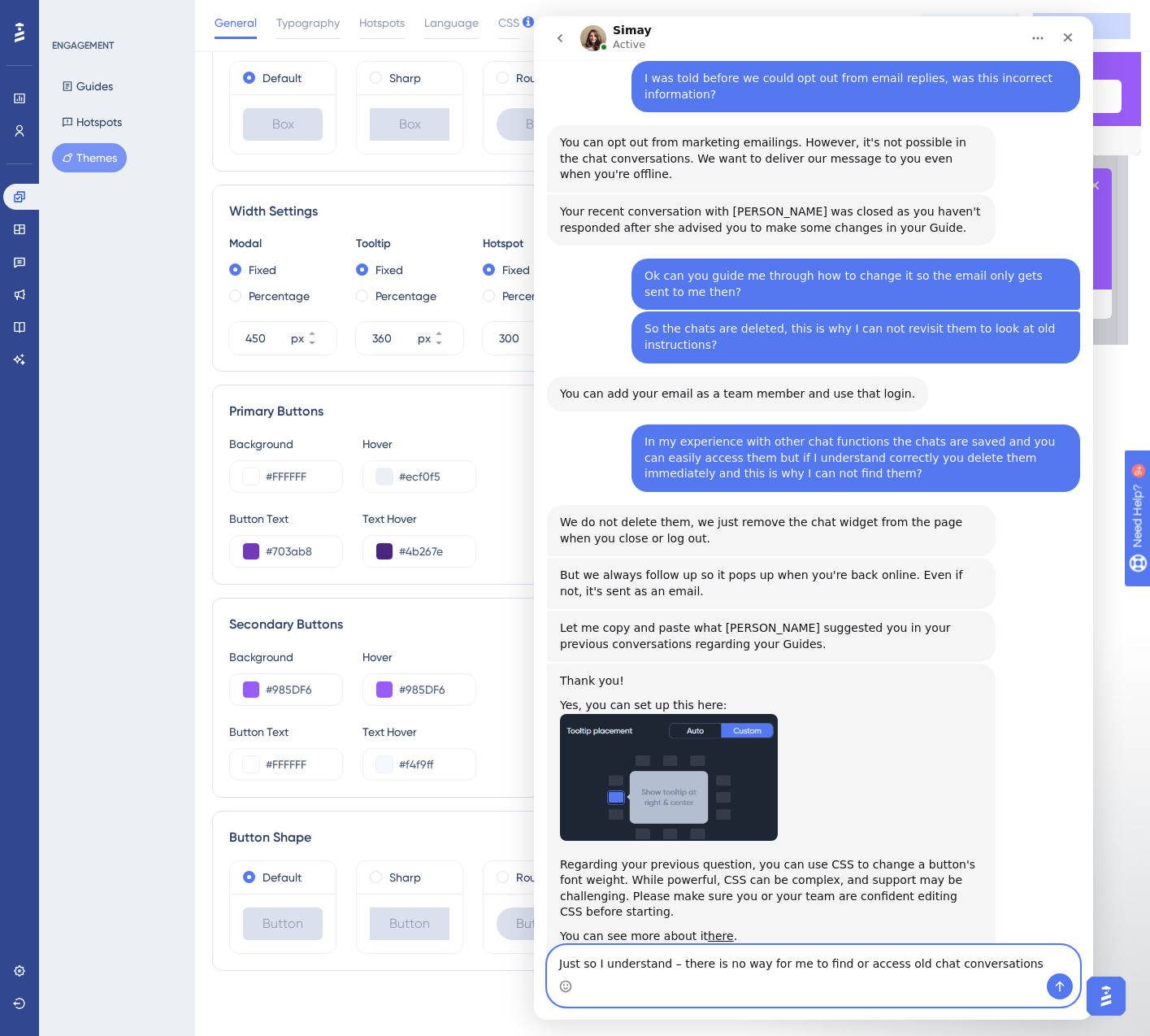
type textarea "Just so I understand – there is no way for me to find or access old chat conver…"
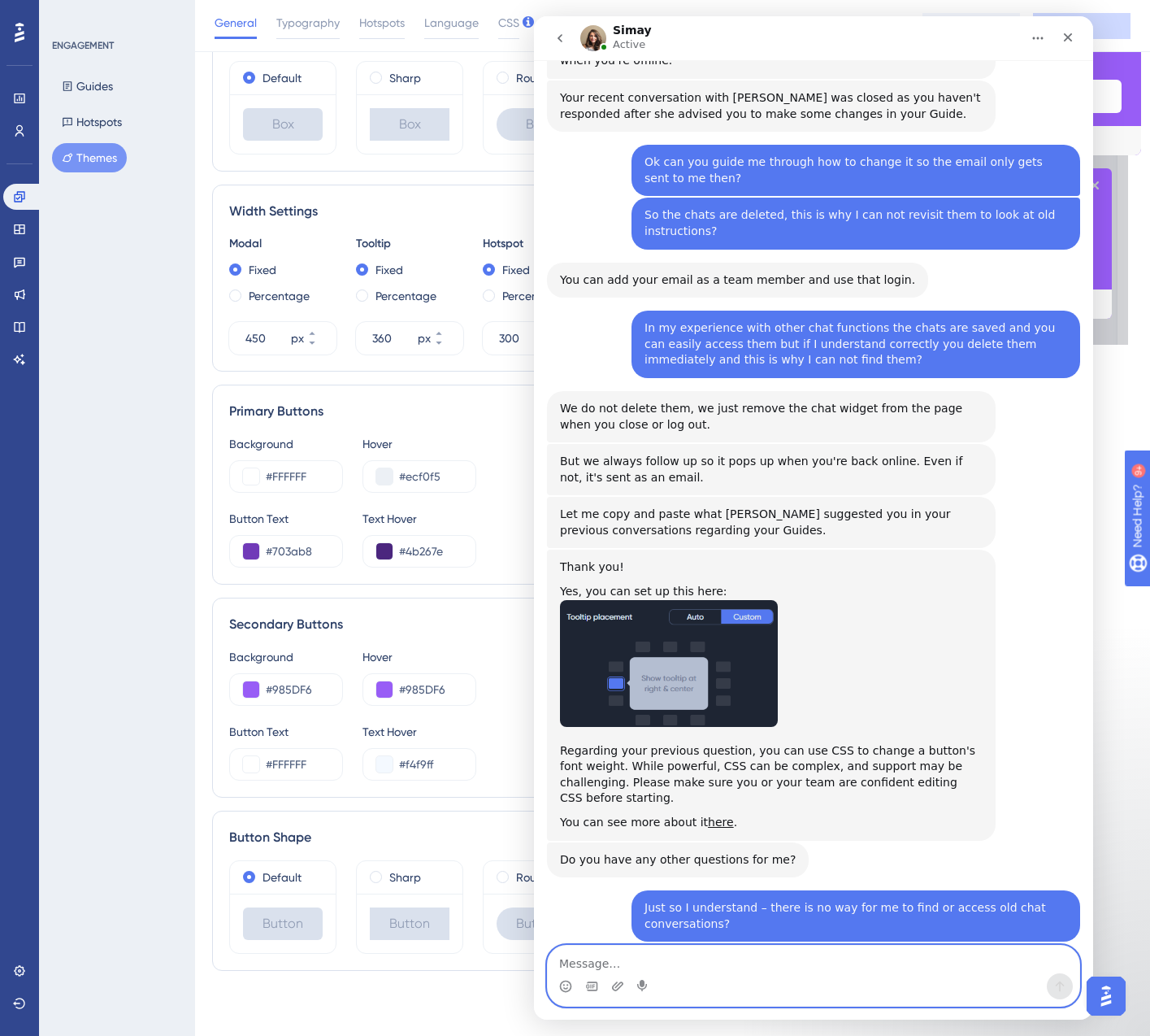
scroll to position [1111, 0]
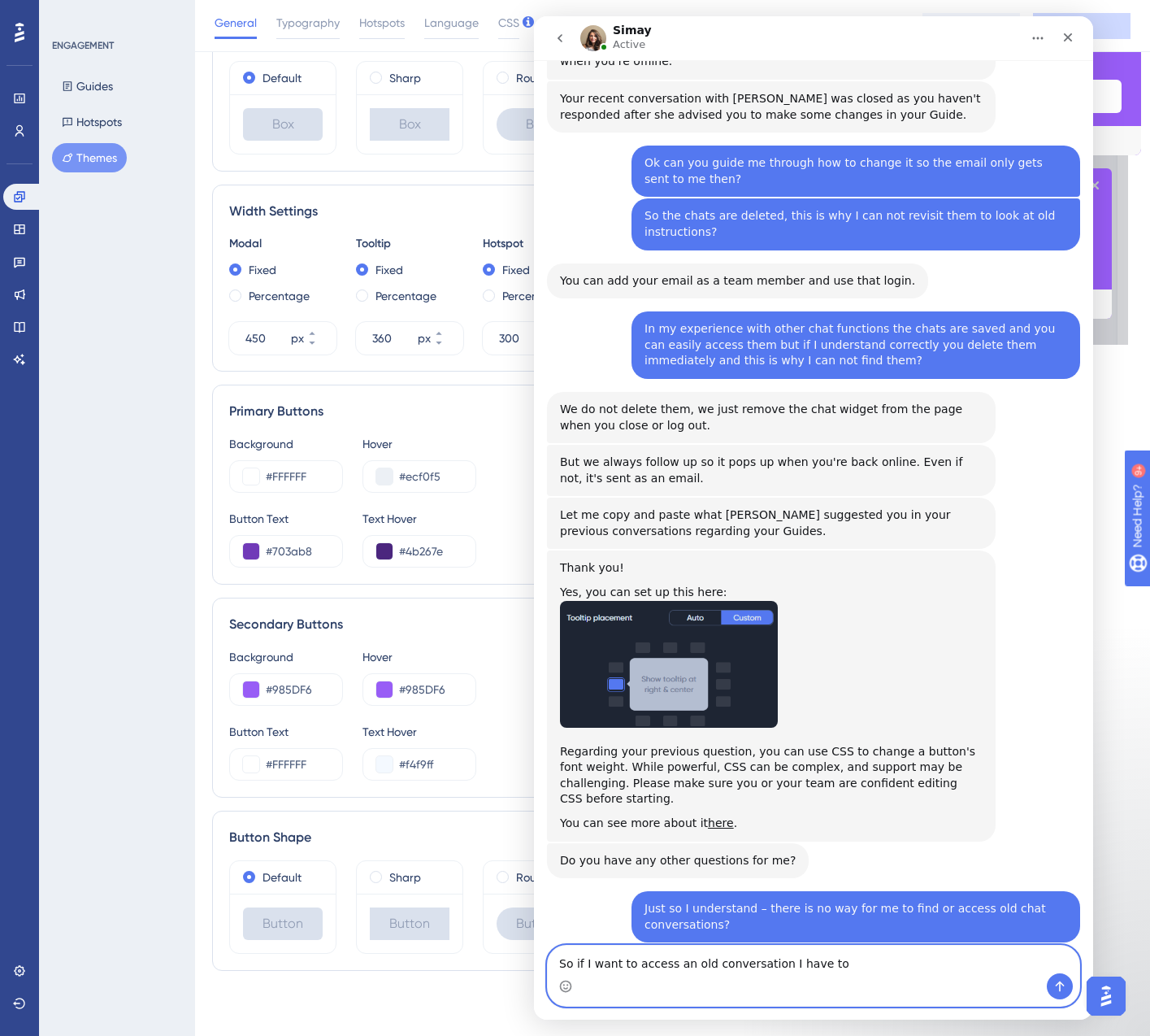
click at [857, 961] on textarea "So if I want to access an old conversation I have to" at bounding box center [814, 959] width 532 height 27
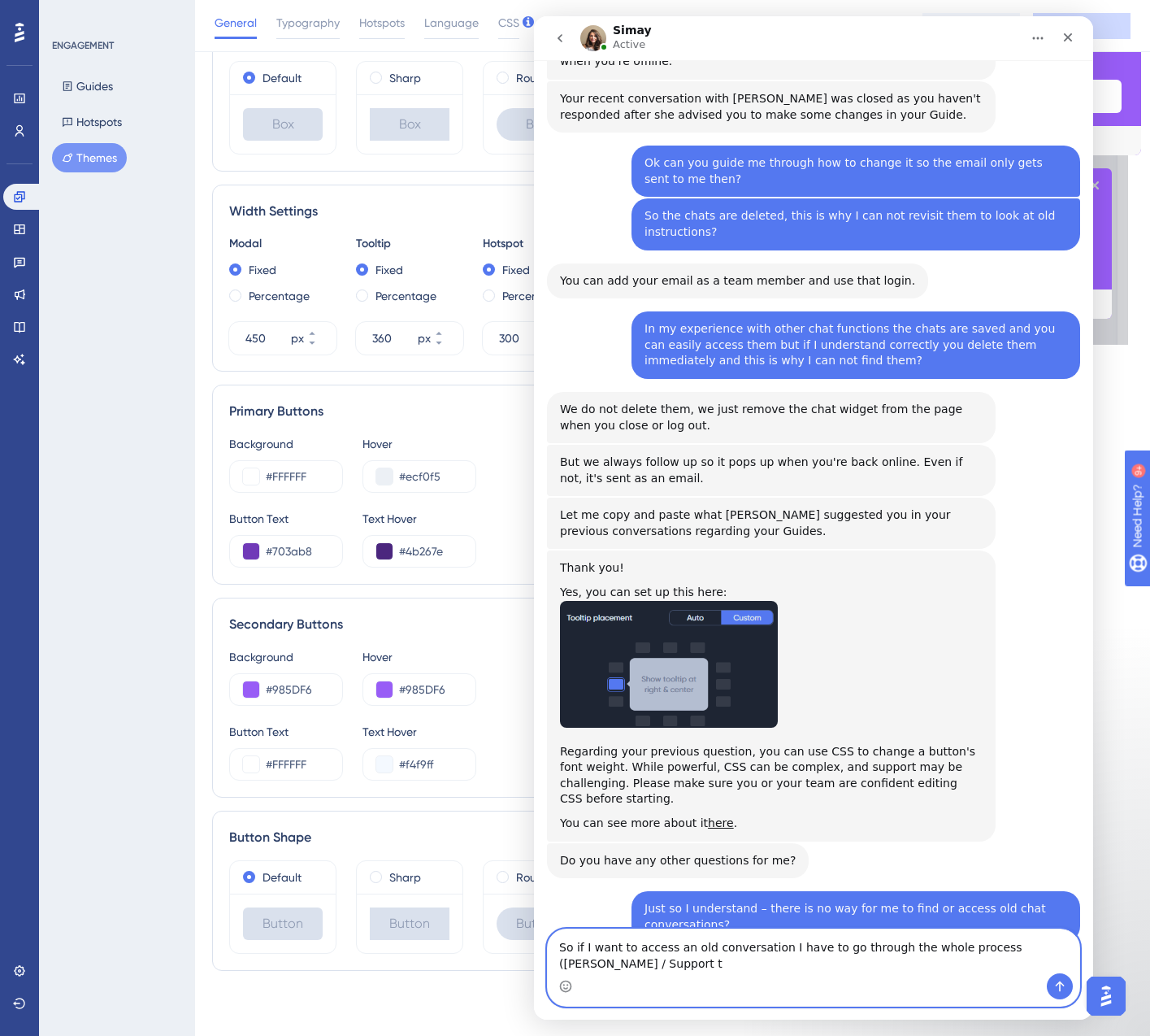
scroll to position [1126, 0]
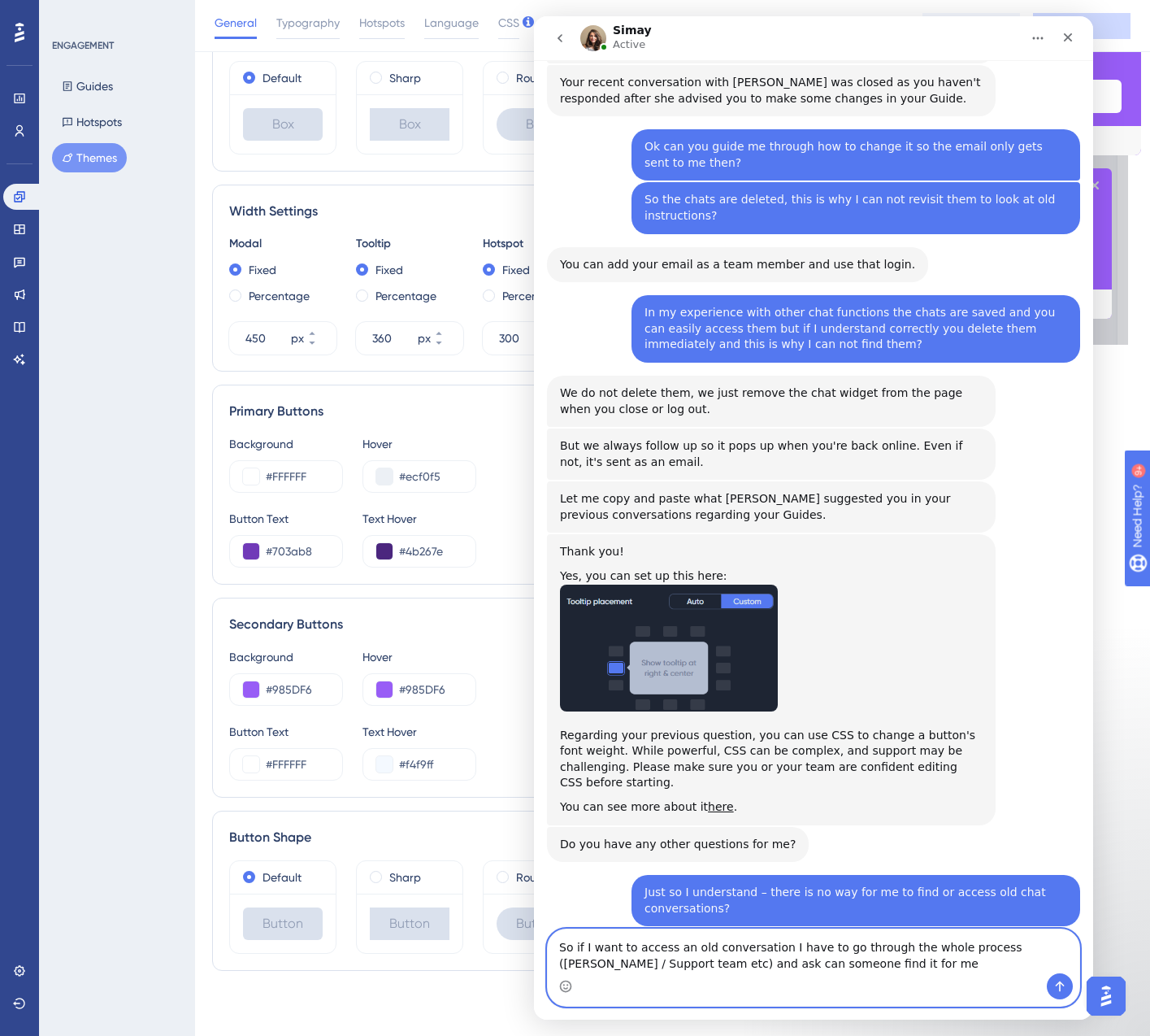
type textarea "So if I want to access an old conversation I have to go through the whole proce…"
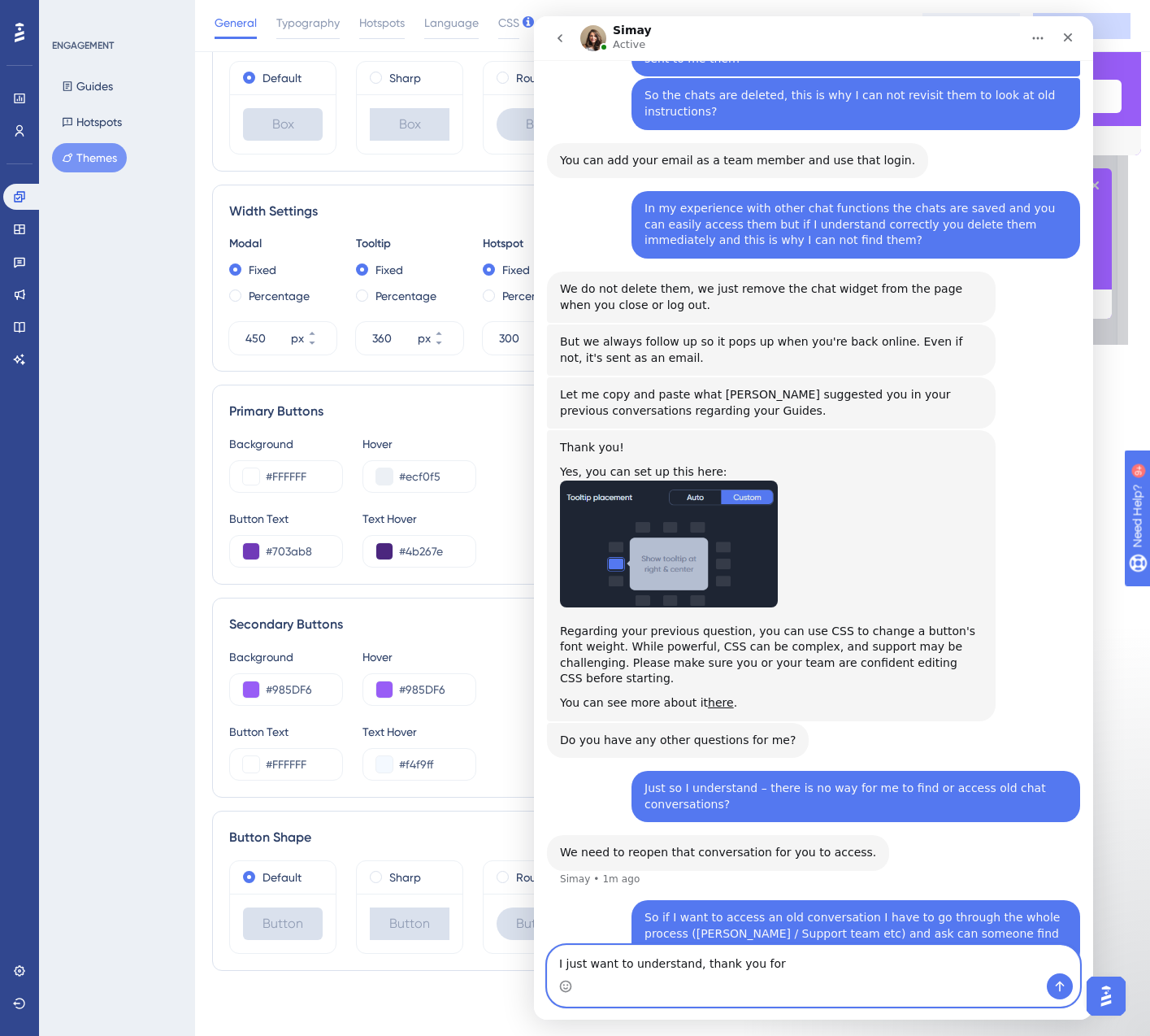
scroll to position [1237, 0]
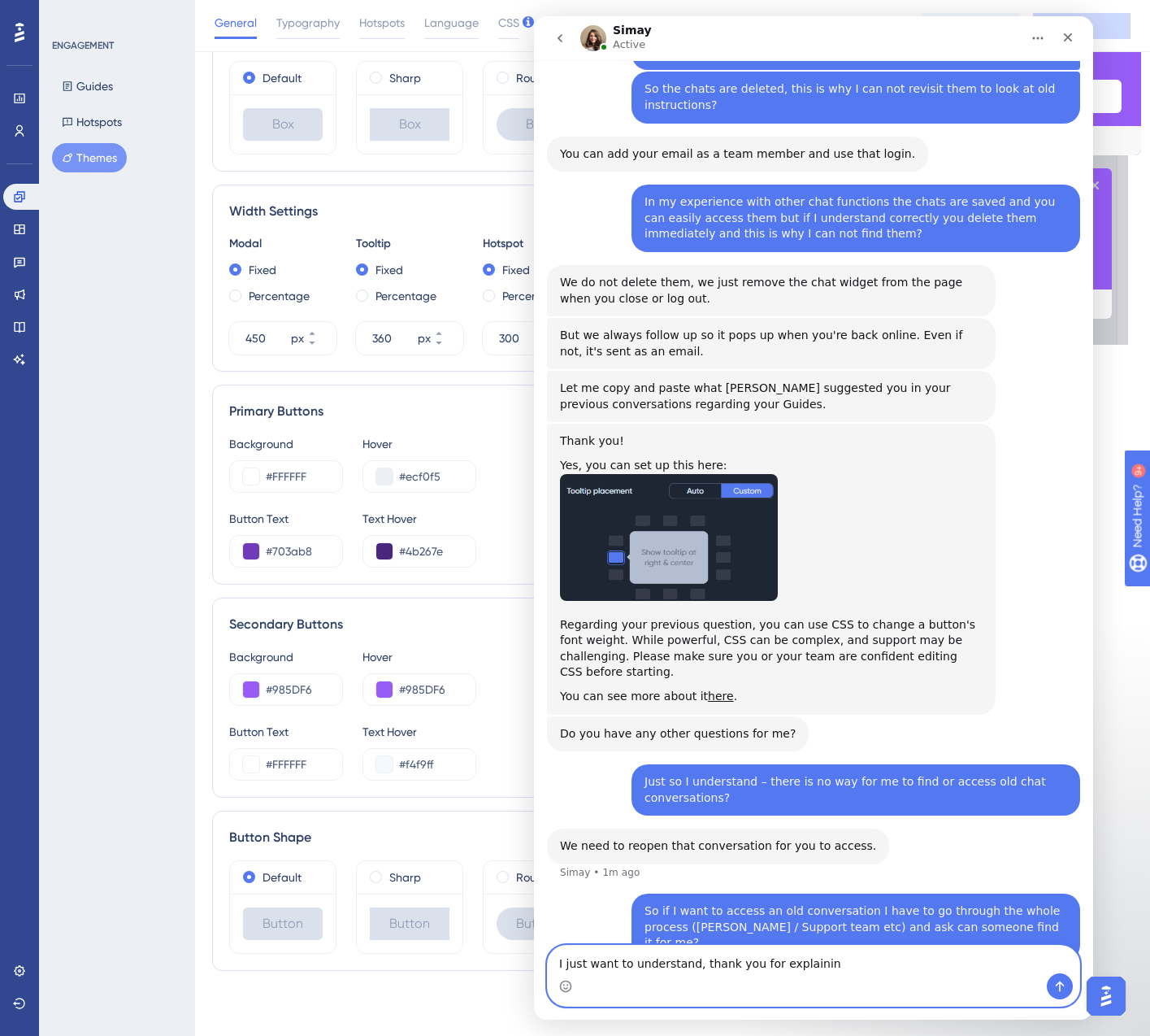
type textarea "I just want to understand, thank you for explaining"
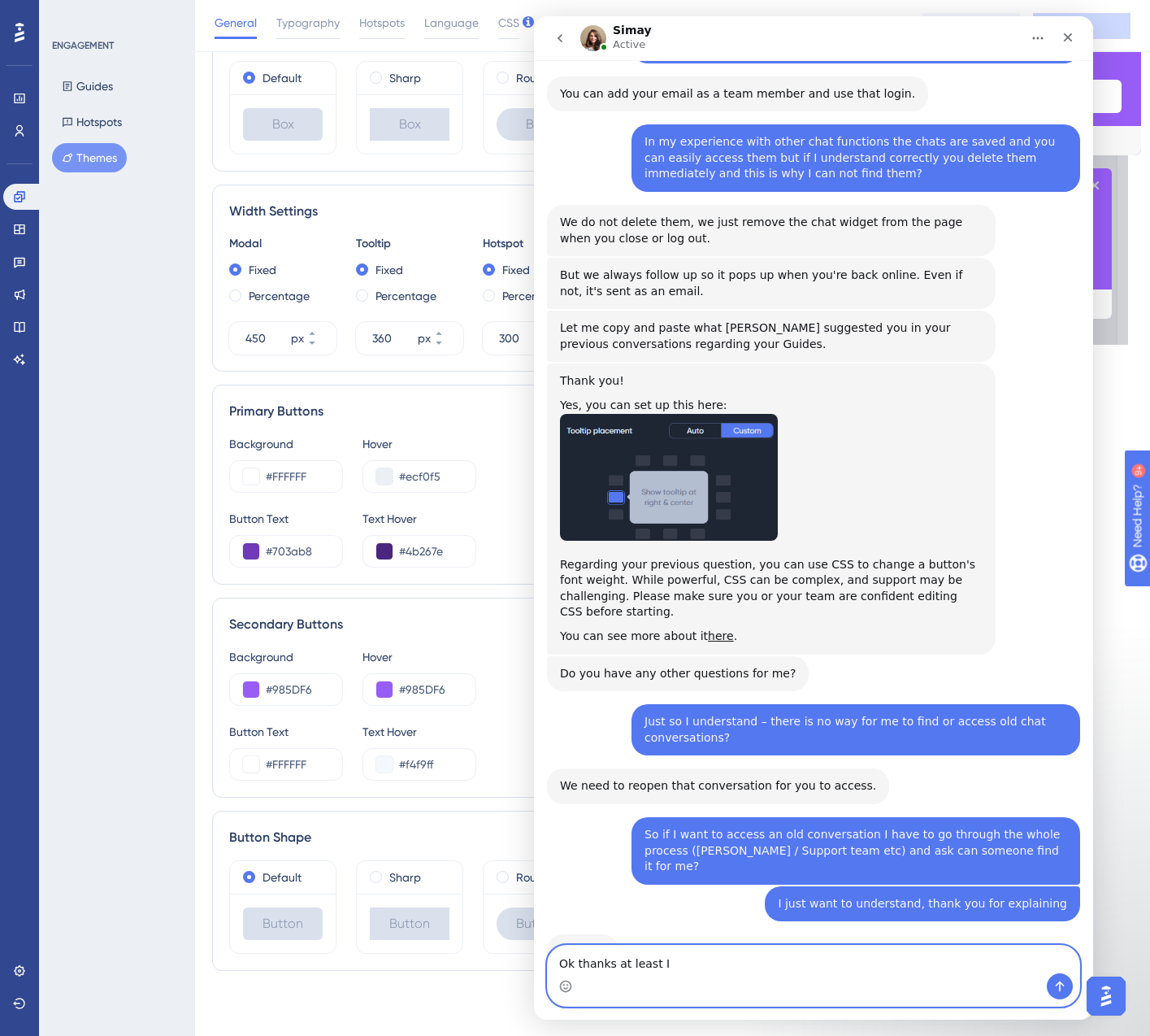
scroll to position [1297, 0]
drag, startPoint x: 617, startPoint y: 964, endPoint x: 711, endPoint y: 969, distance: 94.1
click at [703, 969] on textarea "Ok thanks at least I" at bounding box center [814, 959] width 532 height 27
click at [564, 987] on icon "Emoji picker" at bounding box center [566, 986] width 13 height 13
type textarea "Ok thanks for explaining 😊 I won't drive myself mad trying to locate the chats."
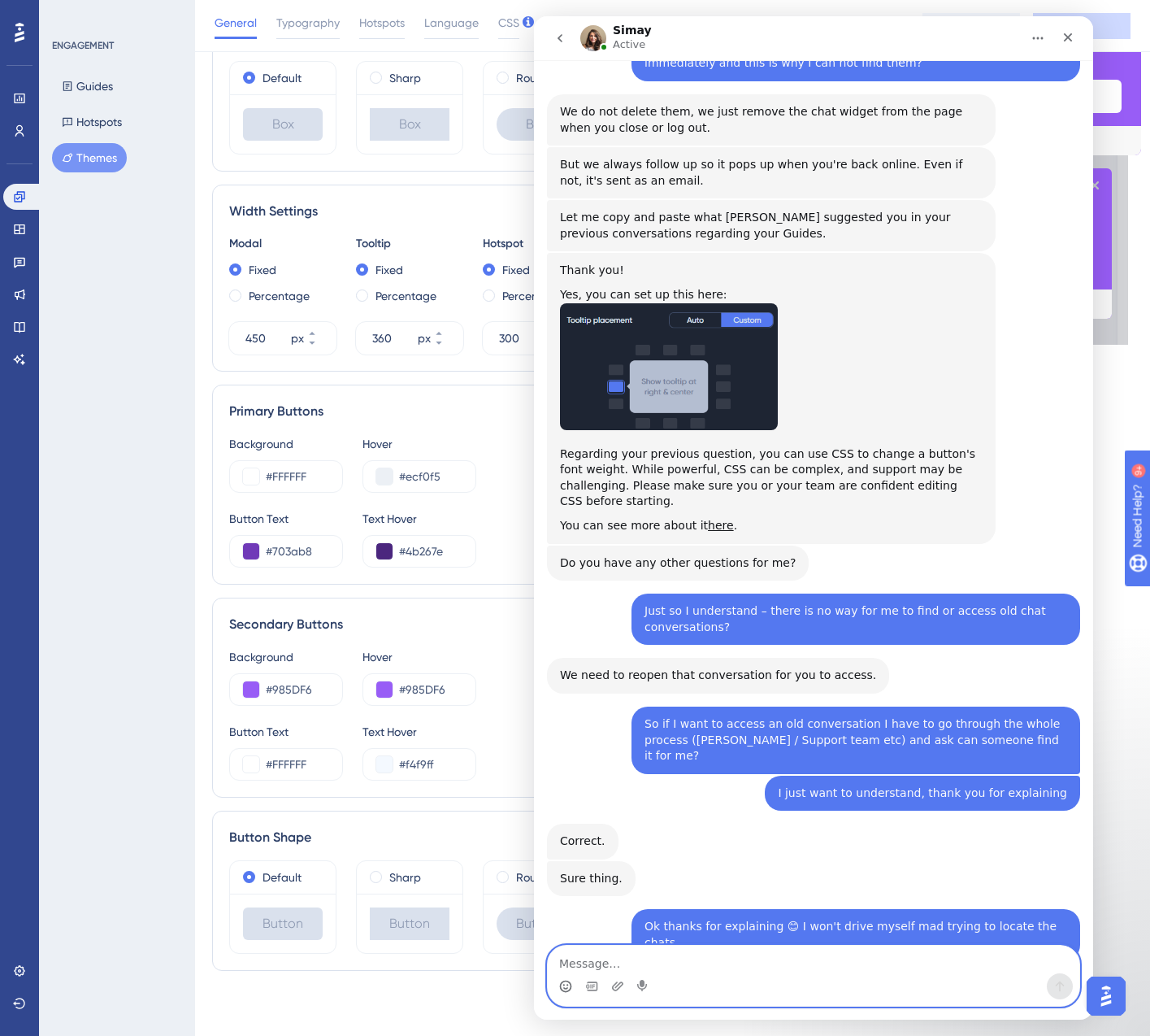
scroll to position [1409, 0]
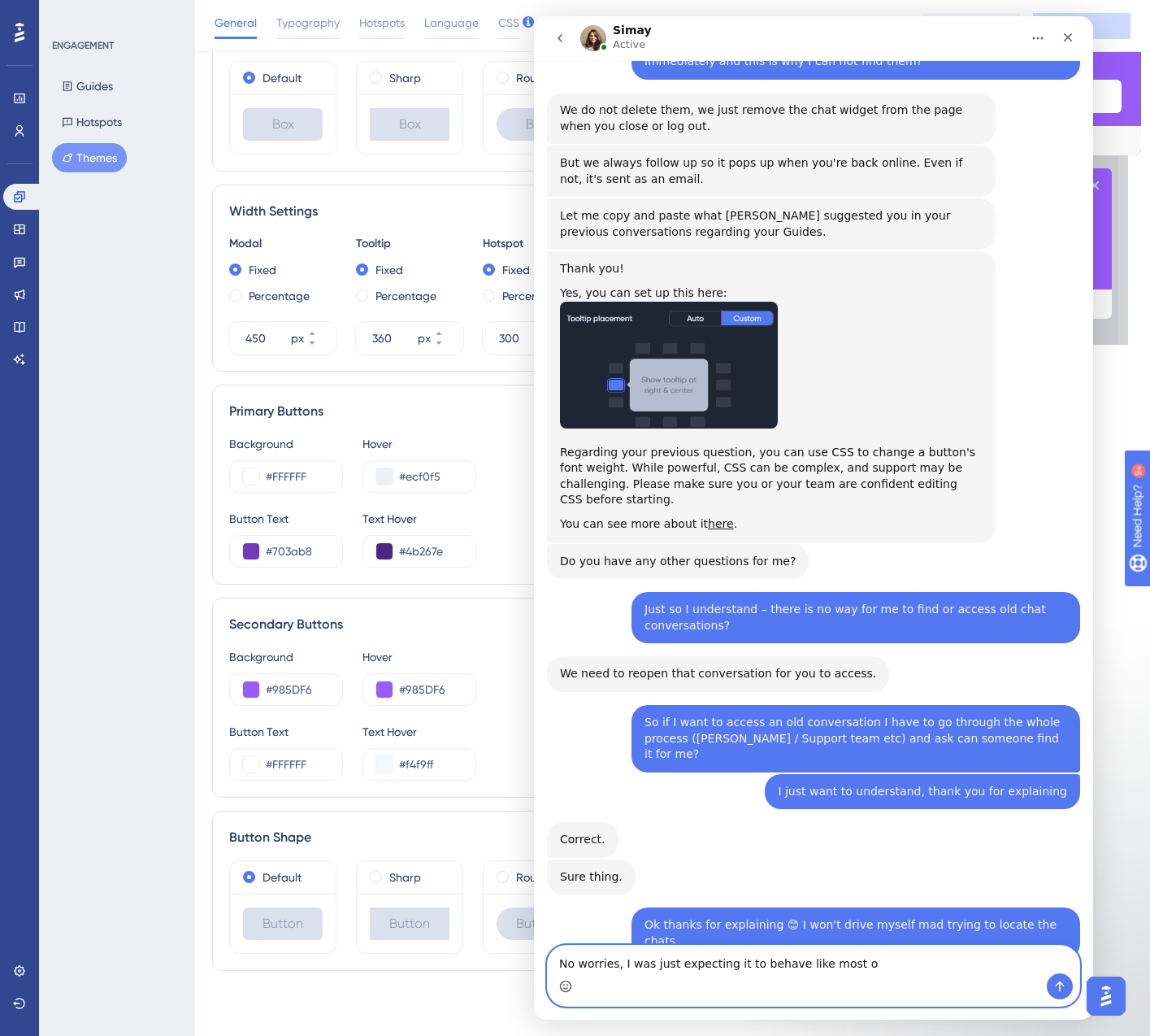
drag, startPoint x: 815, startPoint y: 964, endPoint x: 854, endPoint y: 956, distance: 39.8
click at [855, 963] on textarea "No worries, I was just expecting it to behave like most o" at bounding box center [814, 959] width 532 height 27
type textarea "No worries, I was just expecting it to behave like the chats I was used to from…"
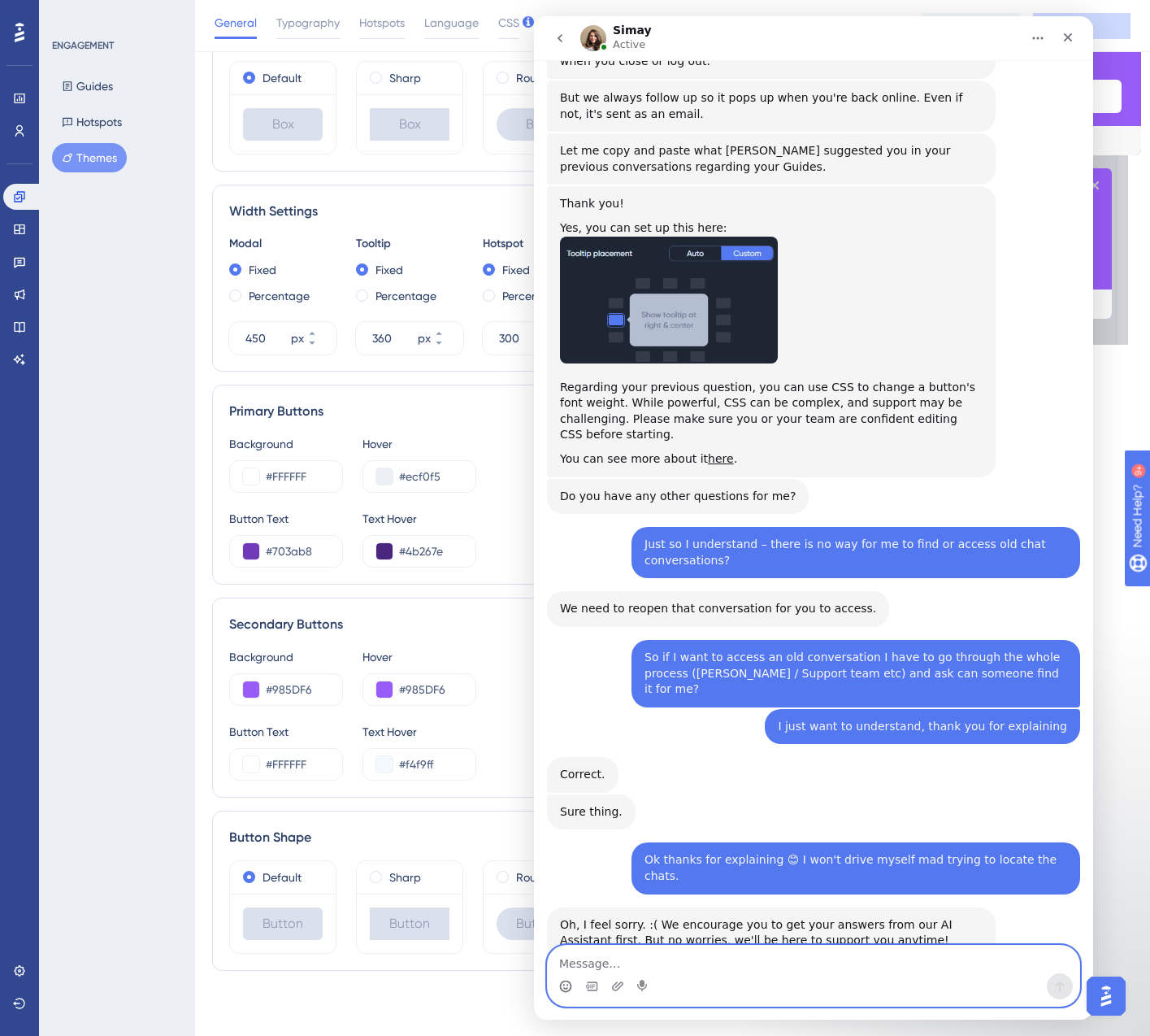
scroll to position [1537, 0]
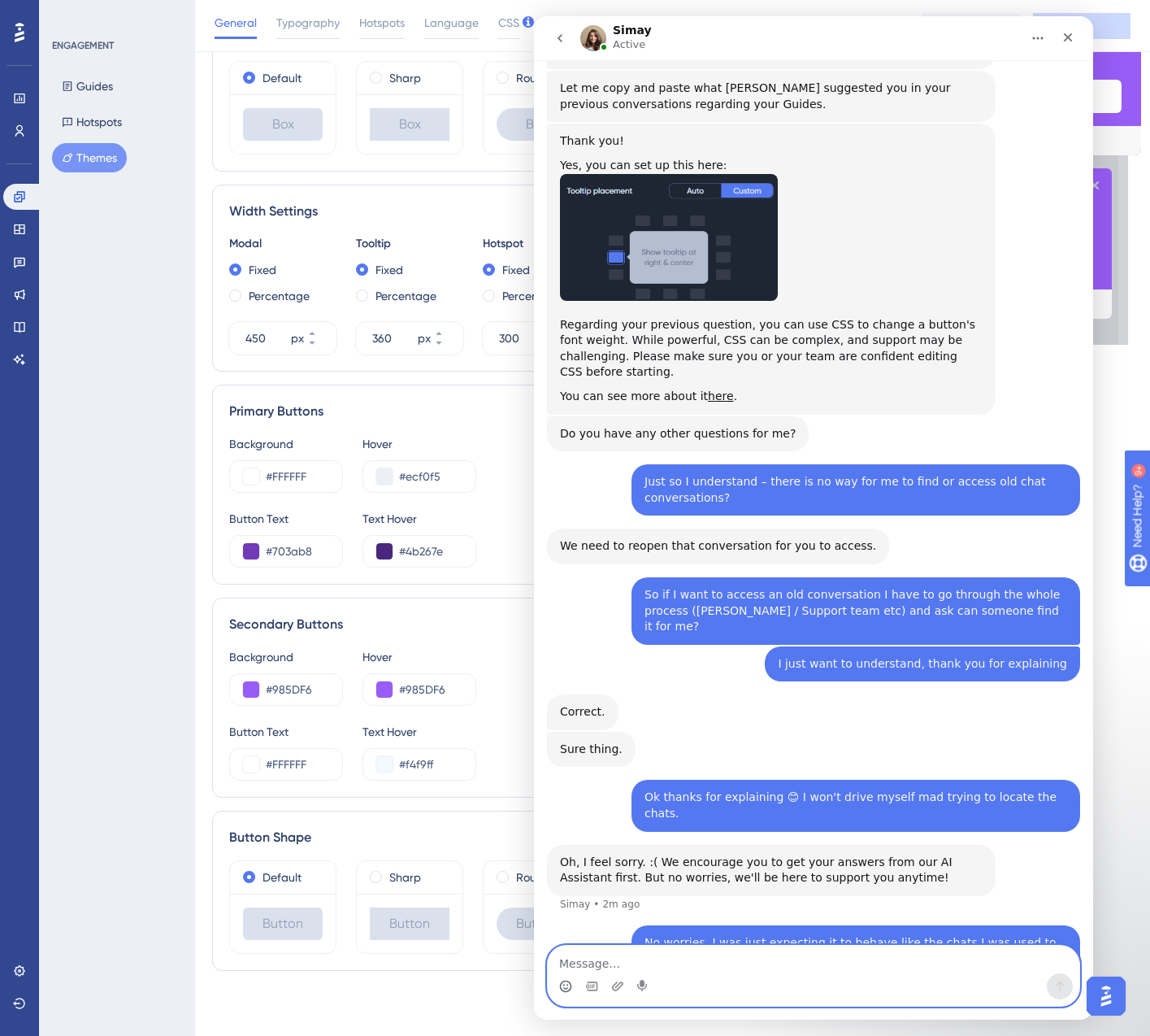
type textarea "I"
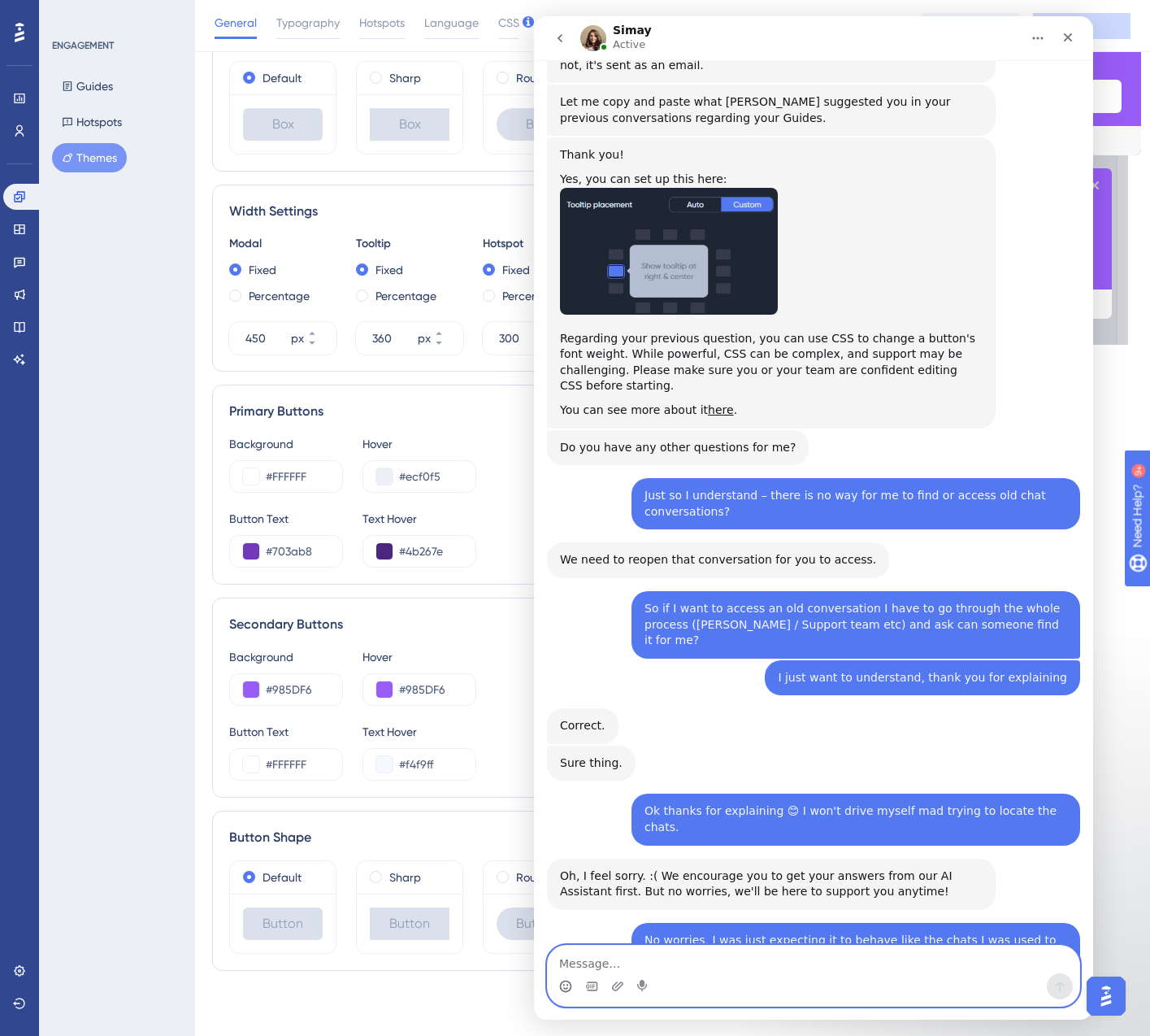
scroll to position [1522, 0]
drag, startPoint x: 583, startPoint y: 964, endPoint x: 602, endPoint y: 964, distance: 19.0
click at [583, 964] on textarea "Froma. user perspective" at bounding box center [814, 959] width 532 height 27
drag, startPoint x: 603, startPoint y: 964, endPoint x: 583, endPoint y: 961, distance: 20.2
click at [602, 964] on textarea "From a. user perspective" at bounding box center [814, 959] width 532 height 27
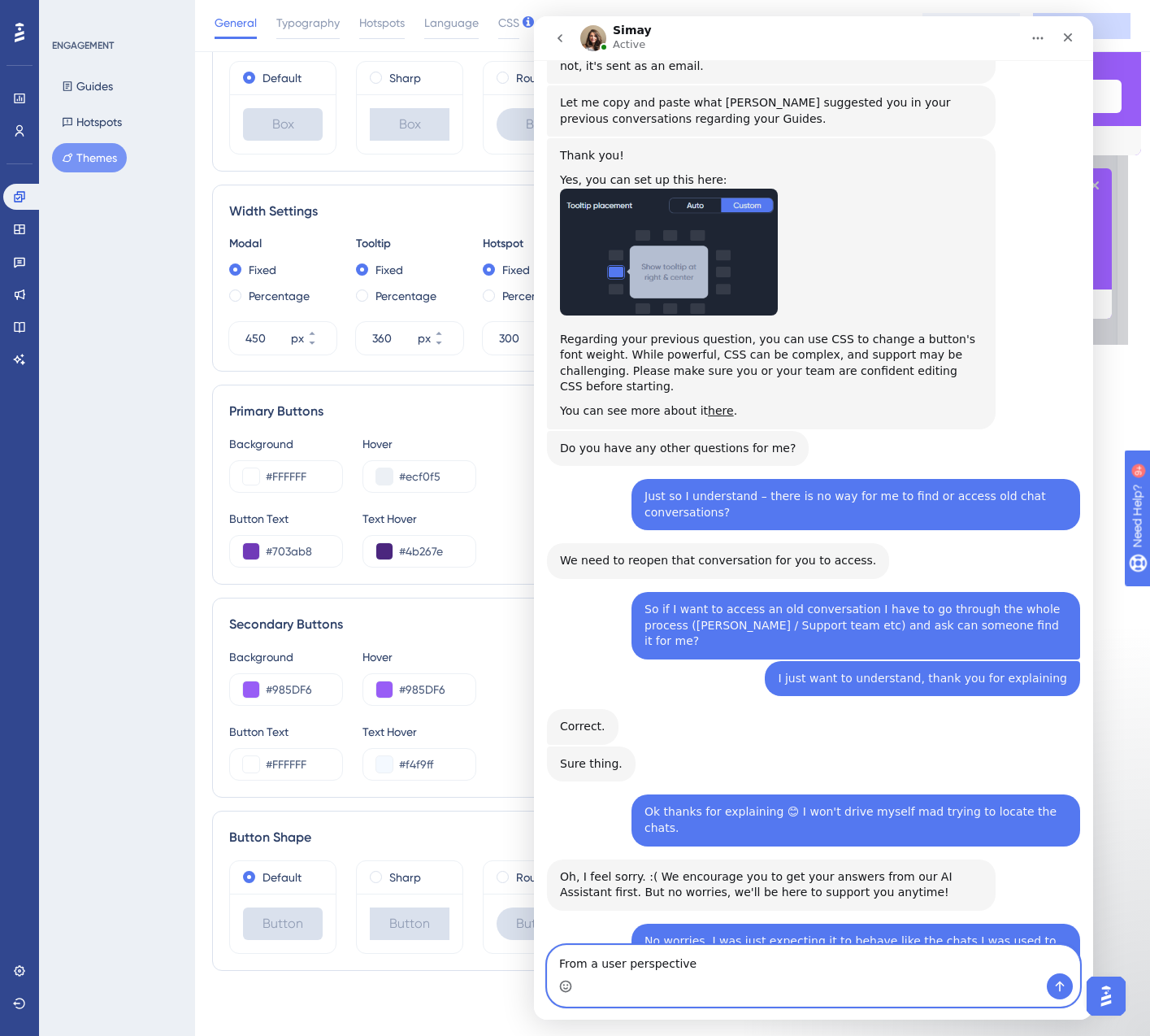
click at [779, 968] on textarea "From a user perspective" at bounding box center [814, 959] width 532 height 27
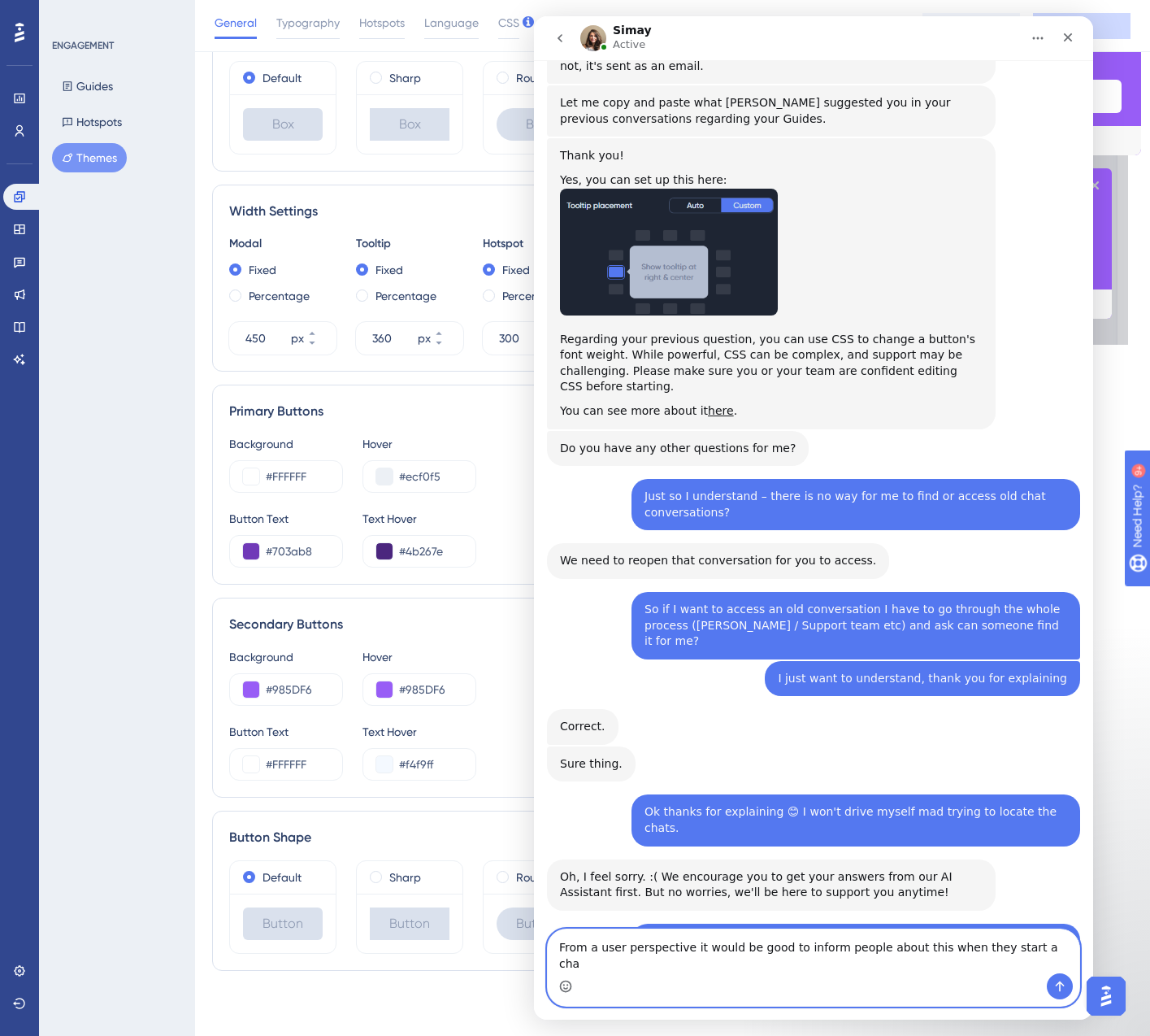
type textarea "From a user perspective it would be good to inform people about this when they …"
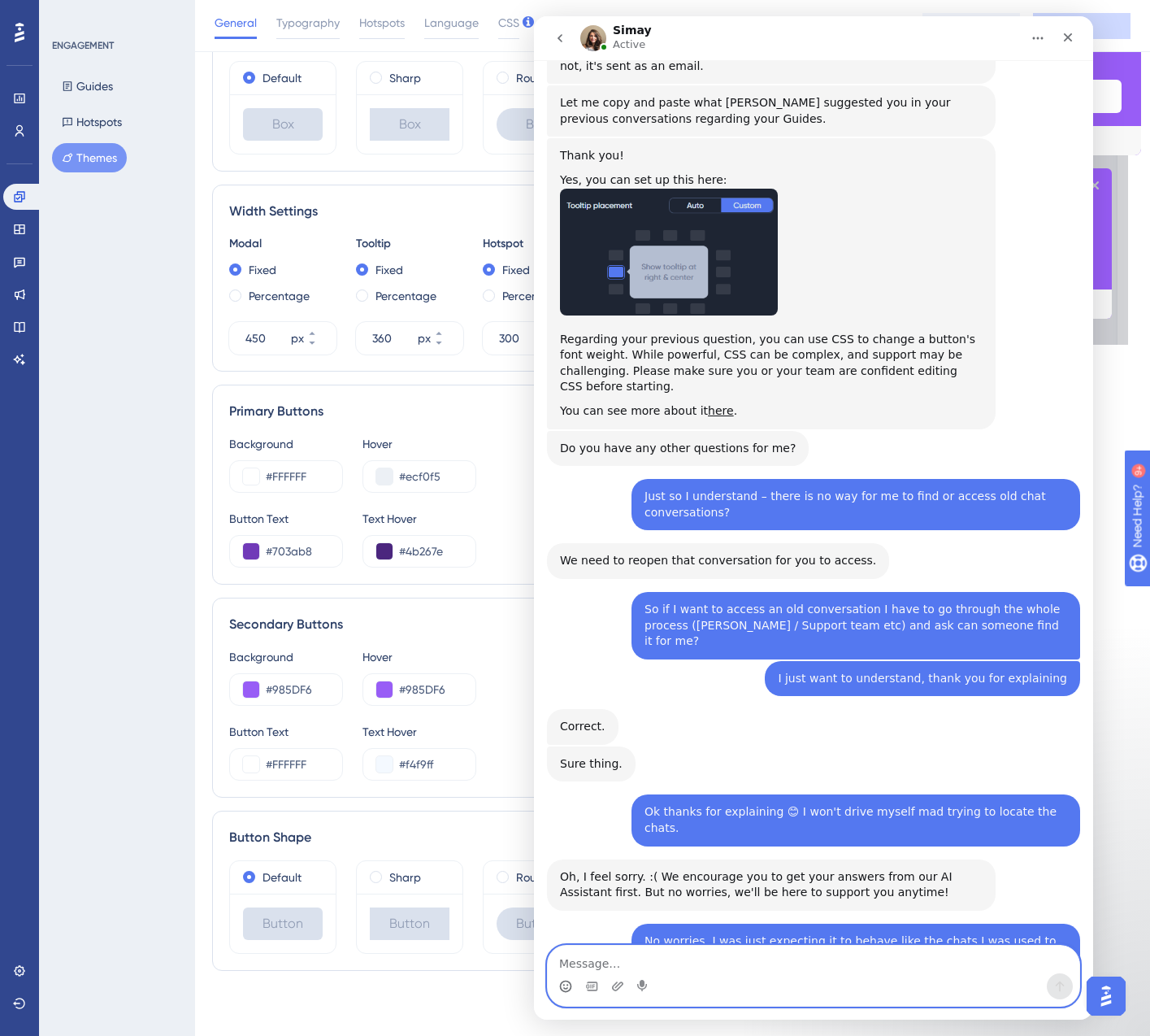
scroll to position [1587, 0]
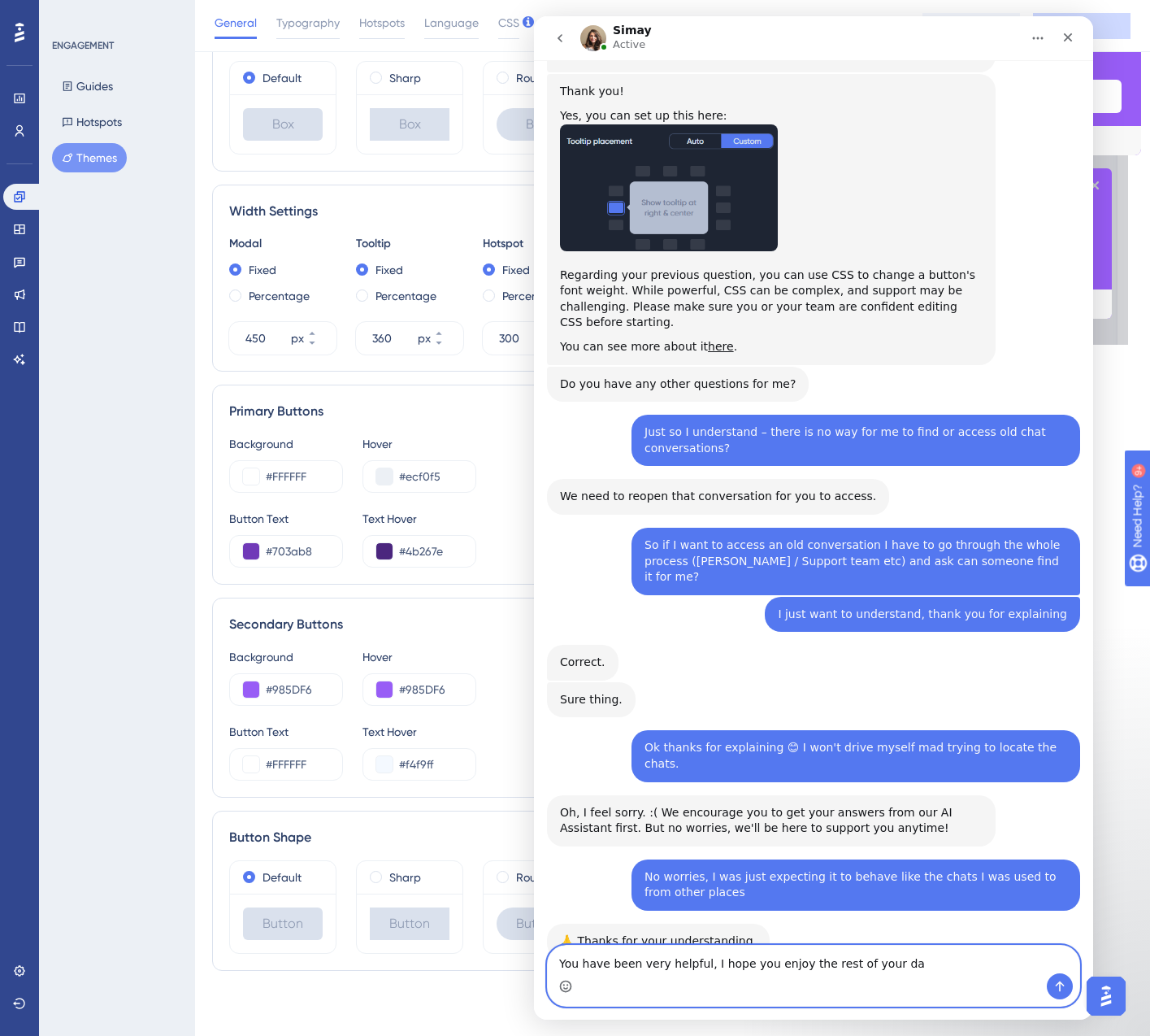
type textarea "You have been very helpful, I hope you enjoy the rest of your day"
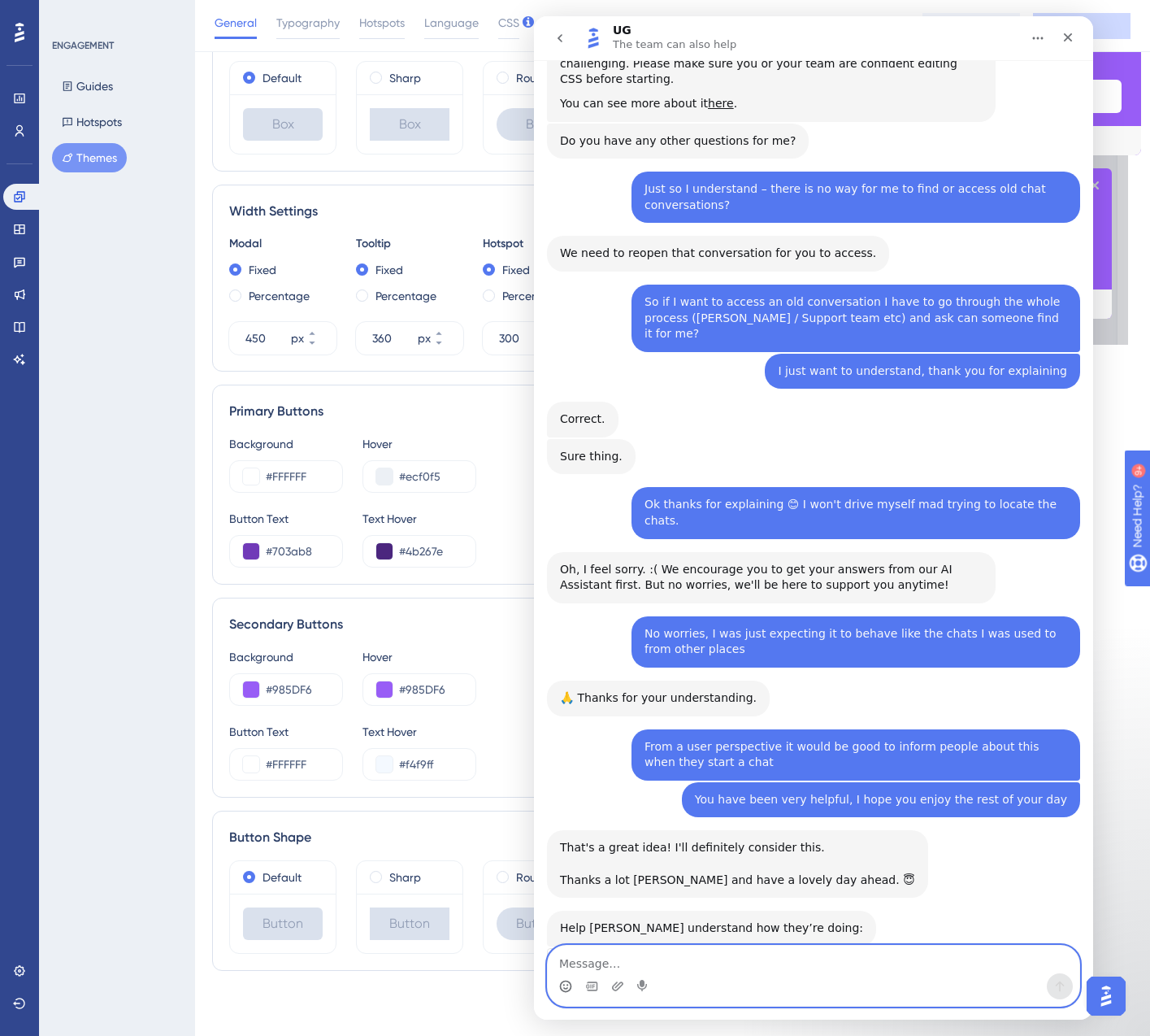
scroll to position [1834, 0]
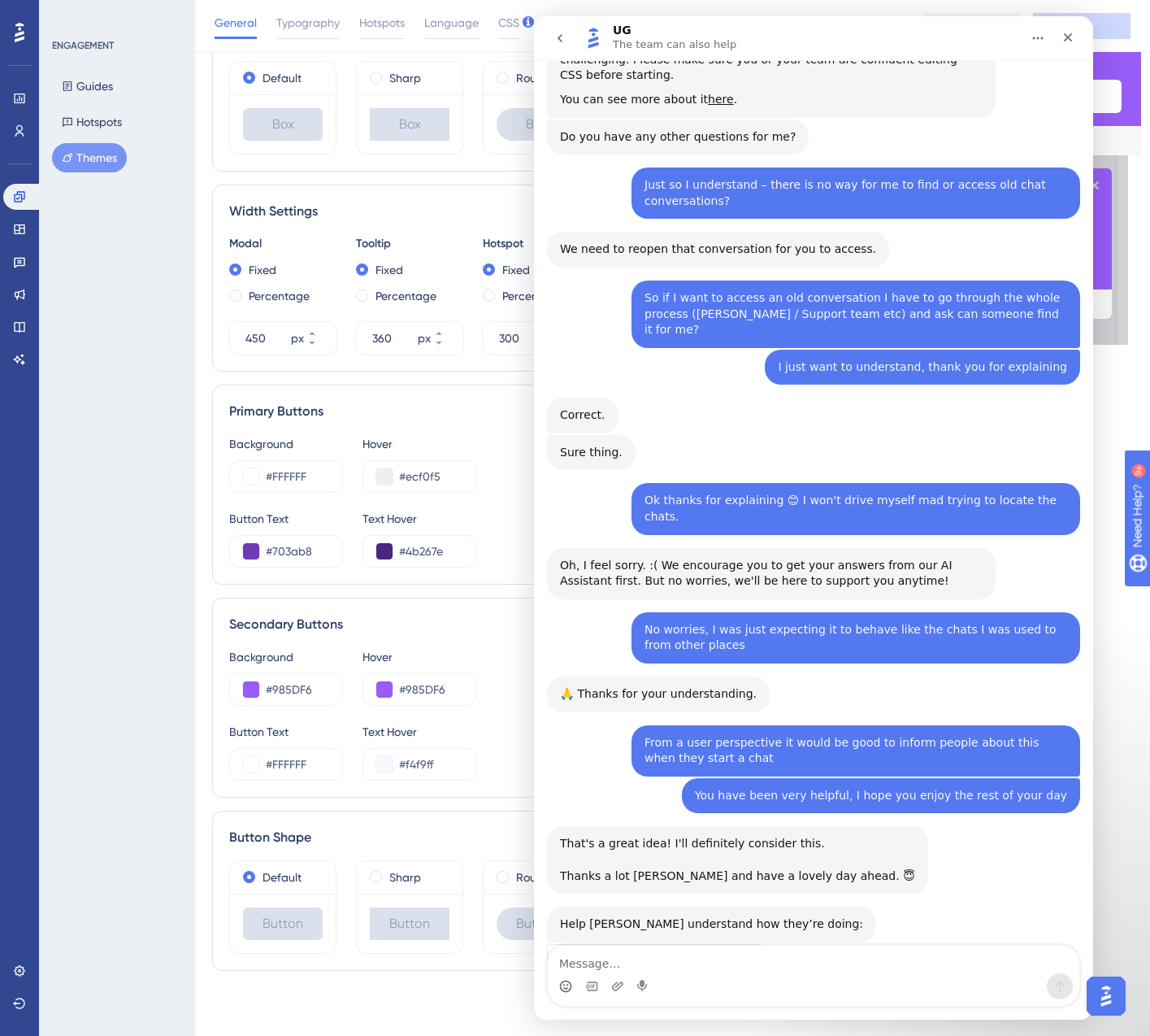
click at [739, 989] on span "Amazing" at bounding box center [737, 1003] width 29 height 29
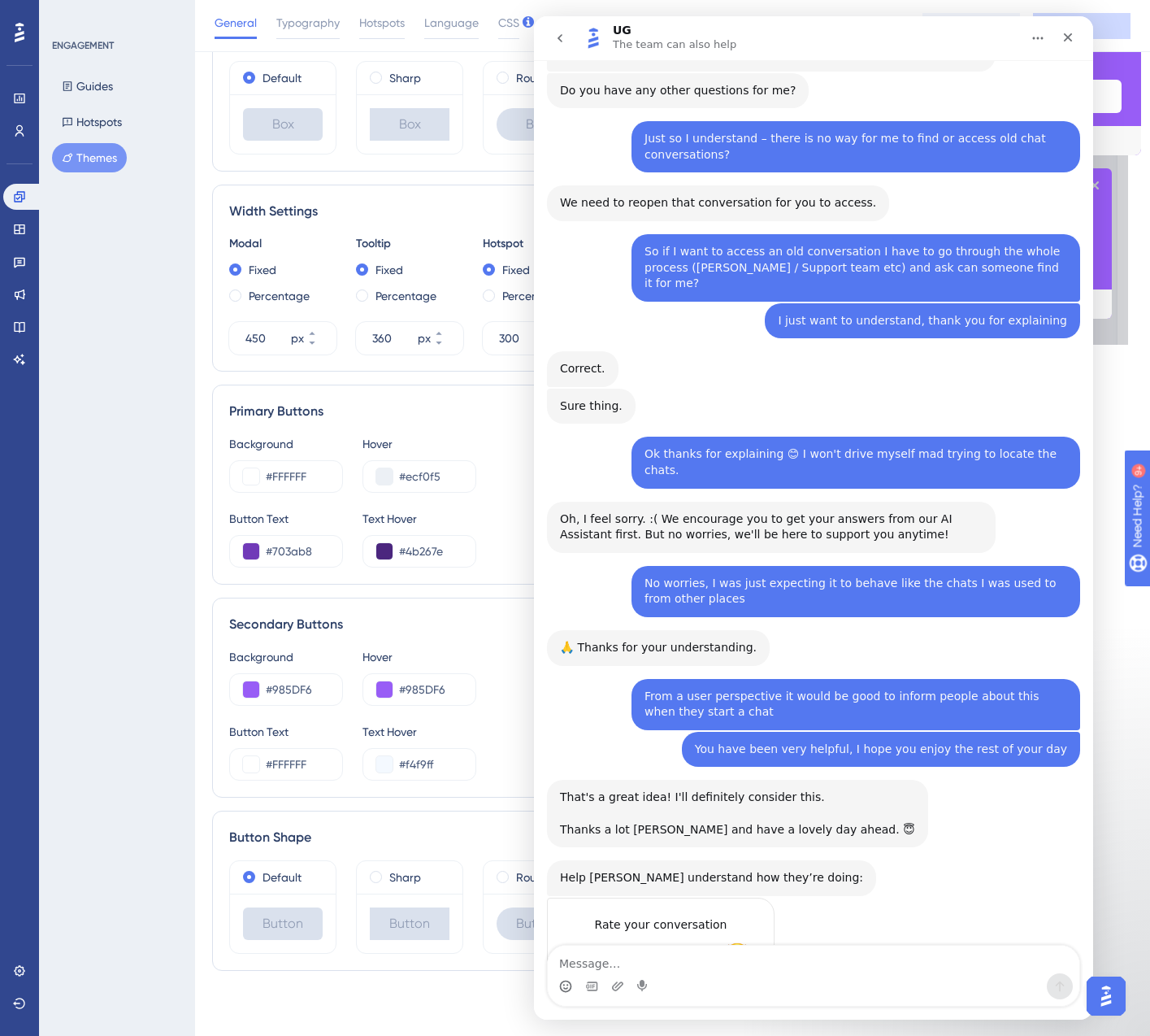
scroll to position [1878, 0]
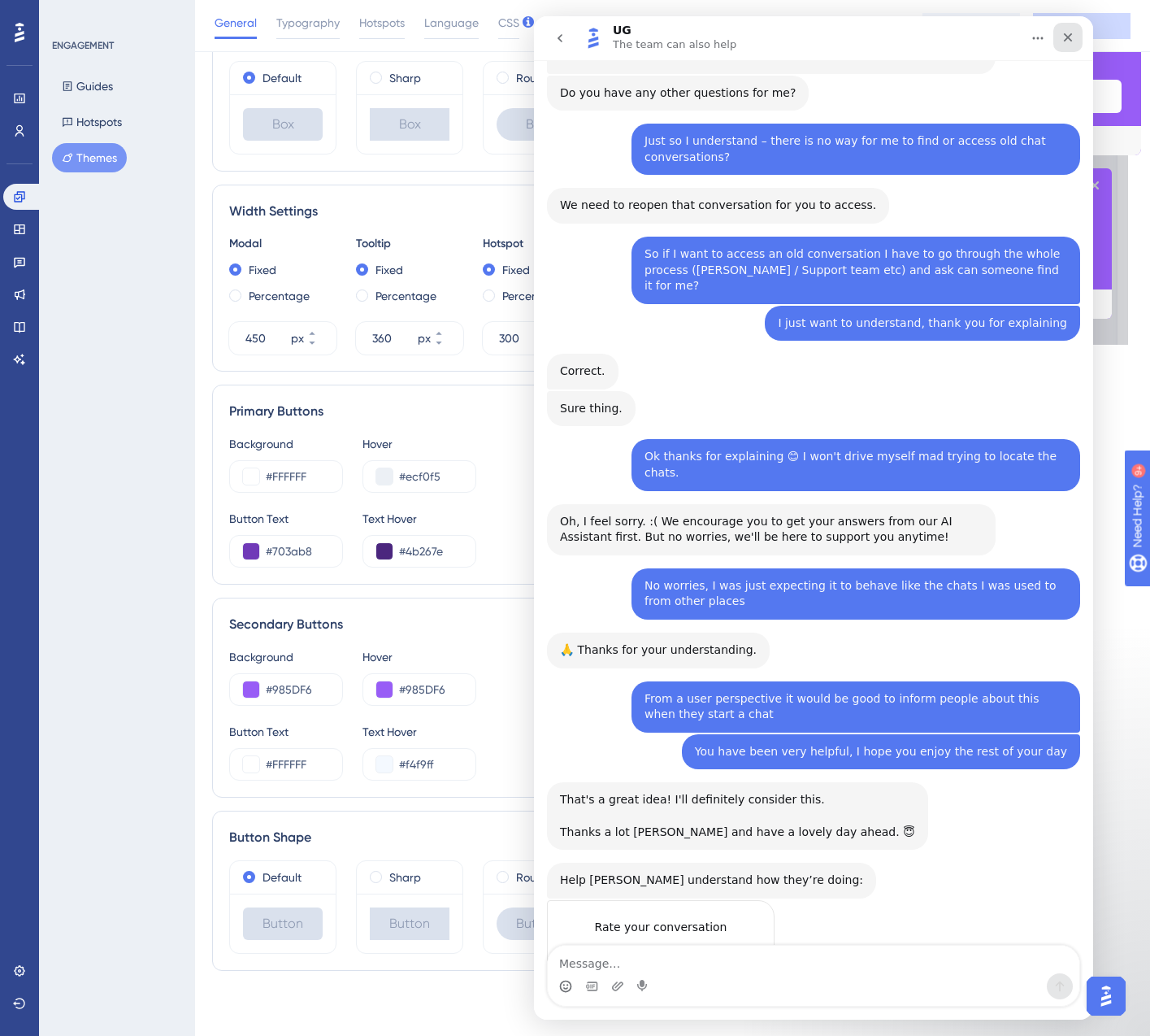
click at [1070, 40] on icon "Close" at bounding box center [1068, 38] width 9 height 9
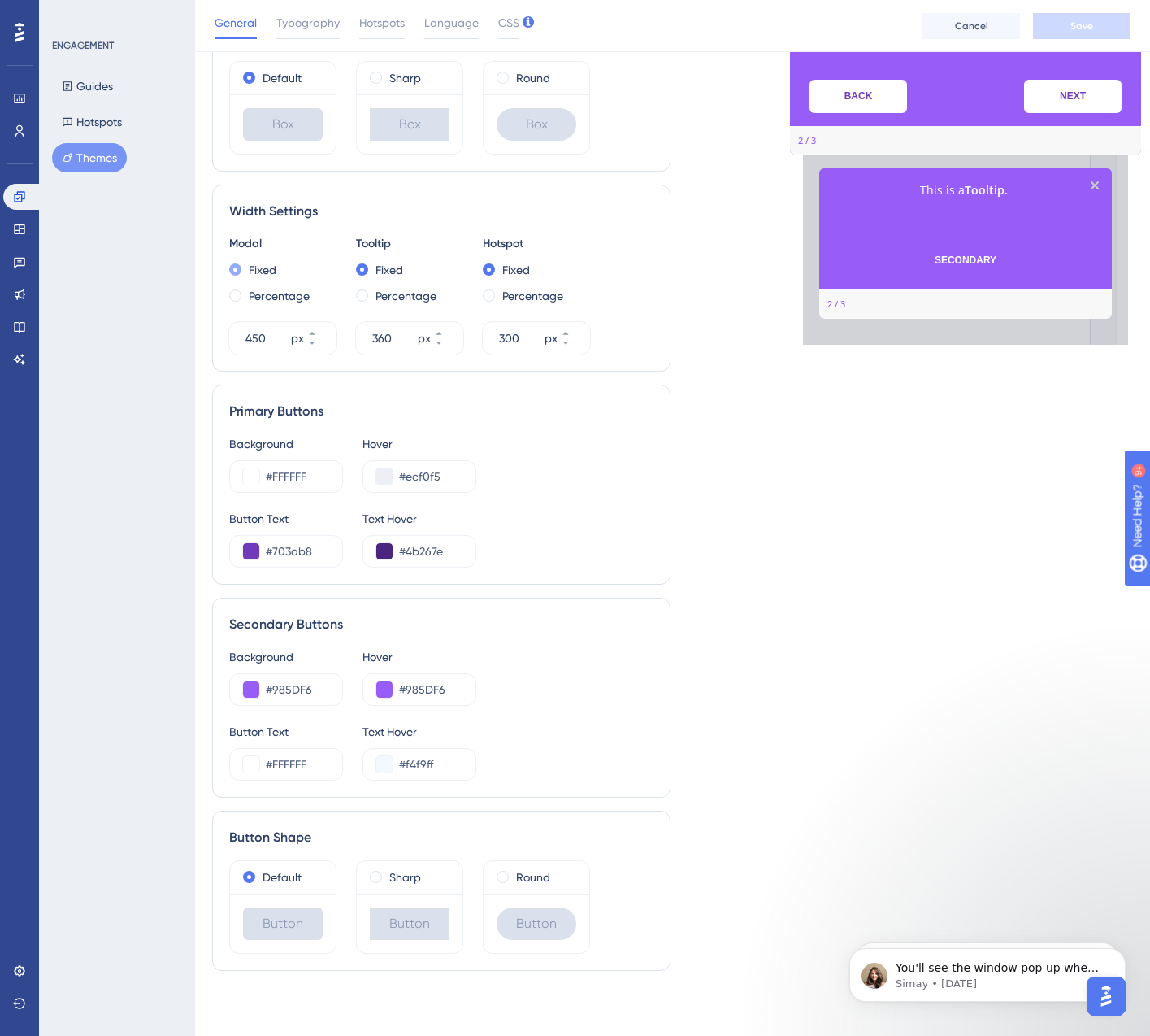
scroll to position [1920, 0]
